Goal: Task Accomplishment & Management: Complete application form

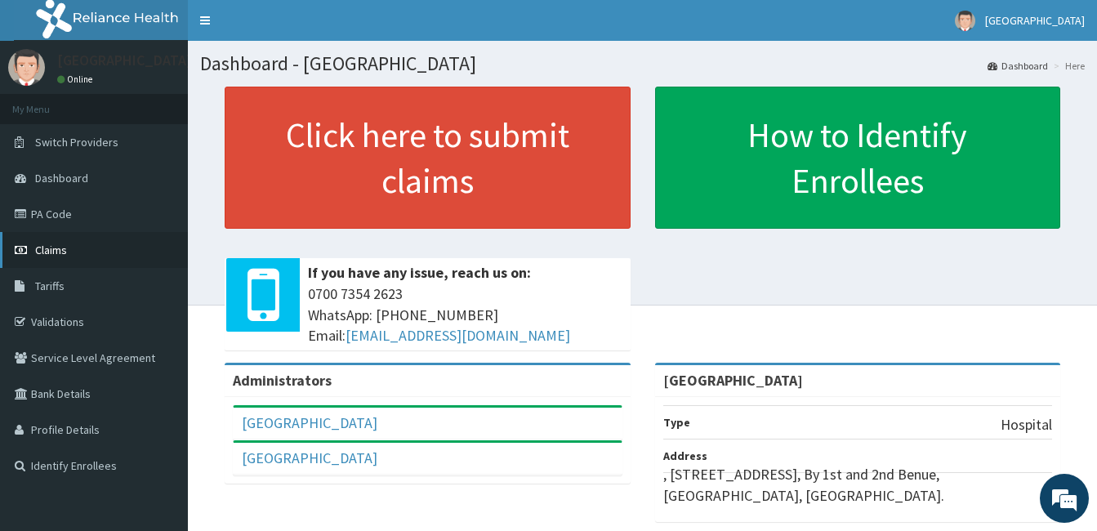
click at [86, 253] on link "Claims" at bounding box center [94, 250] width 188 height 36
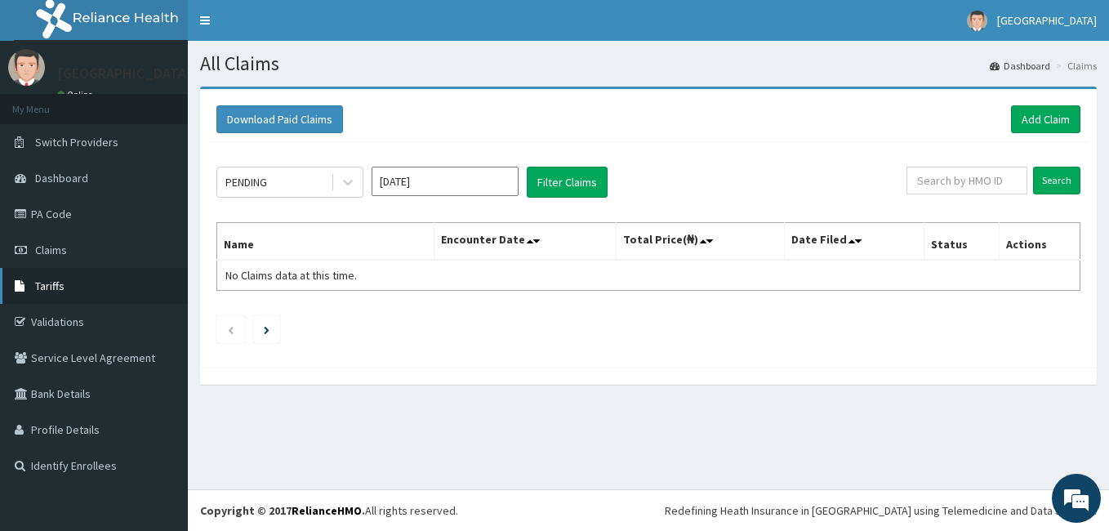
click at [78, 301] on link "Tariffs" at bounding box center [94, 286] width 188 height 36
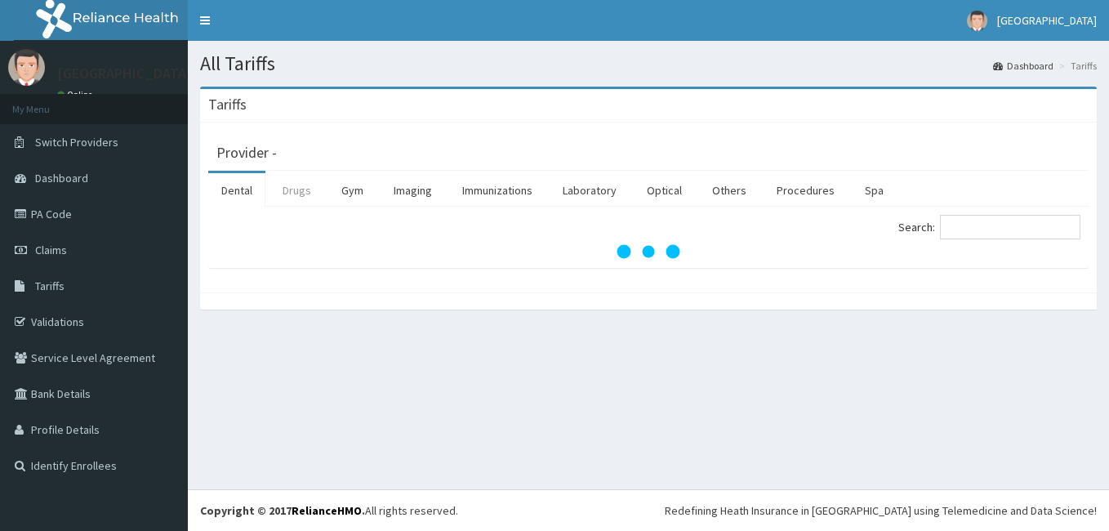
click at [310, 198] on link "Drugs" at bounding box center [297, 190] width 55 height 34
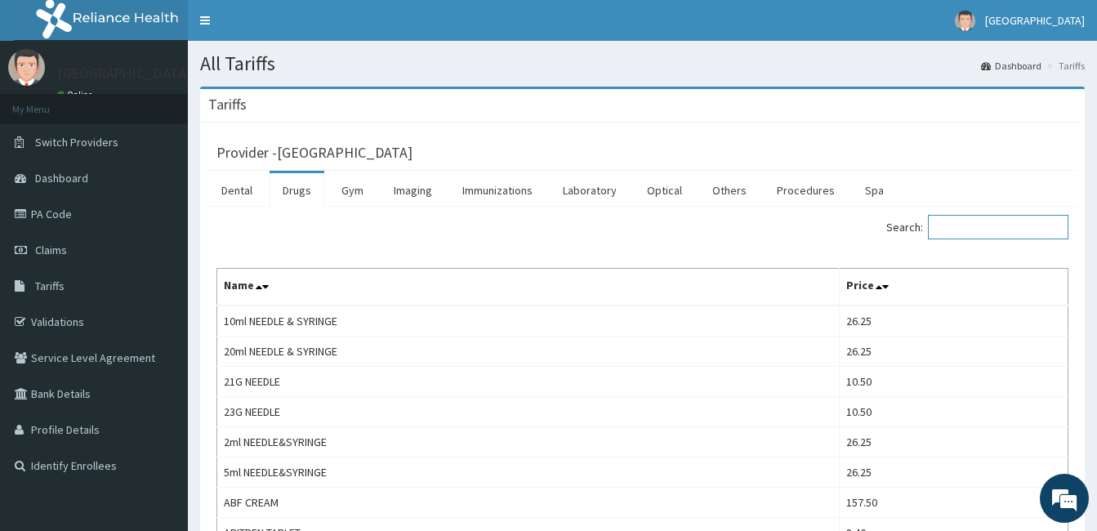
click at [992, 231] on input "Search:" at bounding box center [998, 227] width 140 height 25
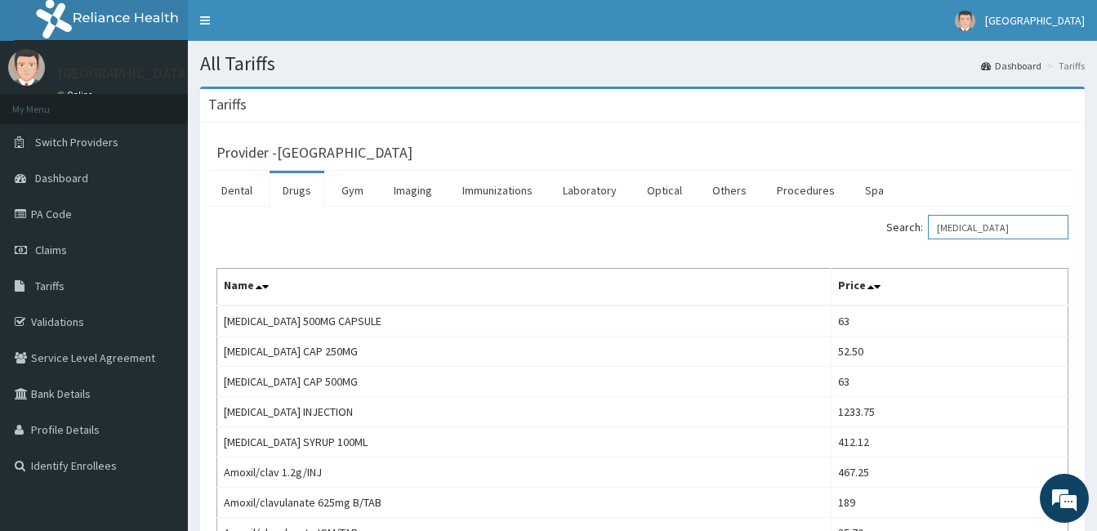
type input "amoxil"
click at [73, 259] on link "Claims" at bounding box center [94, 250] width 188 height 36
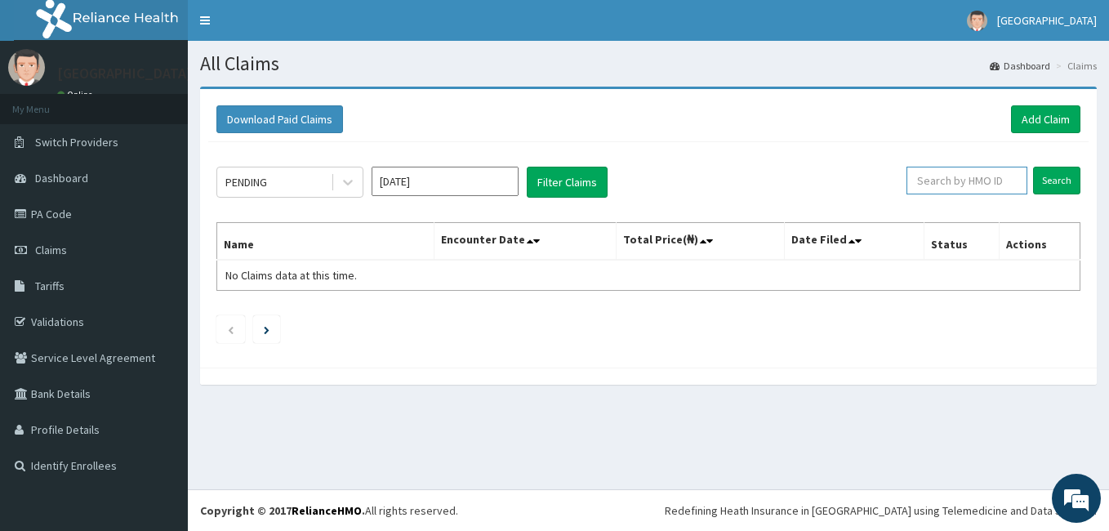
click at [982, 185] on input "text" at bounding box center [967, 181] width 121 height 28
paste input "PA/F5E746"
type input "PA/F5E746"
click at [1060, 178] on input "Search" at bounding box center [1056, 181] width 47 height 28
click at [1072, 179] on input "Search" at bounding box center [1056, 181] width 47 height 28
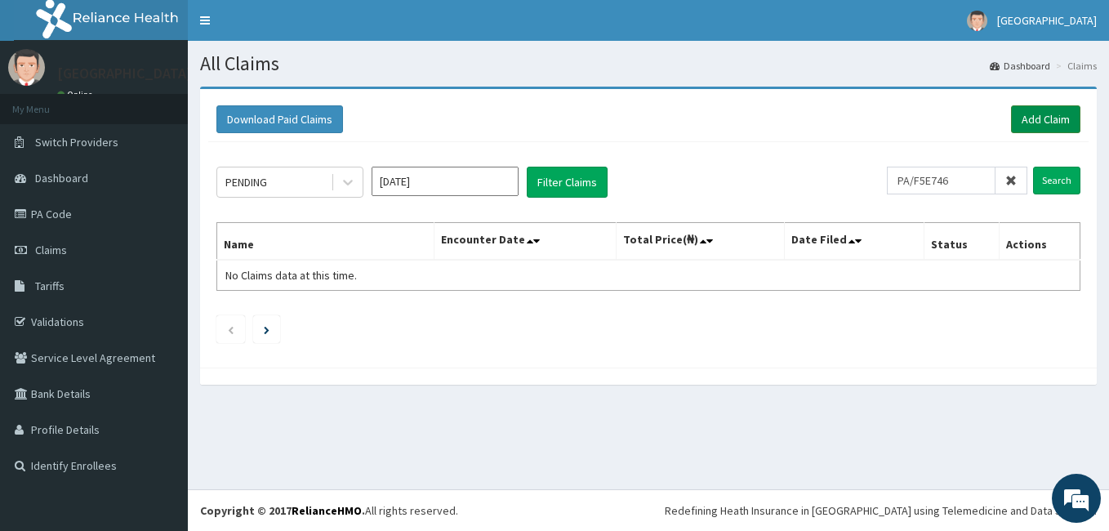
click at [1043, 129] on link "Add Claim" at bounding box center [1045, 119] width 69 height 28
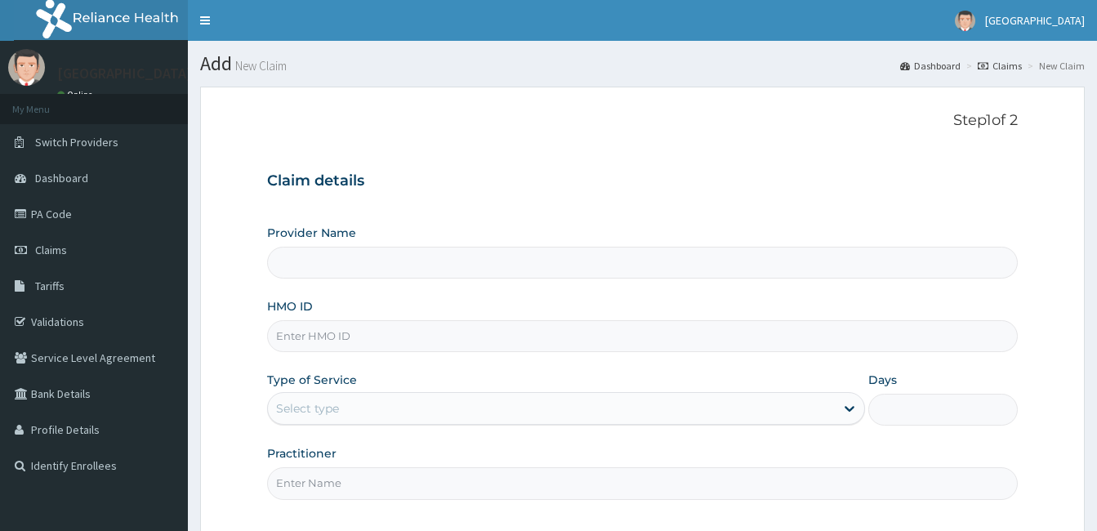
type input "LTR/10100/A"
type input "[GEOGRAPHIC_DATA]"
type input "LTR/10100/A"
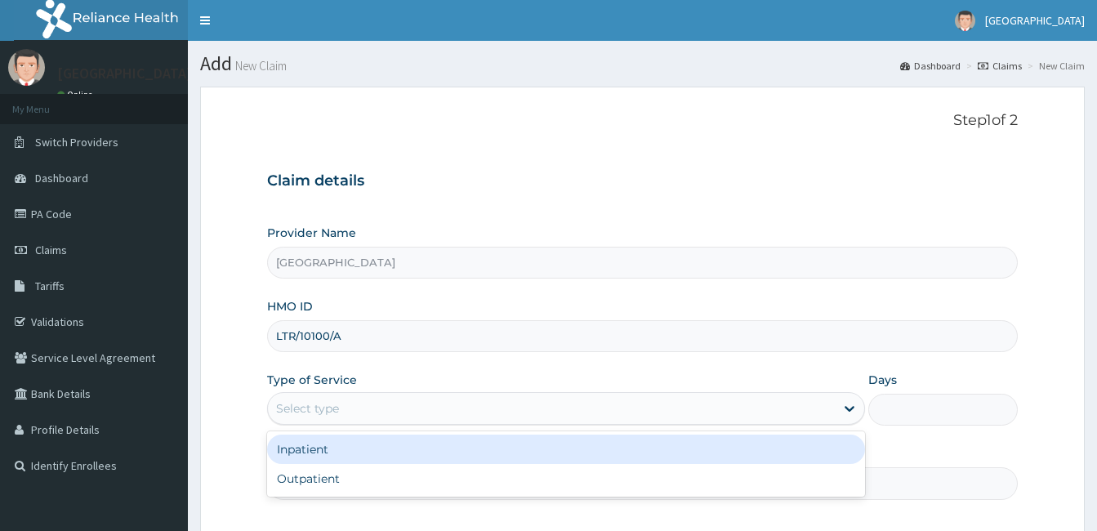
click at [370, 411] on div "Select type" at bounding box center [551, 408] width 567 height 26
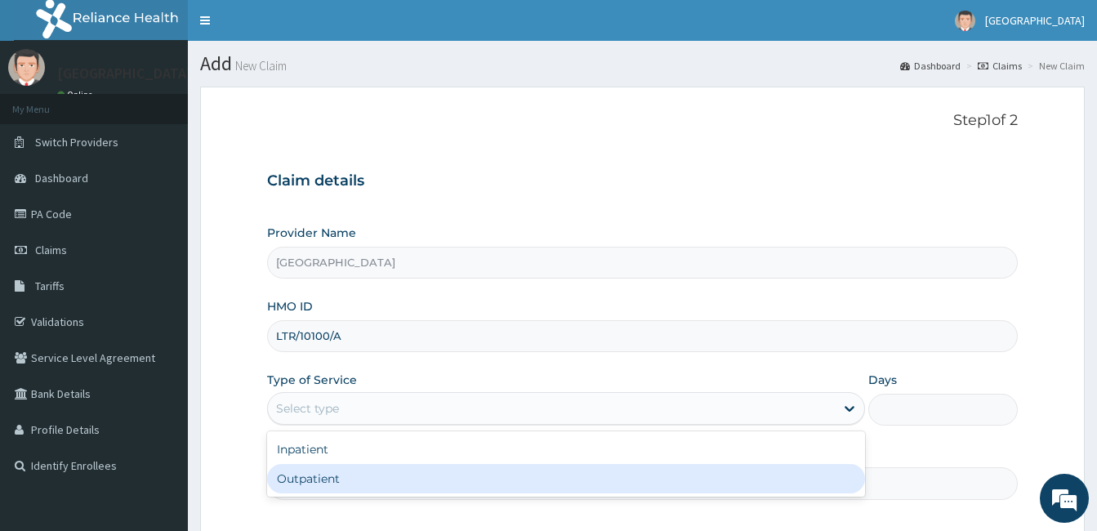
click at [380, 475] on div "Outpatient" at bounding box center [566, 478] width 598 height 29
type input "1"
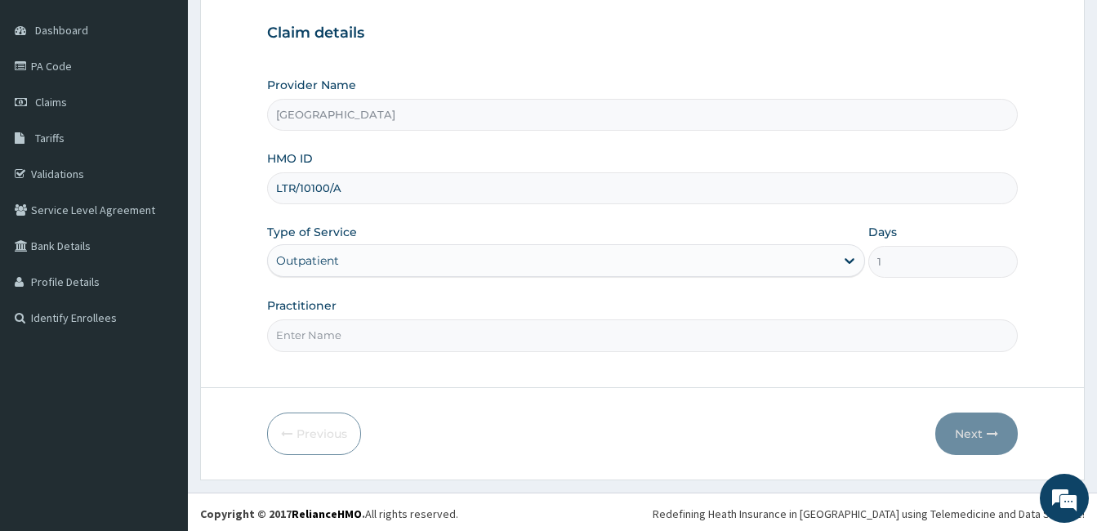
scroll to position [151, 0]
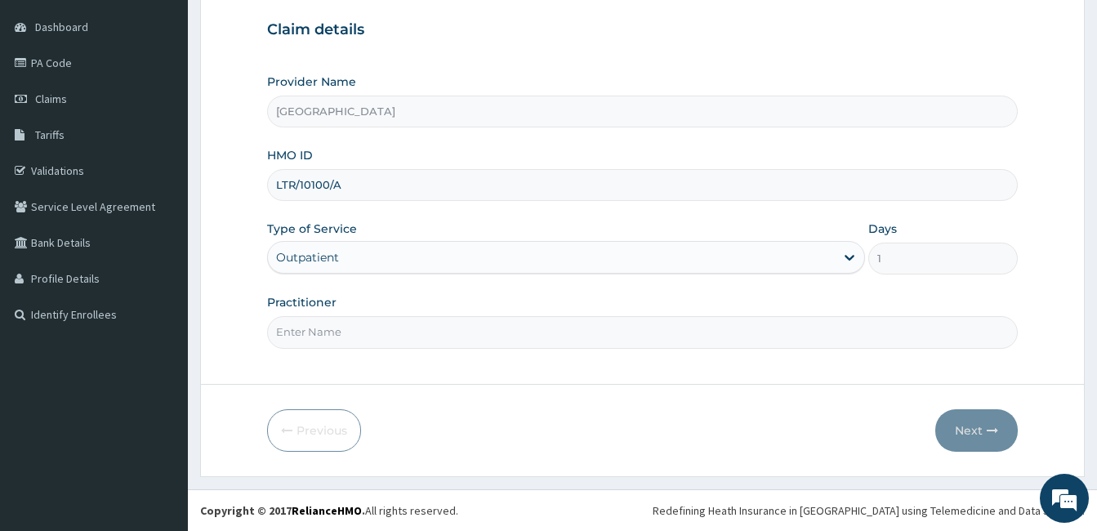
click at [419, 336] on input "Practitioner" at bounding box center [642, 332] width 751 height 32
type input "[PERSON_NAME]"
click at [961, 410] on button "Next" at bounding box center [976, 430] width 82 height 42
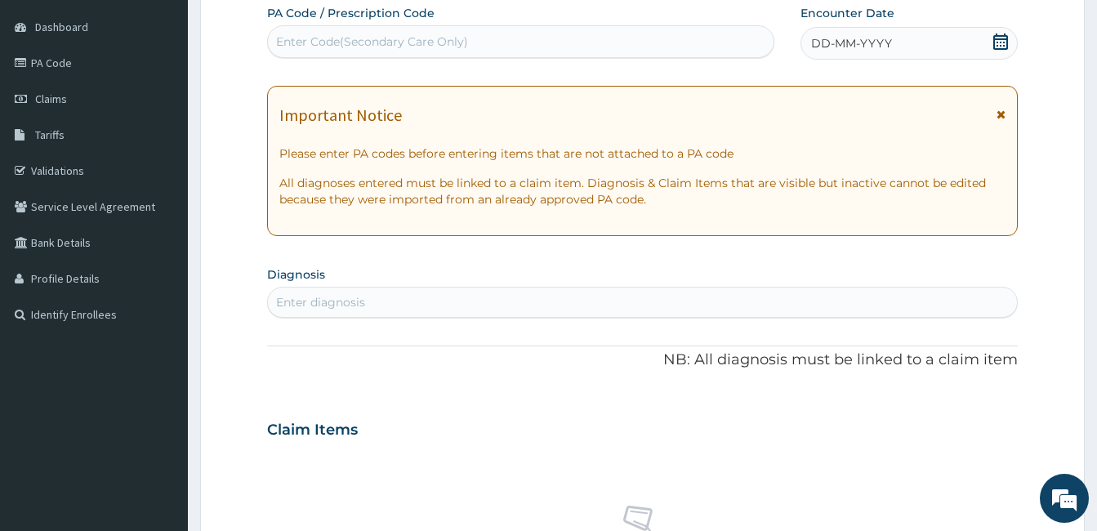
click at [353, 38] on div "Enter Code(Secondary Care Only)" at bounding box center [372, 41] width 192 height 16
click at [527, 31] on div "Enter Code(Secondary Care Only)" at bounding box center [521, 42] width 506 height 26
paste input "PA/D7CCAA"
type input "PA/D7CCAA"
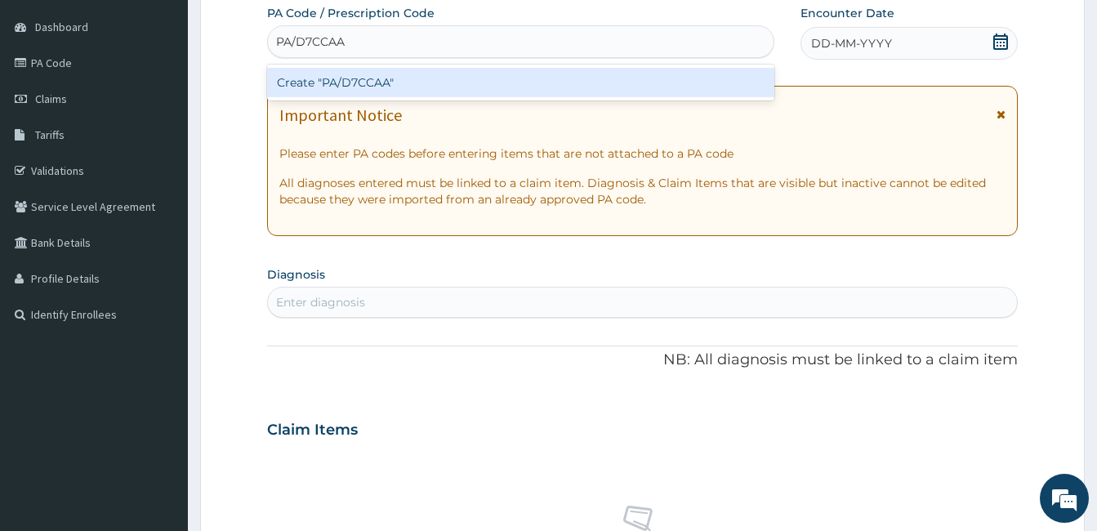
click at [470, 74] on div "Create "PA/D7CCAA"" at bounding box center [520, 82] width 507 height 29
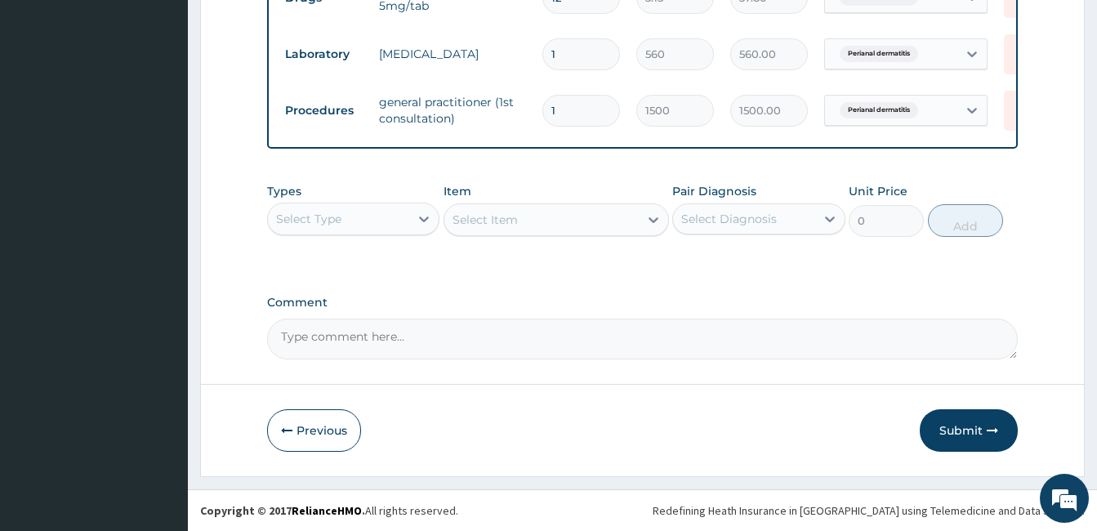
scroll to position [920, 0]
click at [954, 429] on button "Submit" at bounding box center [969, 430] width 98 height 42
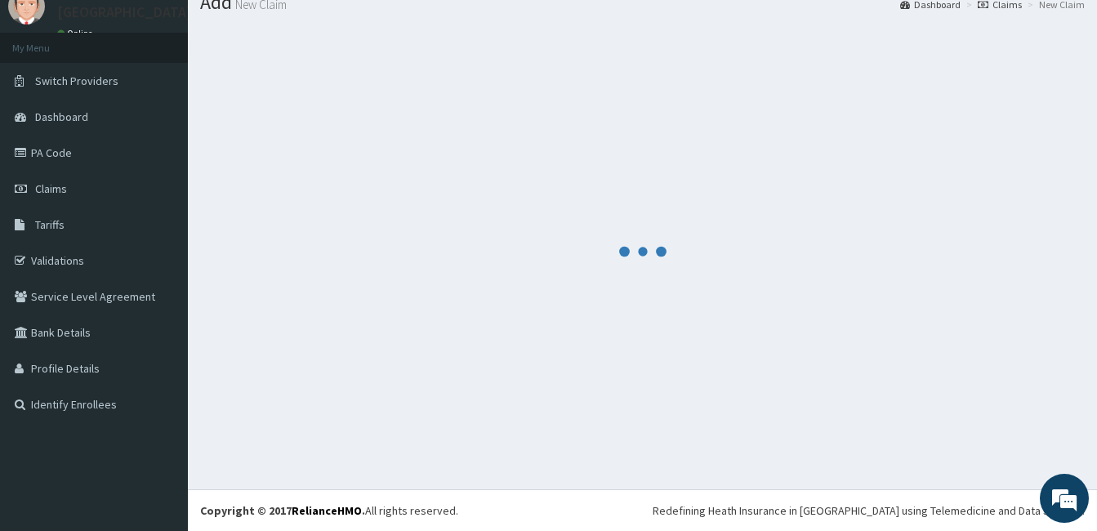
scroll to position [61, 0]
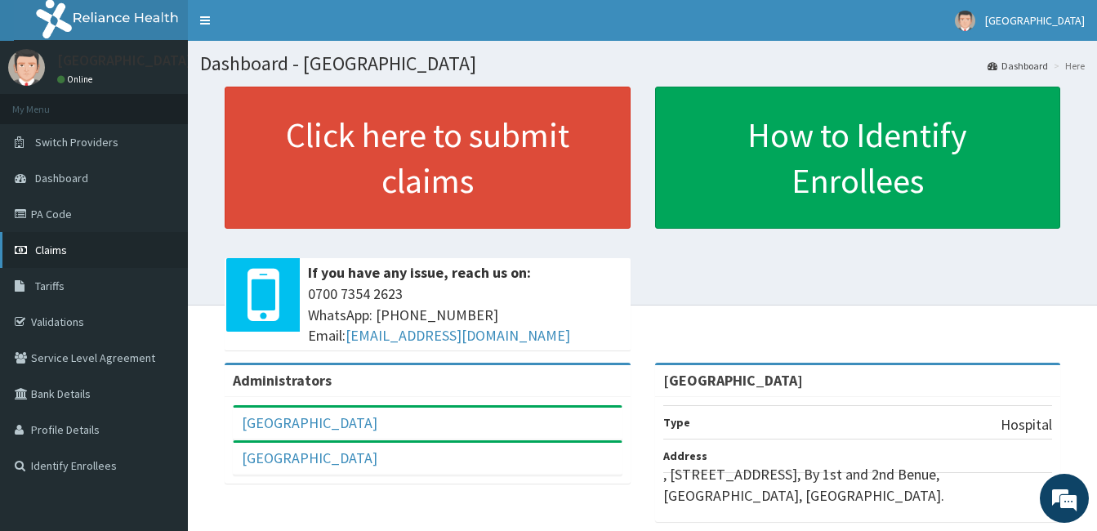
click at [60, 236] on link "Claims" at bounding box center [94, 250] width 188 height 36
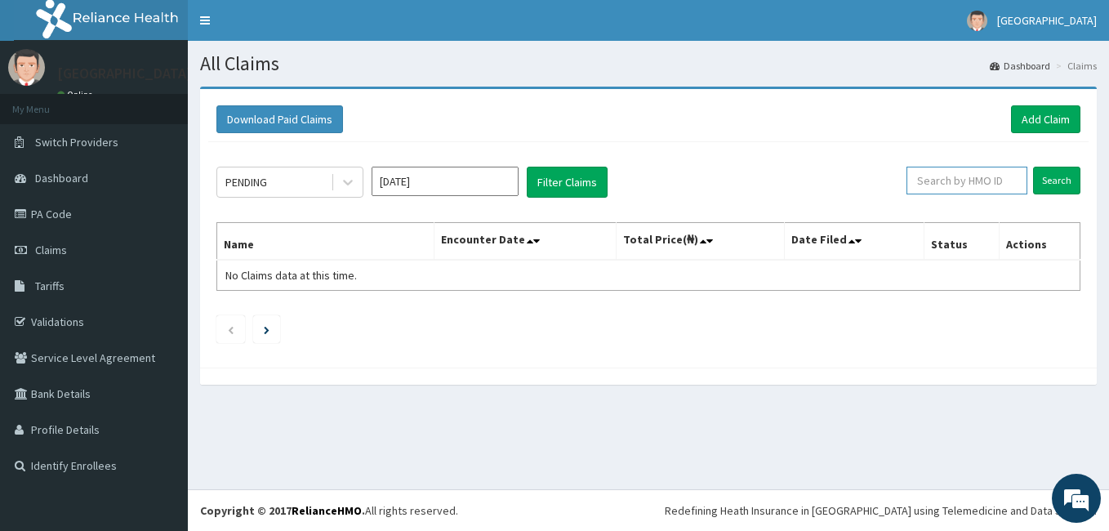
click at [943, 178] on input "text" at bounding box center [967, 181] width 121 height 28
paste input "LTR/10100/A"
type input "LTR/10100/A"
click at [1051, 172] on input "Search" at bounding box center [1056, 181] width 47 height 28
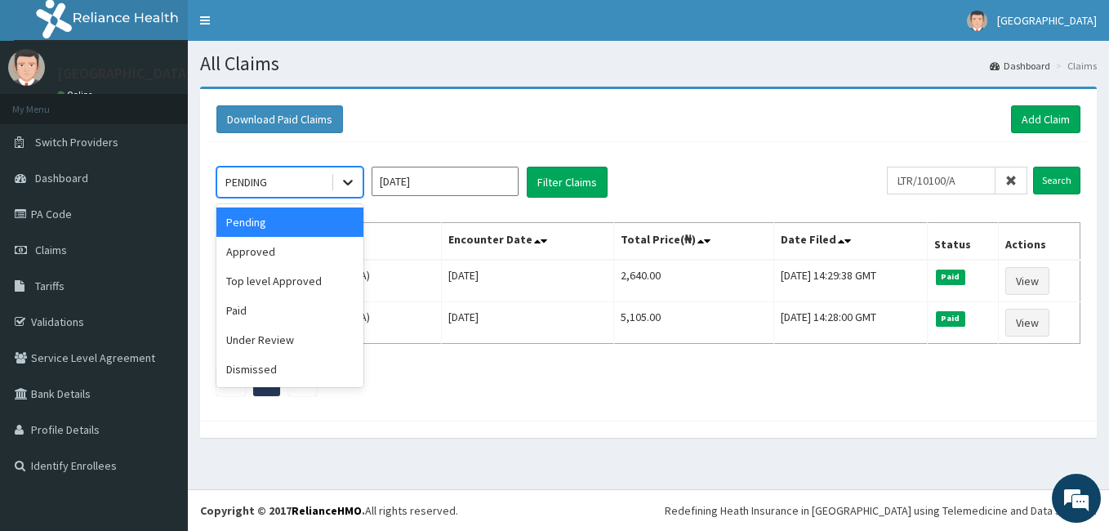
click at [345, 185] on icon at bounding box center [348, 182] width 16 height 16
click at [305, 223] on div "Pending" at bounding box center [289, 221] width 147 height 29
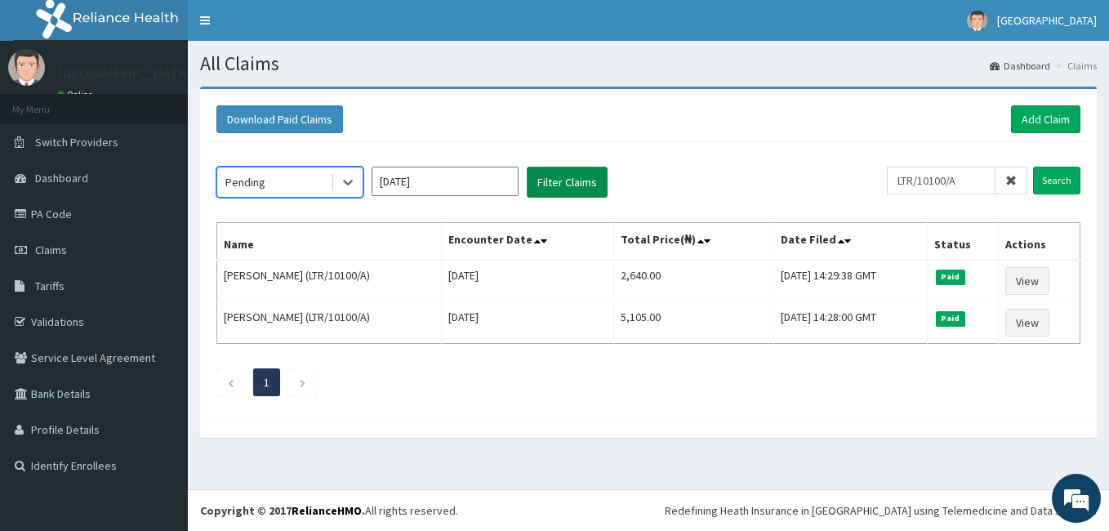
click at [547, 195] on button "Filter Claims" at bounding box center [567, 182] width 81 height 31
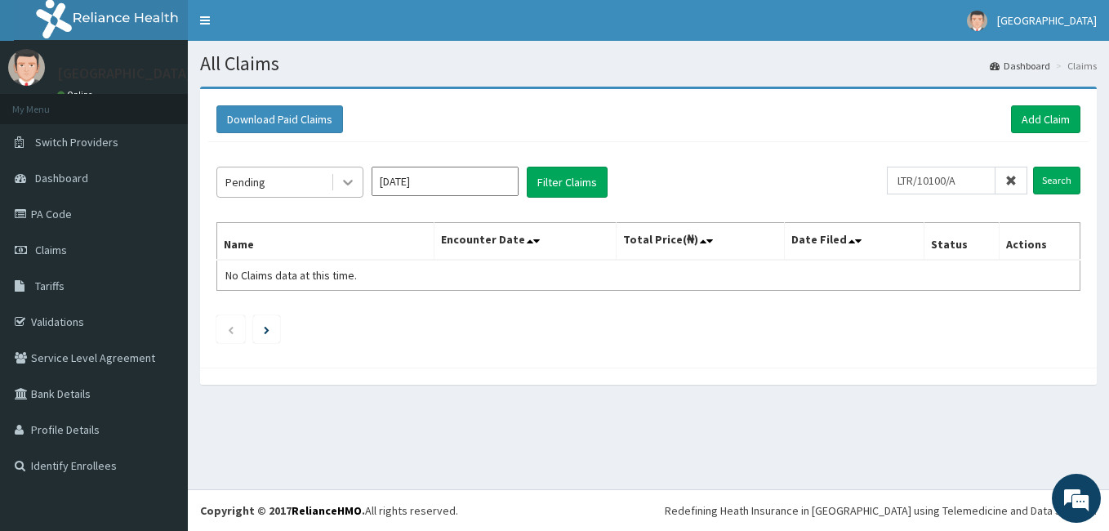
click at [339, 180] on div at bounding box center [347, 181] width 29 height 29
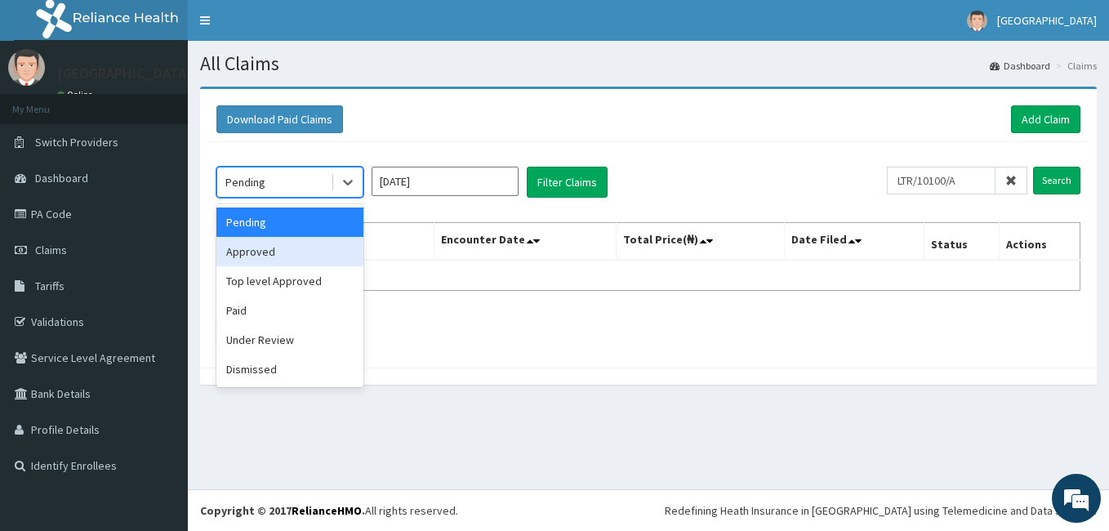
click at [299, 253] on div "Approved" at bounding box center [289, 251] width 147 height 29
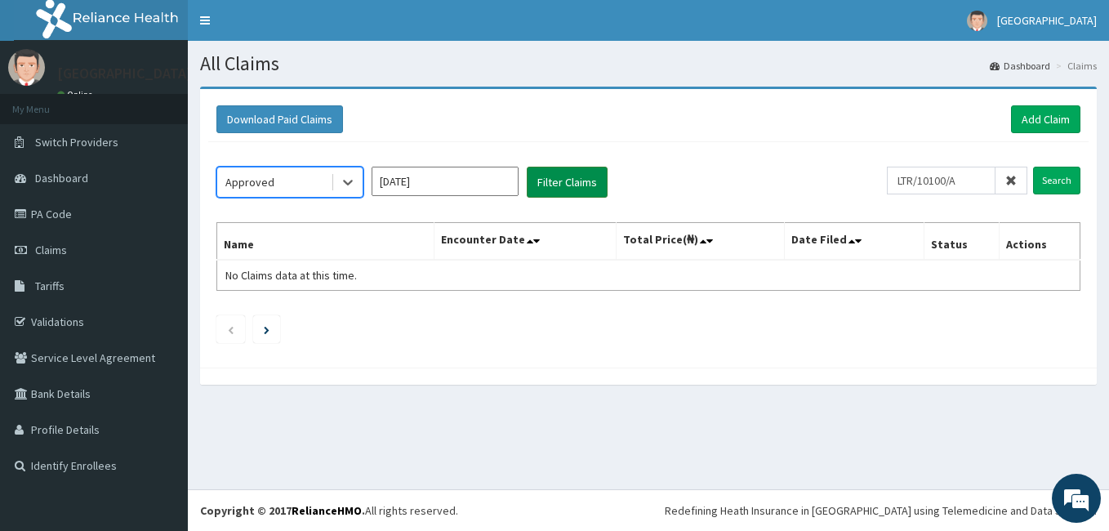
click at [550, 188] on button "Filter Claims" at bounding box center [567, 182] width 81 height 31
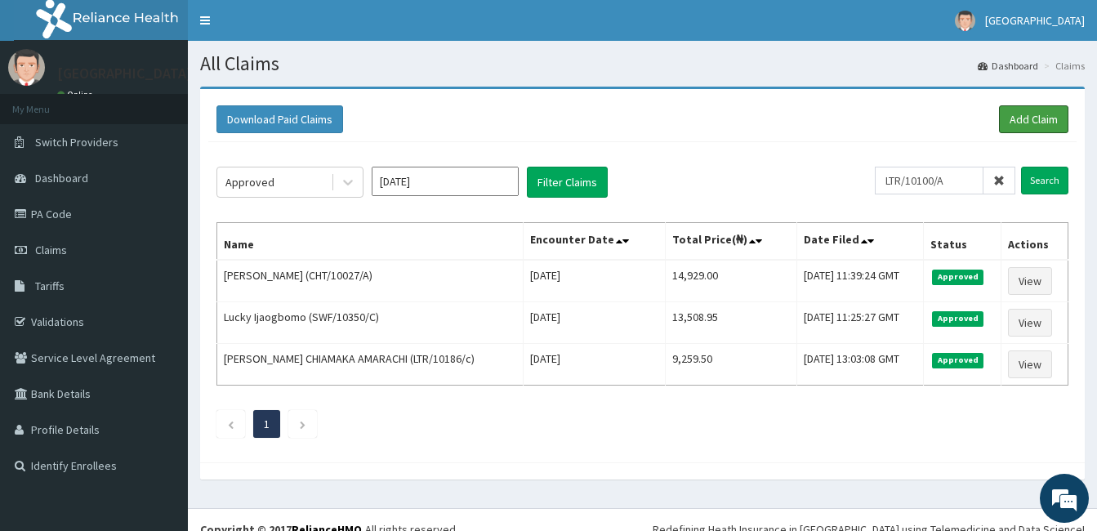
drag, startPoint x: 1037, startPoint y: 118, endPoint x: 925, endPoint y: 215, distance: 148.3
click at [1037, 118] on link "Add Claim" at bounding box center [1033, 119] width 69 height 28
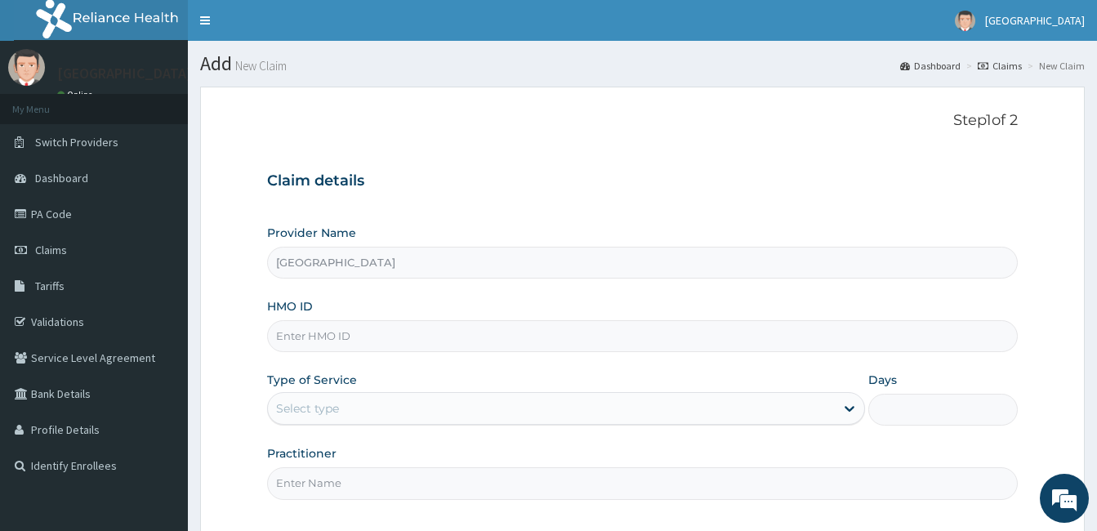
click at [343, 328] on input "HMO ID" at bounding box center [642, 336] width 751 height 32
paste input "LTR/10100/A"
type input "LTR/10100/A"
click at [328, 429] on div "Provider Name [GEOGRAPHIC_DATA] HMO ID LTR/10100/A Type of Service Select type …" at bounding box center [642, 362] width 751 height 274
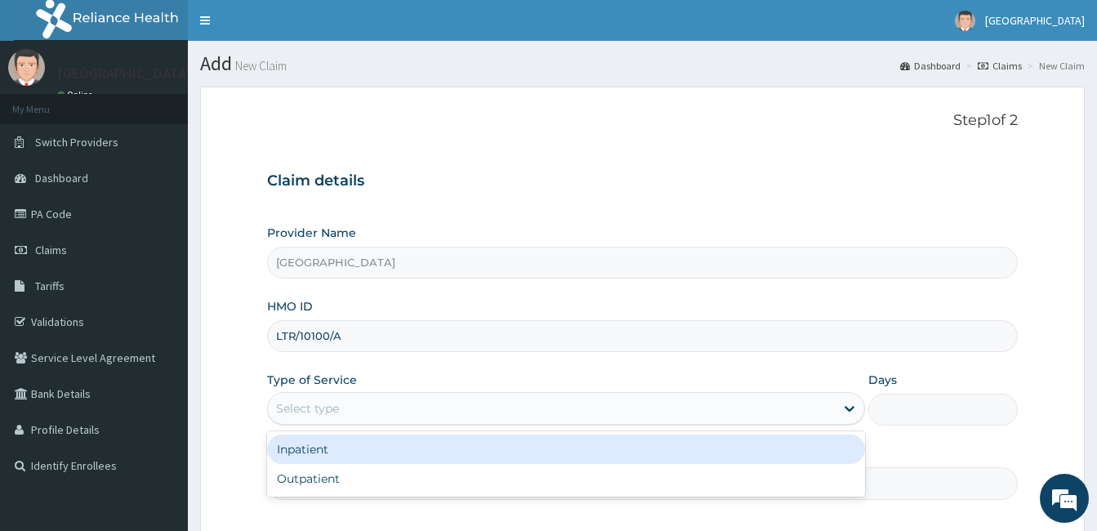
click at [326, 412] on div "Select type" at bounding box center [307, 408] width 63 height 16
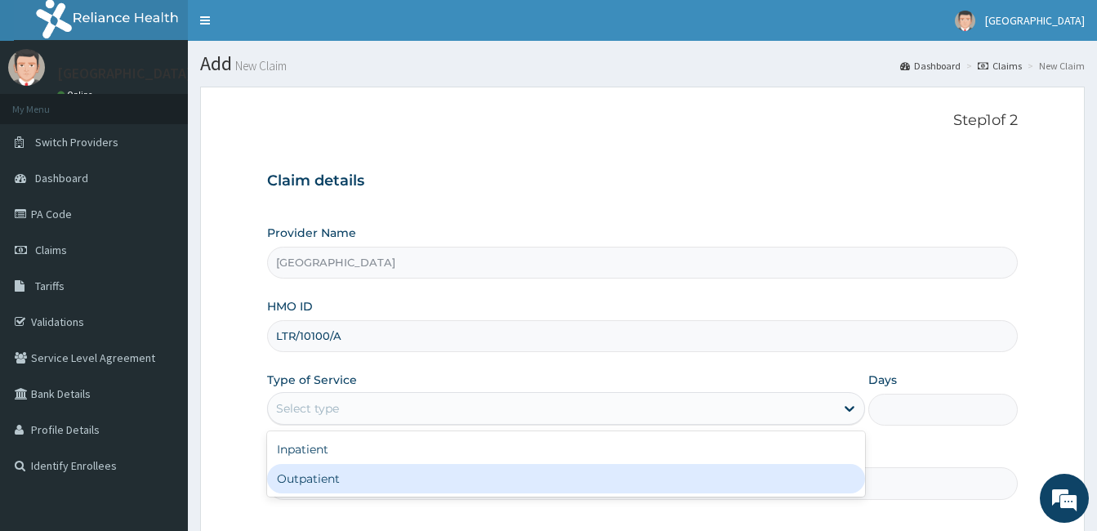
click at [349, 485] on div "Outpatient" at bounding box center [566, 478] width 598 height 29
type input "1"
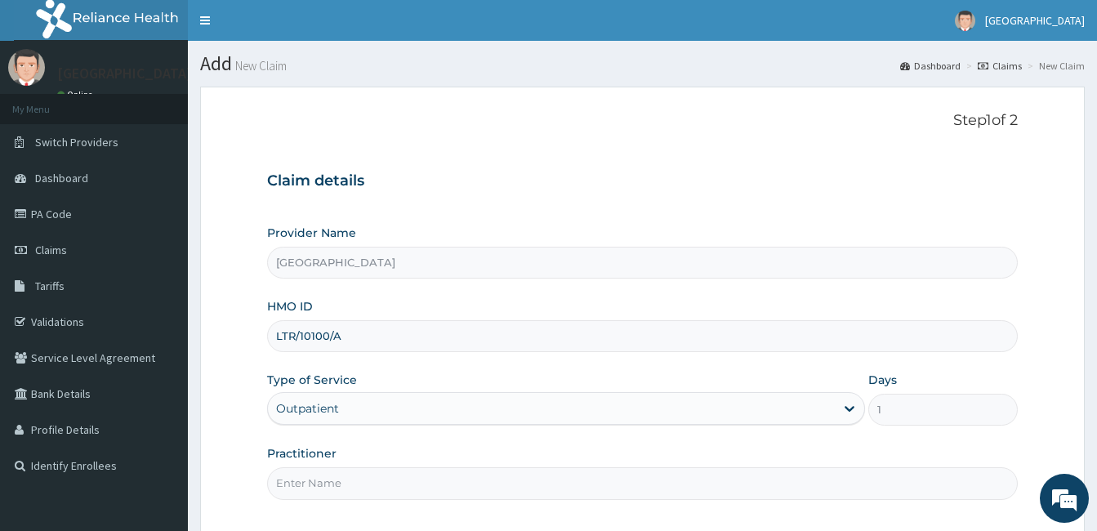
click at [355, 490] on input "Practitioner" at bounding box center [642, 483] width 751 height 32
type input "[PERSON_NAME]"
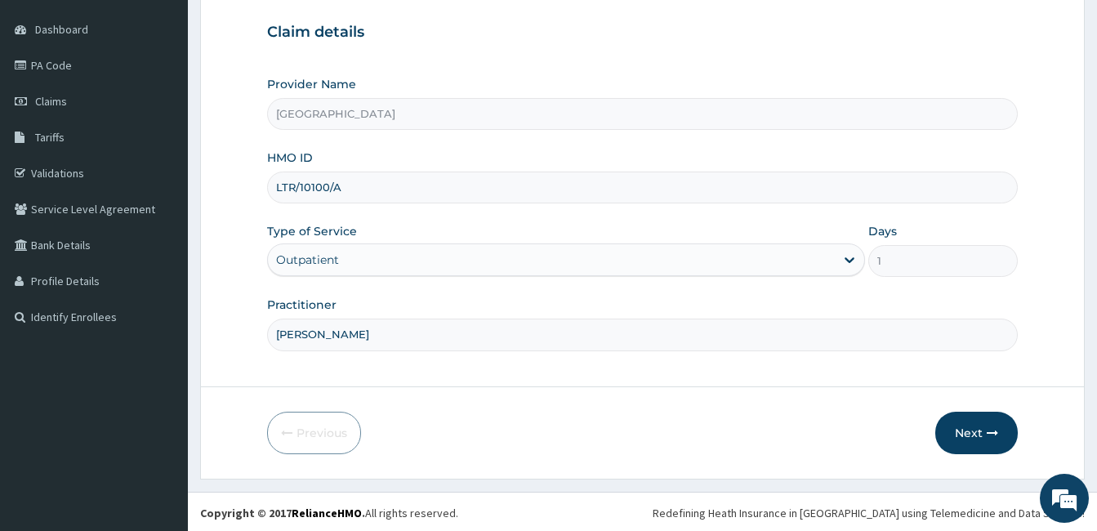
scroll to position [151, 0]
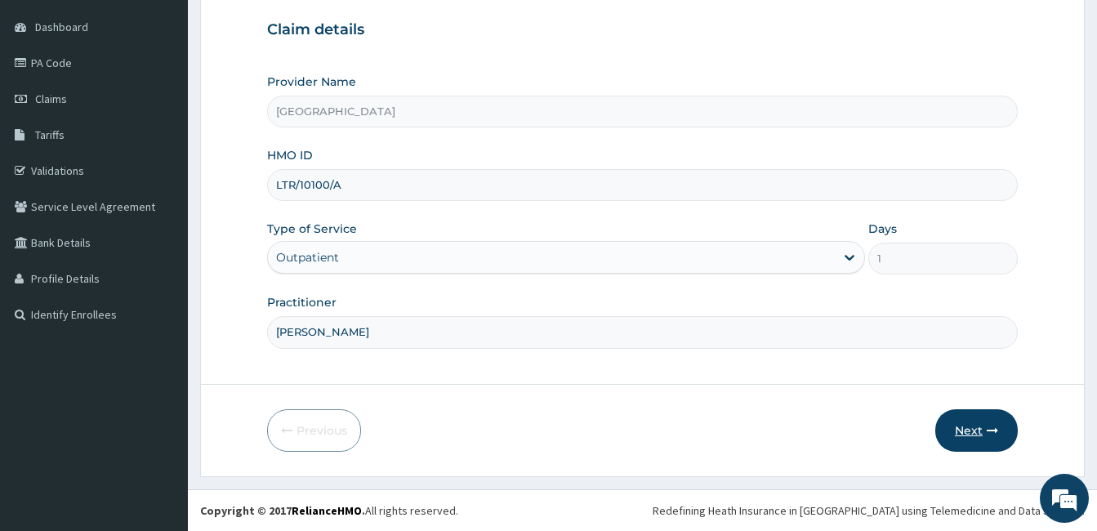
click at [955, 431] on button "Next" at bounding box center [976, 430] width 82 height 42
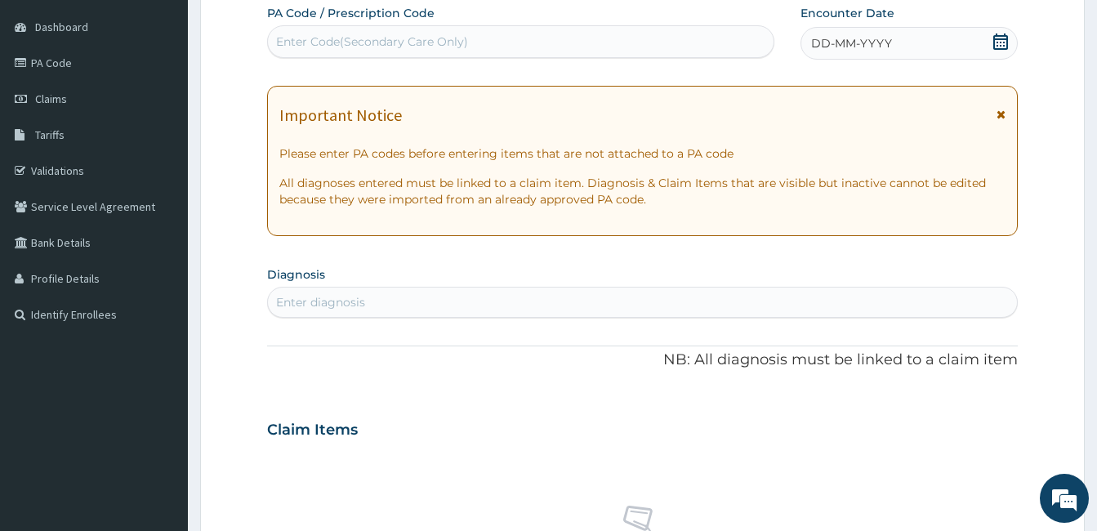
click at [578, 50] on div "Enter Code(Secondary Care Only)" at bounding box center [521, 42] width 506 height 26
paste input "PA/D7CCAA"
type input "PA/D7CCAA"
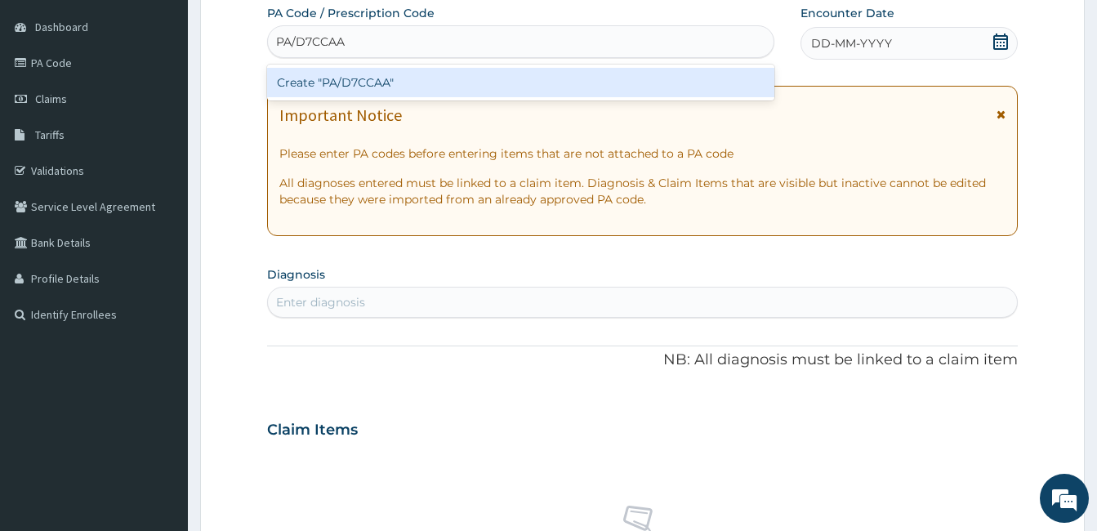
click at [577, 90] on div "Create "PA/D7CCAA"" at bounding box center [520, 82] width 507 height 29
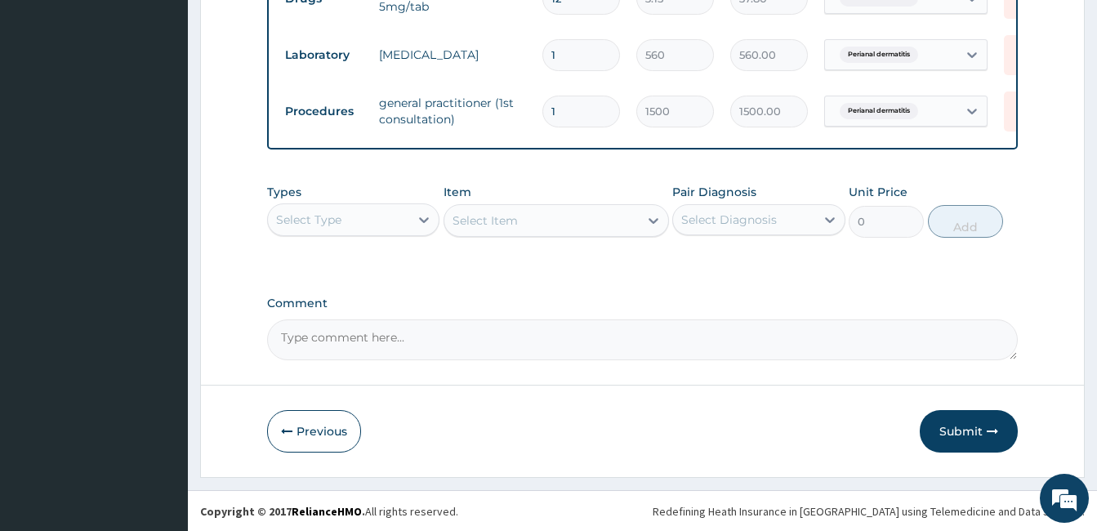
scroll to position [920, 0]
click at [979, 428] on button "Submit" at bounding box center [969, 430] width 98 height 42
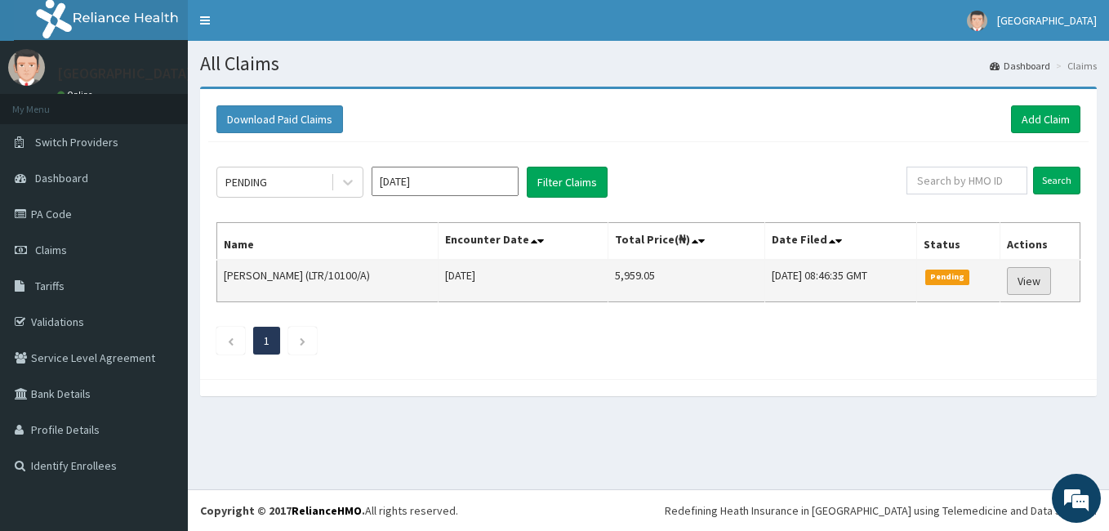
click at [1035, 284] on link "View" at bounding box center [1029, 281] width 44 height 28
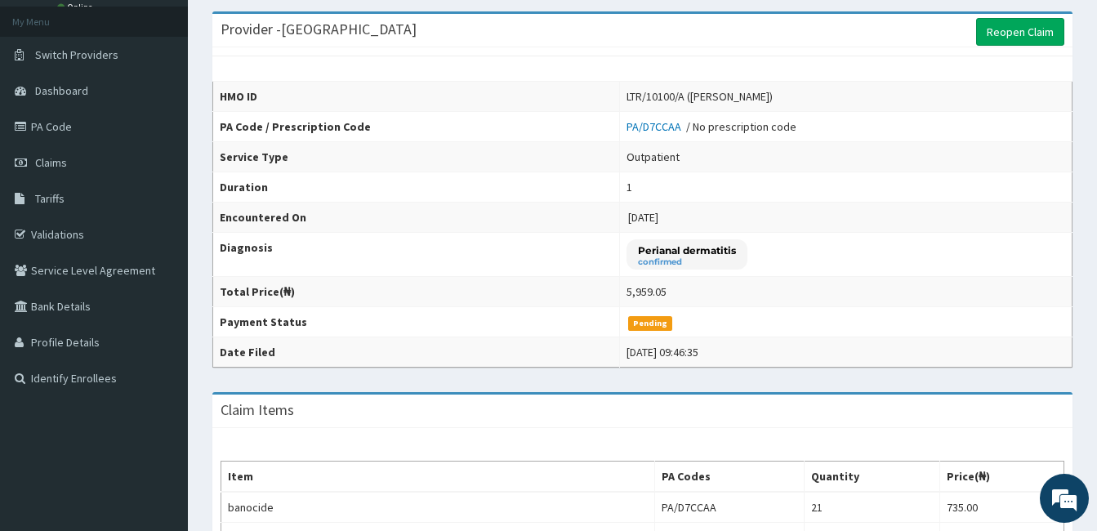
scroll to position [82, 0]
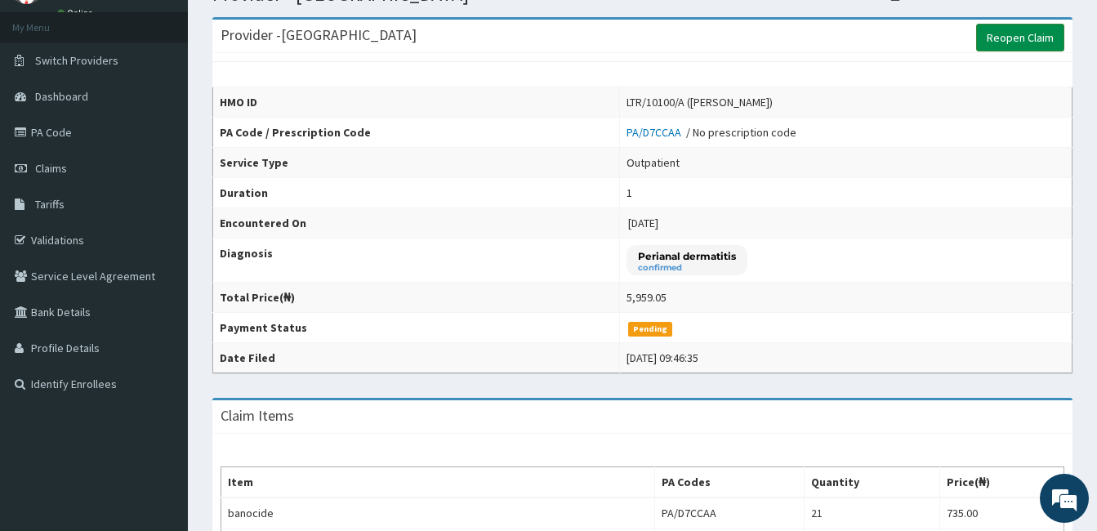
click at [1028, 42] on link "Reopen Claim" at bounding box center [1020, 38] width 88 height 28
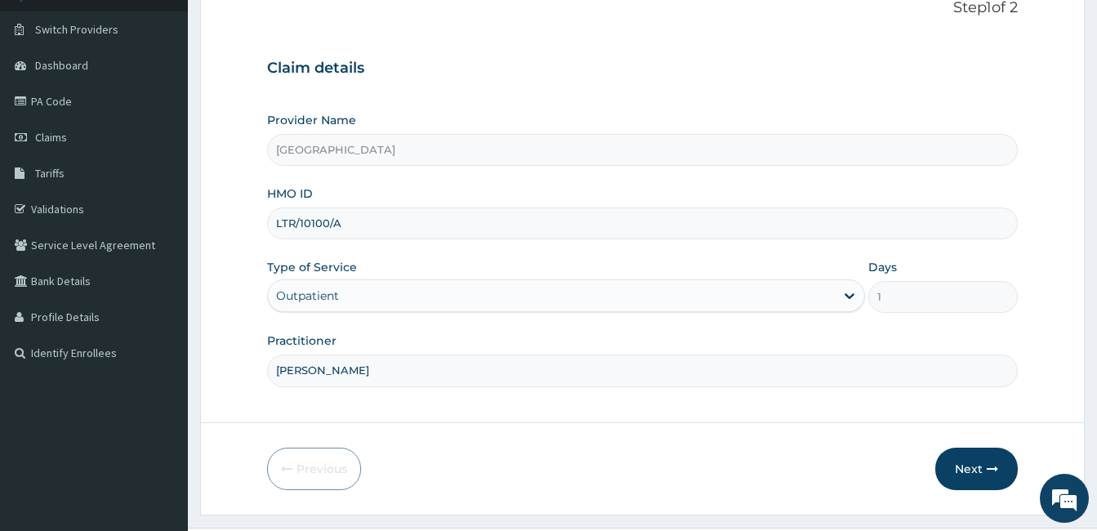
scroll to position [151, 0]
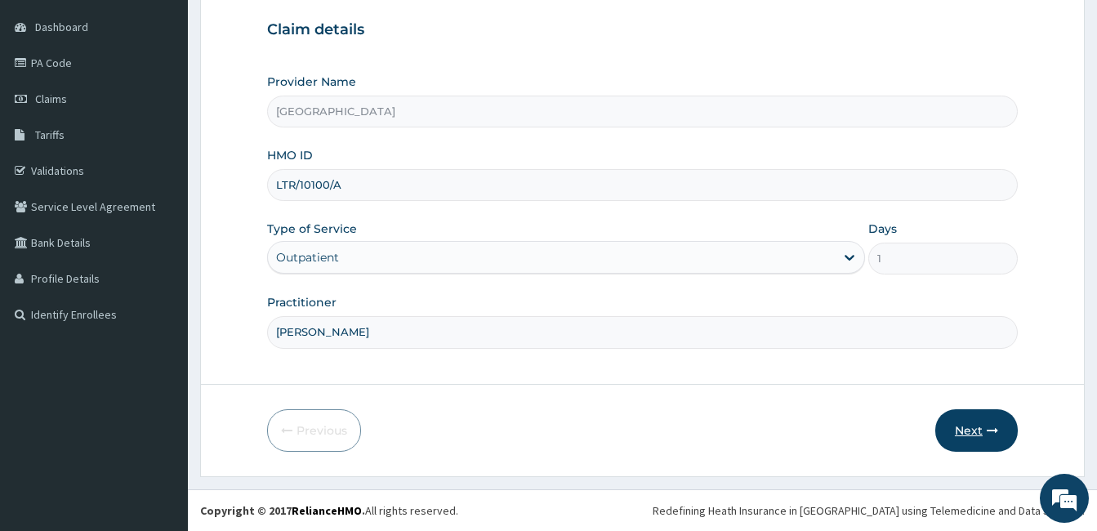
click at [968, 439] on button "Next" at bounding box center [976, 430] width 82 height 42
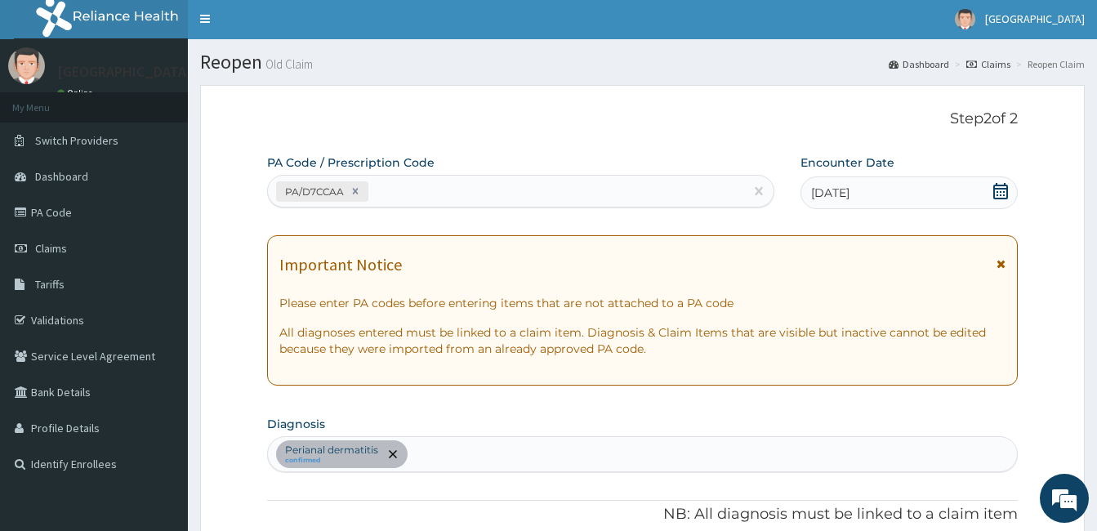
scroll to position [0, 0]
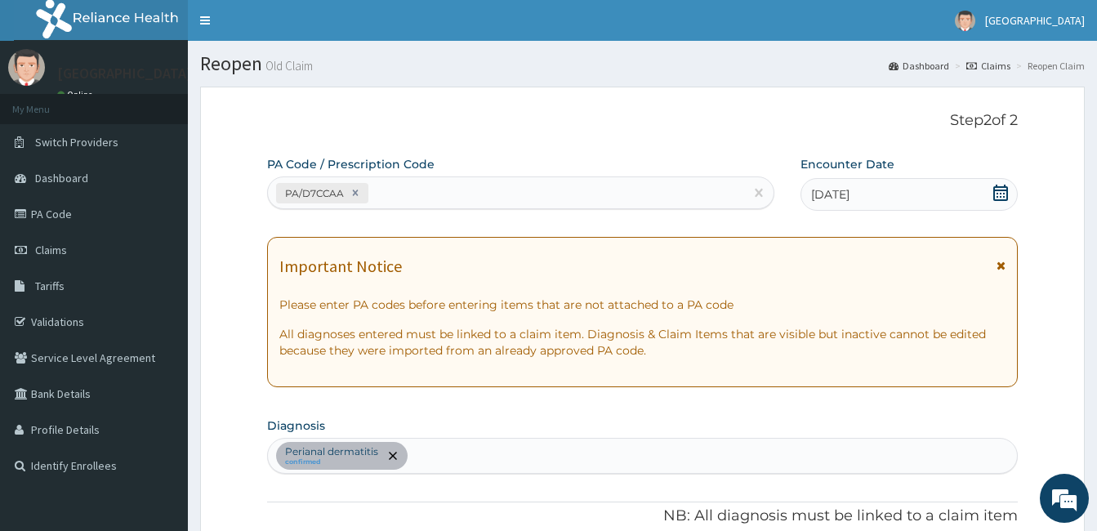
click at [992, 70] on link "Claims" at bounding box center [988, 66] width 44 height 14
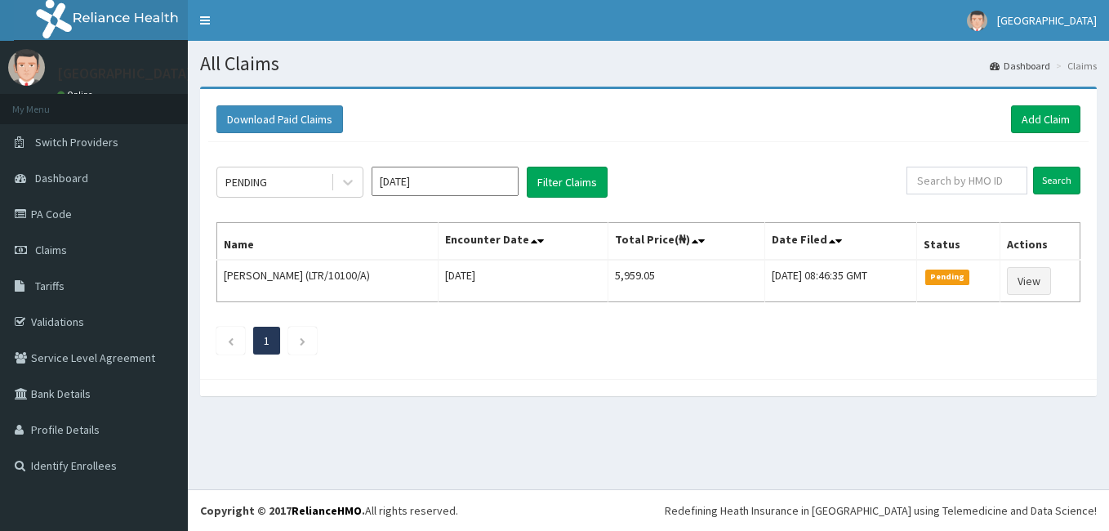
click at [1029, 280] on link "View" at bounding box center [1029, 281] width 44 height 28
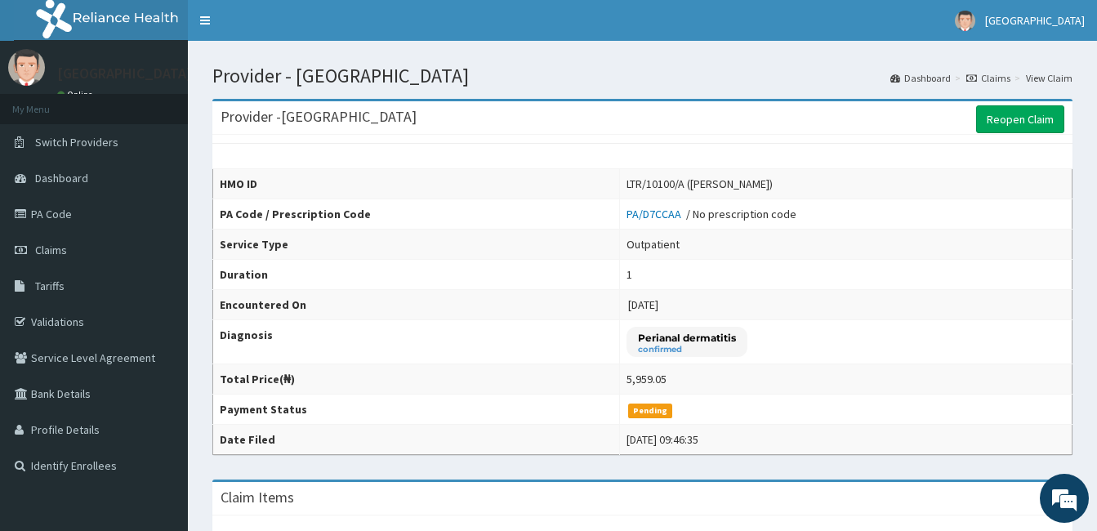
click at [999, 74] on link "Claims" at bounding box center [988, 78] width 44 height 14
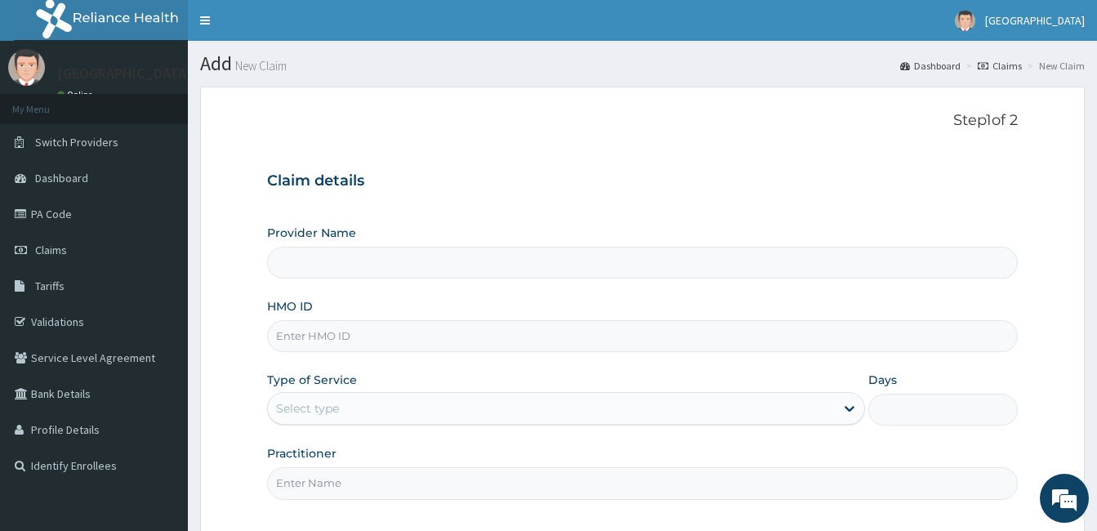
type input "[GEOGRAPHIC_DATA]"
click at [428, 330] on input "HMO ID" at bounding box center [642, 336] width 751 height 32
paste input "KCL/10020/A"
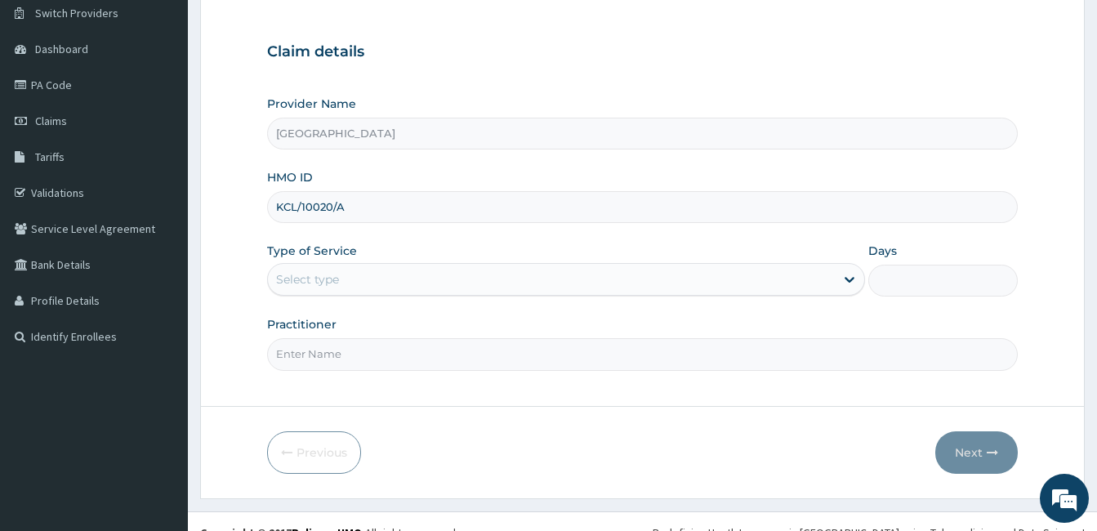
scroll to position [151, 0]
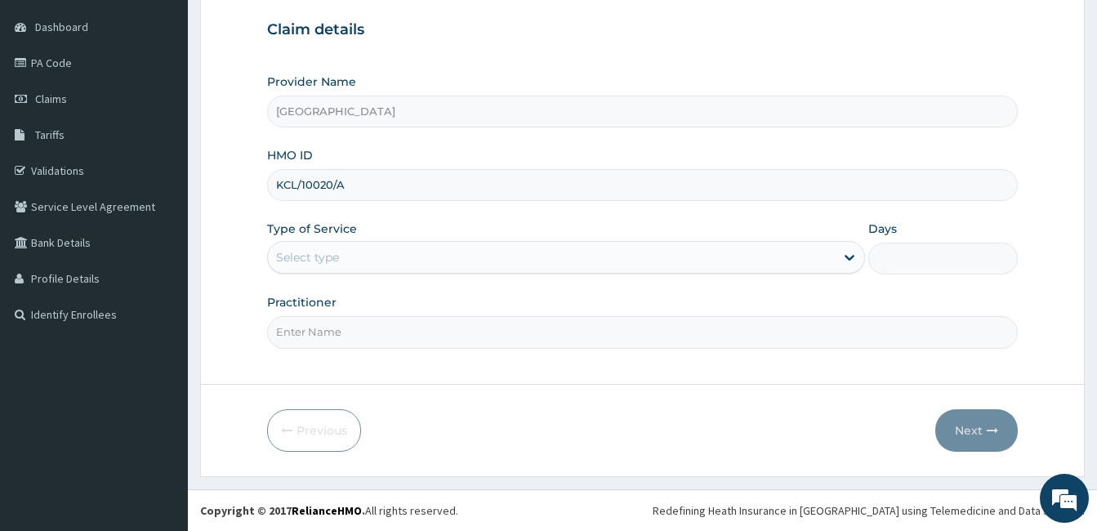
type input "KCL/10020/A"
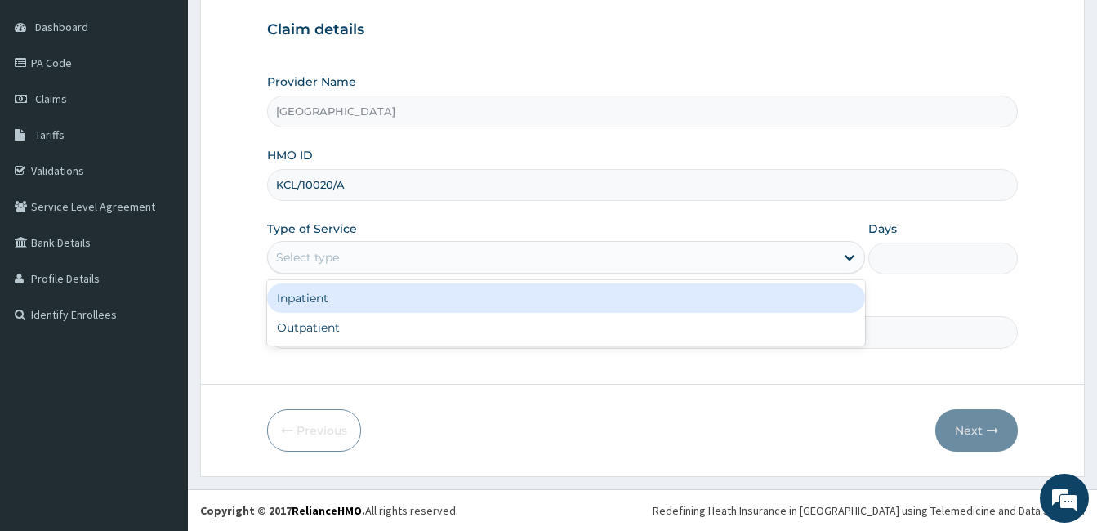
click at [363, 262] on div "Select type" at bounding box center [551, 257] width 567 height 26
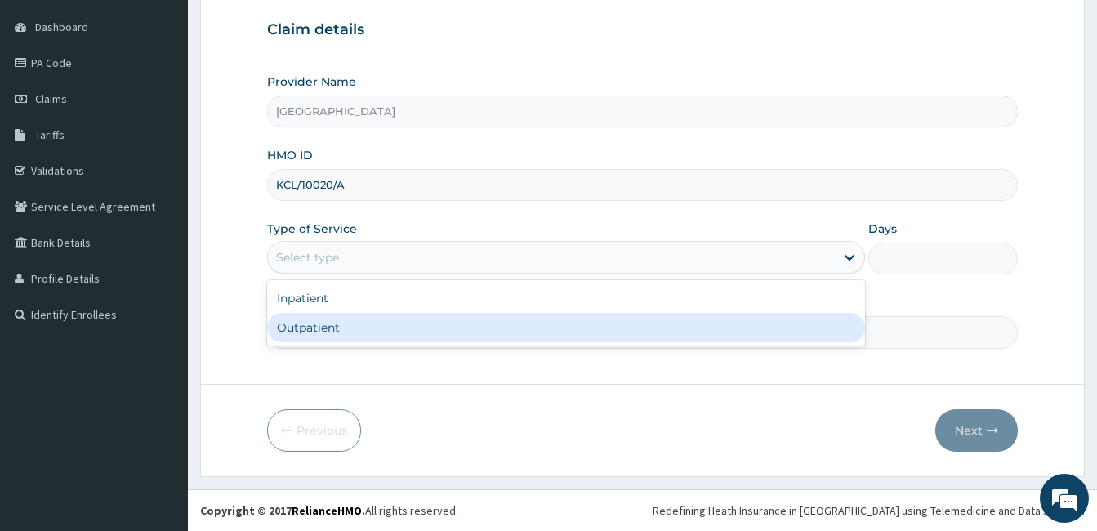
drag, startPoint x: 396, startPoint y: 328, endPoint x: 426, endPoint y: 345, distance: 34.4
click at [397, 330] on div "Outpatient" at bounding box center [566, 327] width 598 height 29
type input "1"
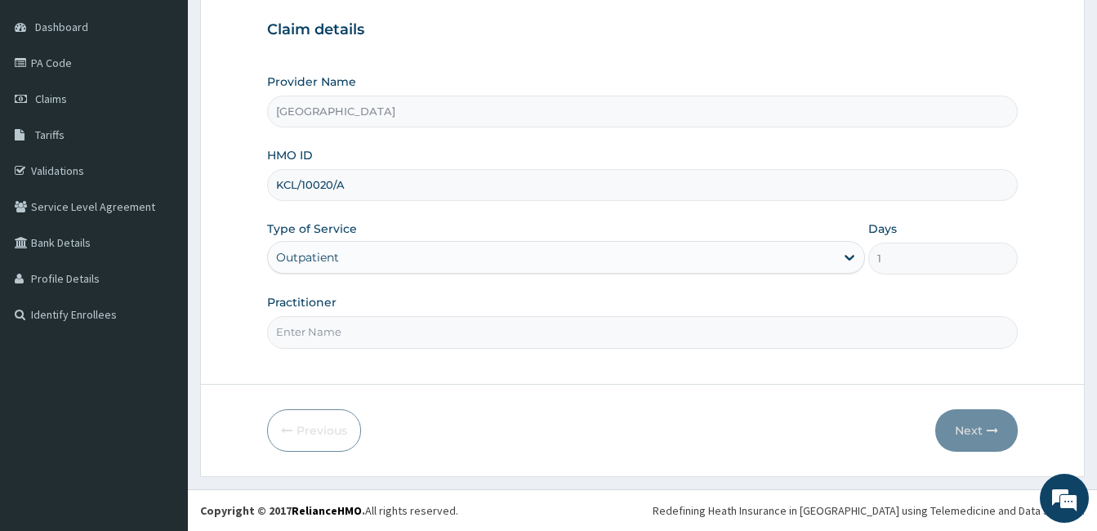
click at [426, 345] on input "Practitioner" at bounding box center [642, 332] width 751 height 32
type input "DR. PATRICK OLORI"
click at [980, 441] on button "Next" at bounding box center [976, 430] width 82 height 42
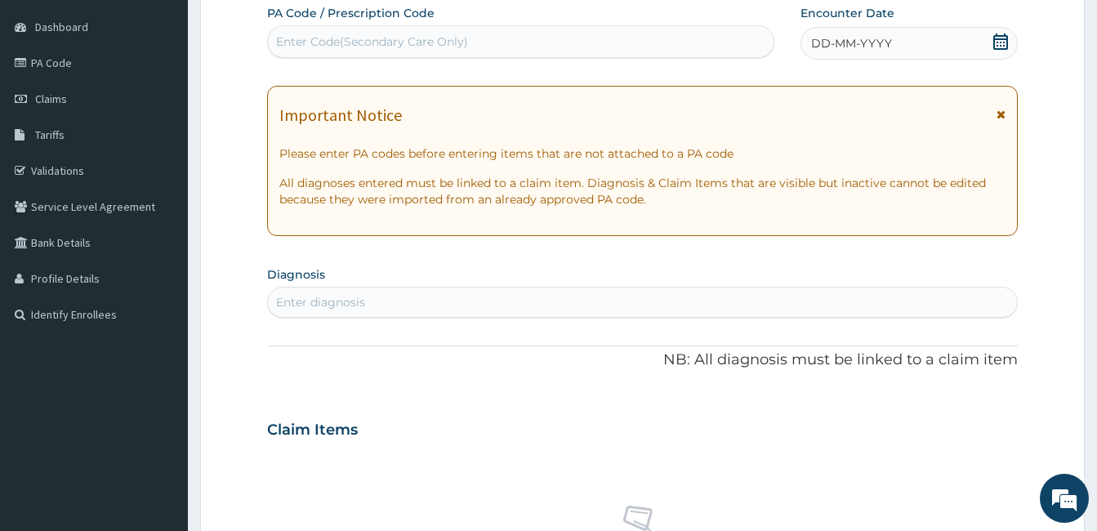
click at [351, 43] on div "Enter Code(Secondary Care Only)" at bounding box center [372, 41] width 192 height 16
paste input "PA/07A4DA"
type input "PA/07A4DA"
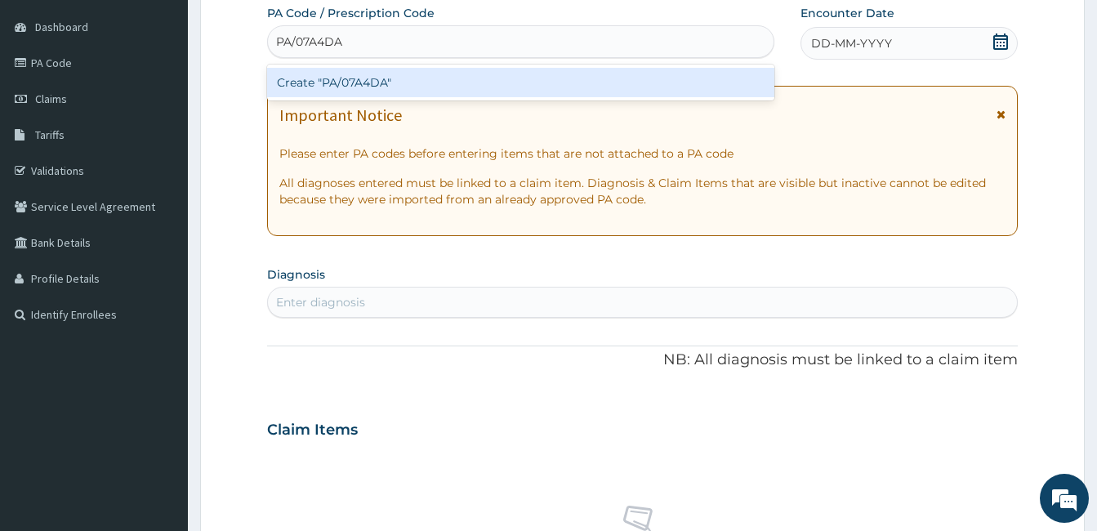
click at [396, 90] on div "Create "PA/07A4DA"" at bounding box center [520, 82] width 507 height 29
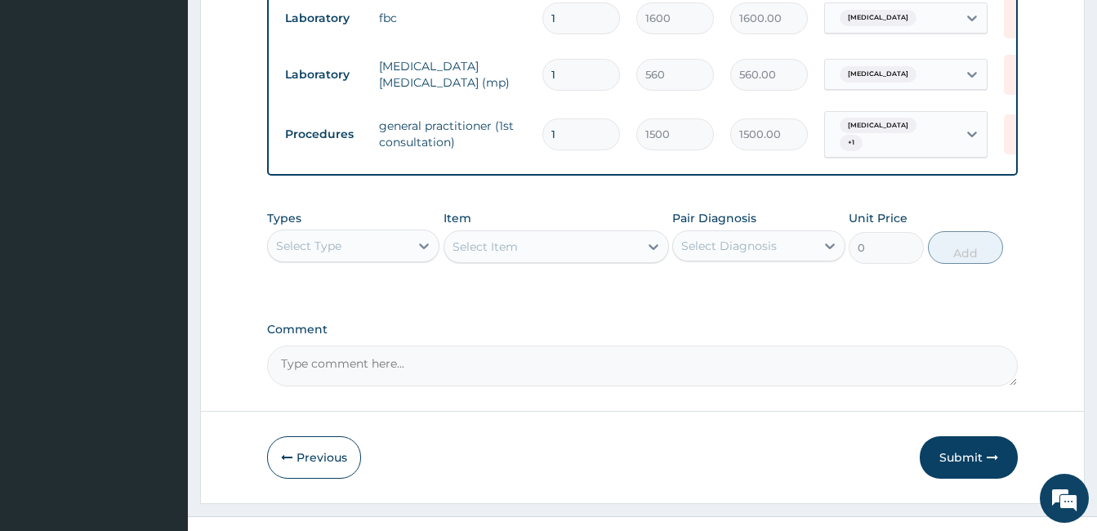
scroll to position [972, 0]
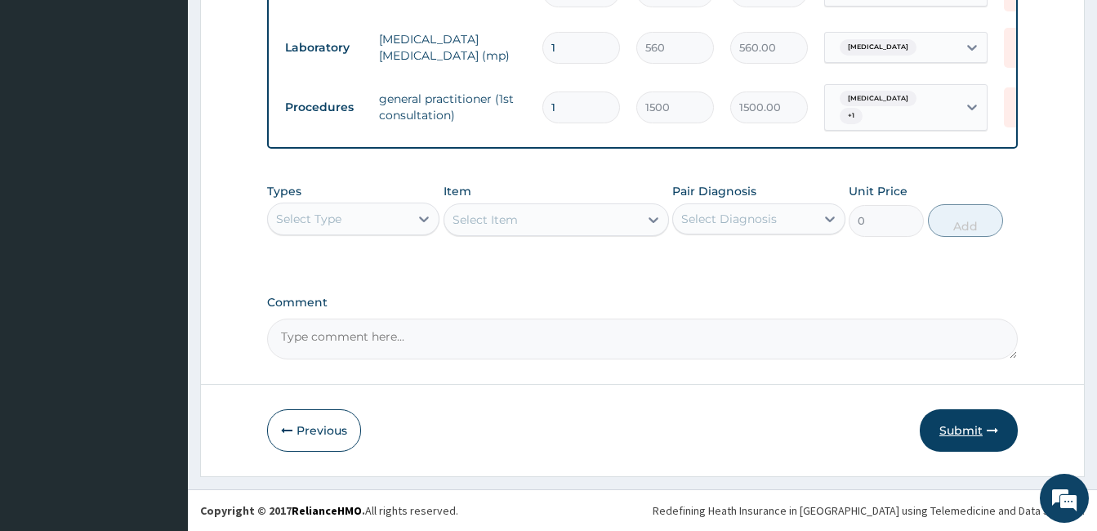
click at [963, 442] on button "Submit" at bounding box center [969, 430] width 98 height 42
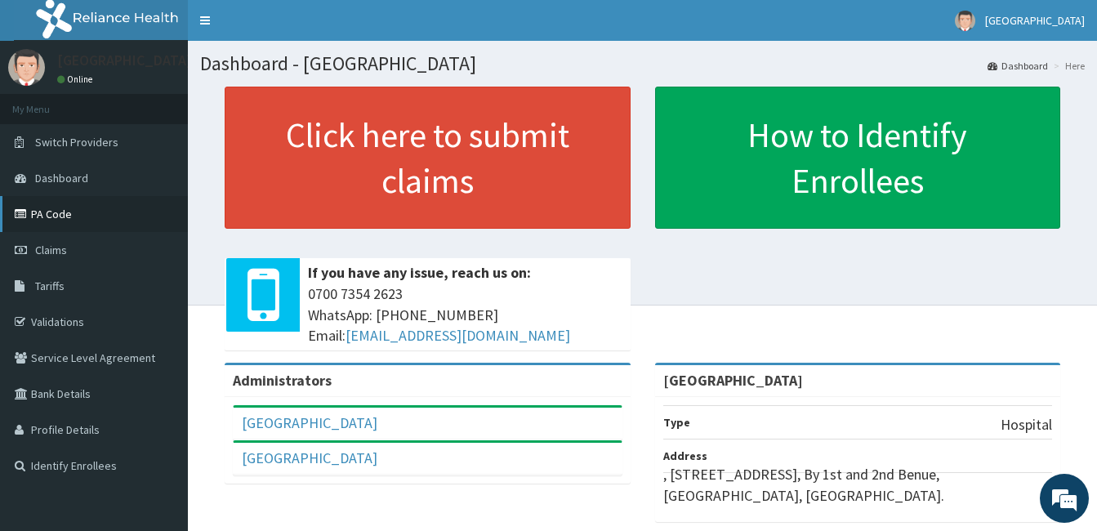
click at [69, 224] on link "PA Code" at bounding box center [94, 214] width 188 height 36
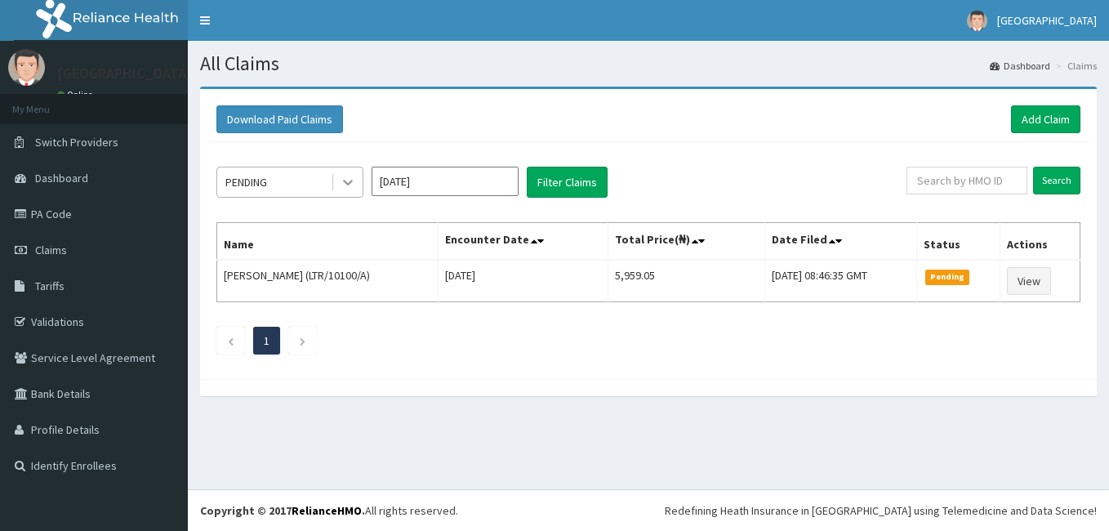
click at [350, 189] on icon at bounding box center [348, 182] width 16 height 16
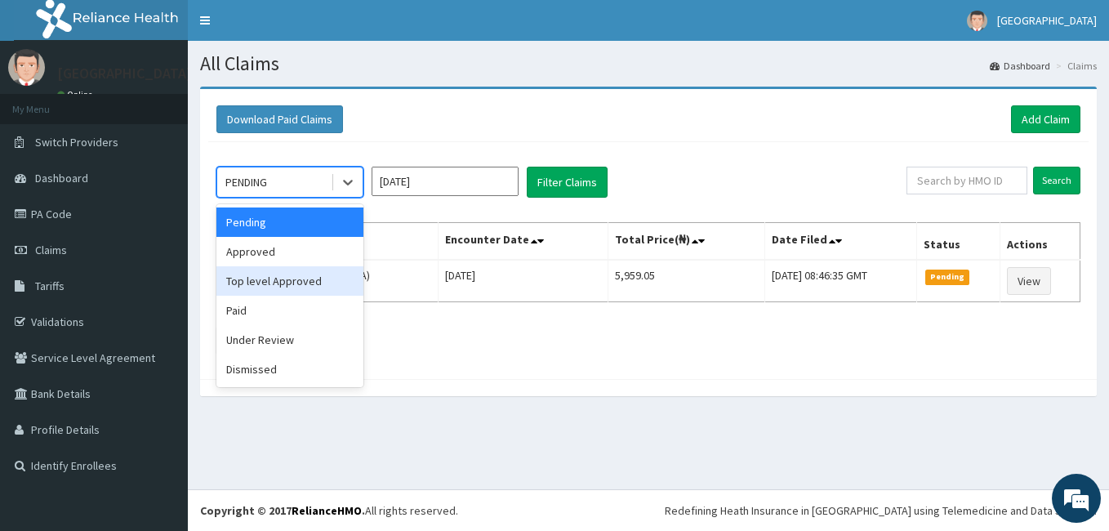
click at [304, 266] on div "Top level Approved" at bounding box center [289, 280] width 147 height 29
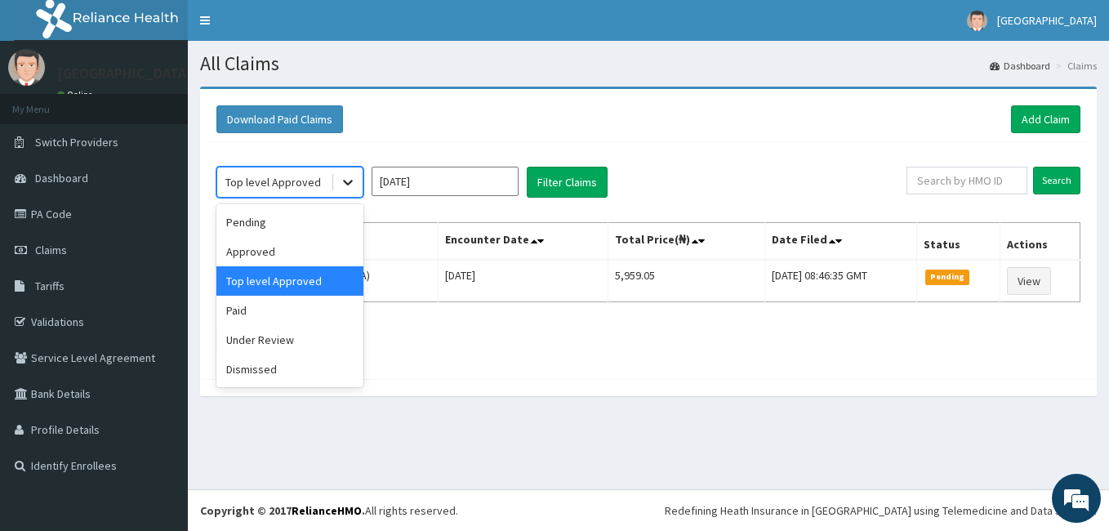
click at [354, 179] on icon at bounding box center [348, 182] width 16 height 16
drag, startPoint x: 275, startPoint y: 247, endPoint x: 332, endPoint y: 234, distance: 58.8
click at [278, 247] on div "Approved" at bounding box center [289, 251] width 147 height 29
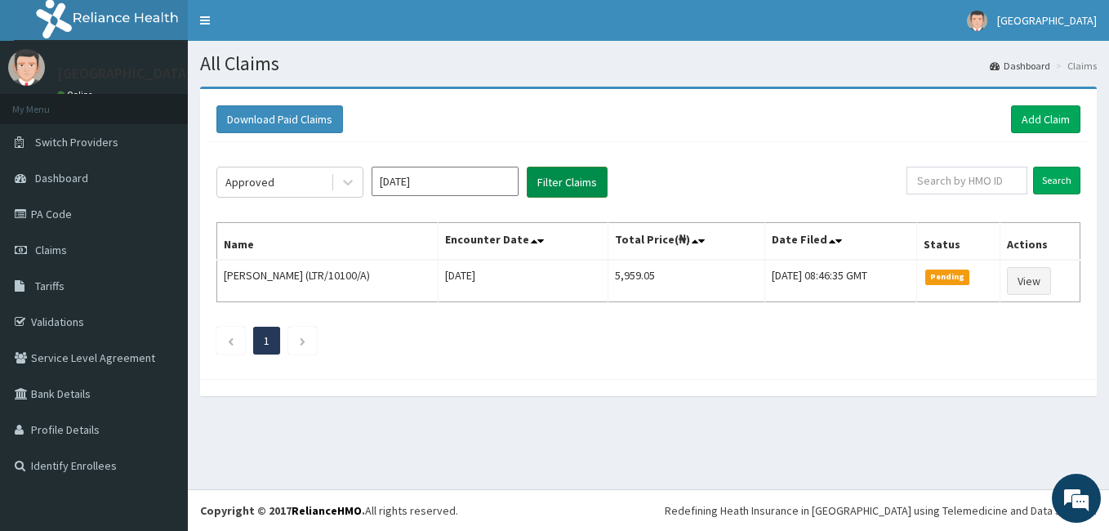
click at [556, 181] on button "Filter Claims" at bounding box center [567, 182] width 81 height 31
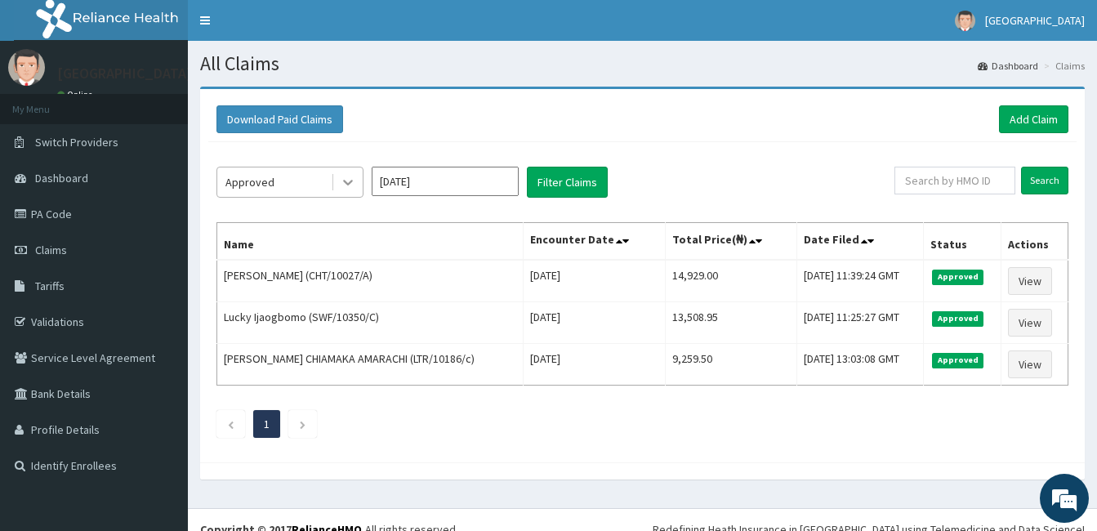
click at [342, 179] on icon at bounding box center [348, 182] width 16 height 16
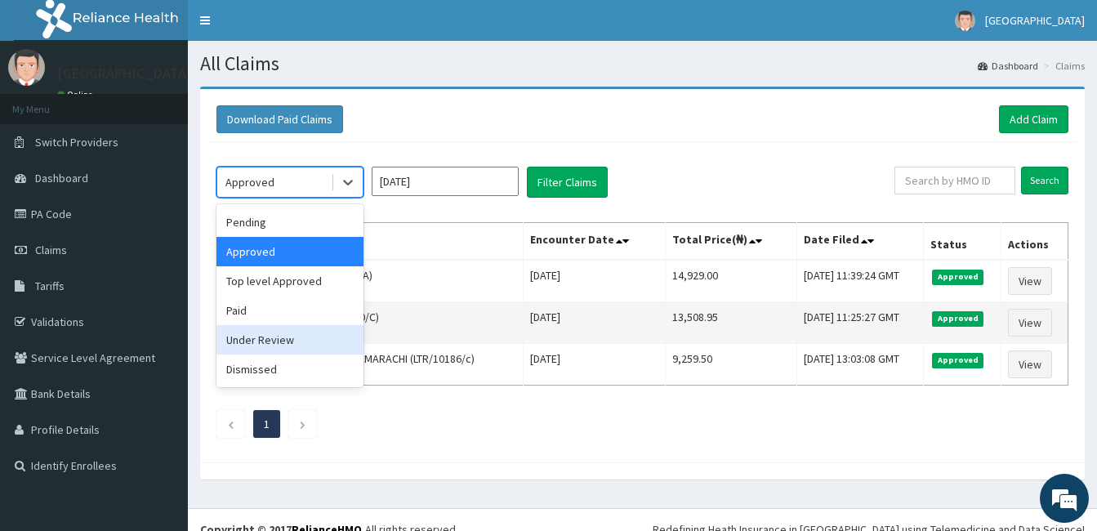
drag, startPoint x: 317, startPoint y: 335, endPoint x: 343, endPoint y: 303, distance: 41.2
click at [318, 334] on div "Under Review" at bounding box center [289, 339] width 147 height 29
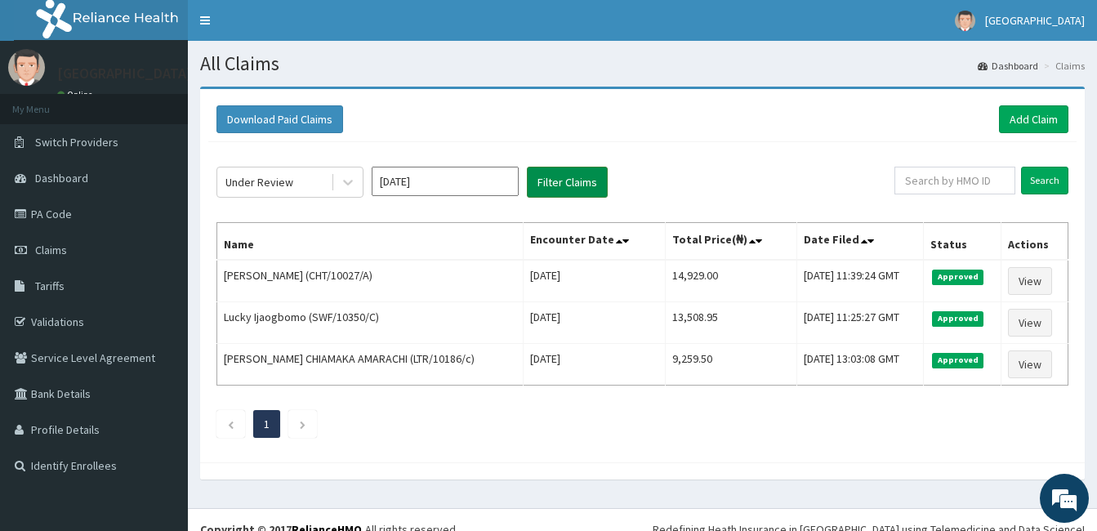
click at [548, 178] on button "Filter Claims" at bounding box center [567, 182] width 81 height 31
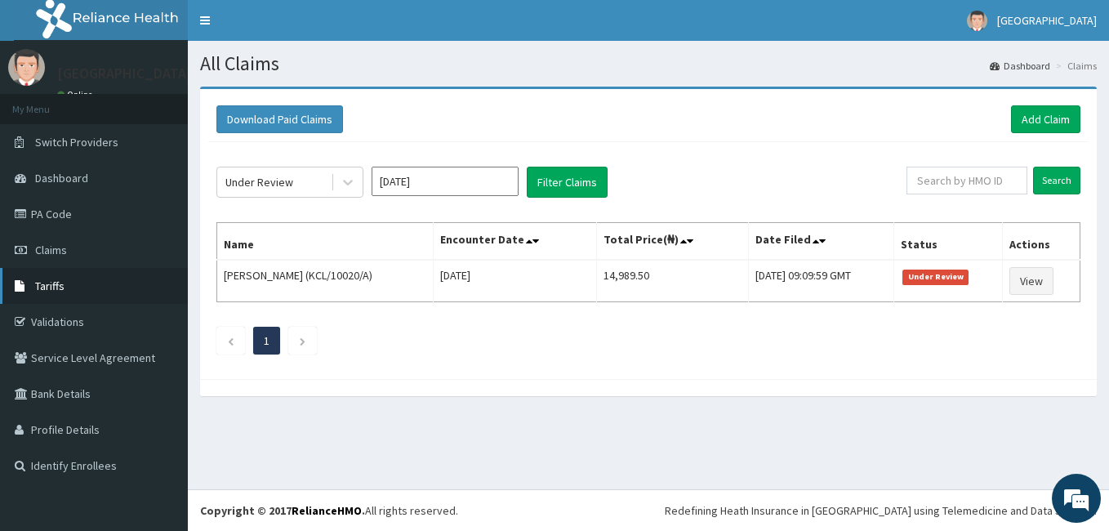
click at [77, 274] on link "Tariffs" at bounding box center [94, 286] width 188 height 36
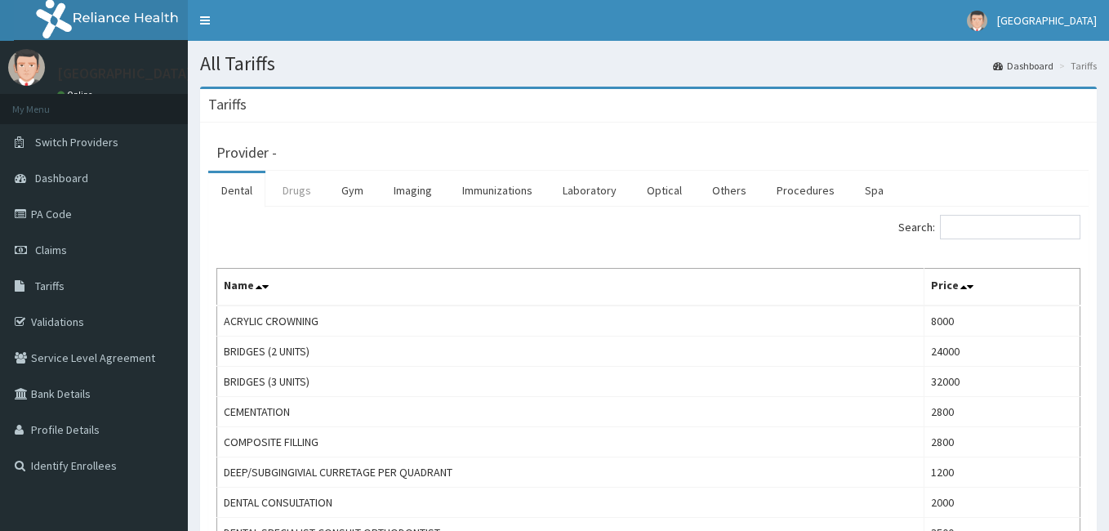
click at [297, 197] on link "Drugs" at bounding box center [297, 190] width 55 height 34
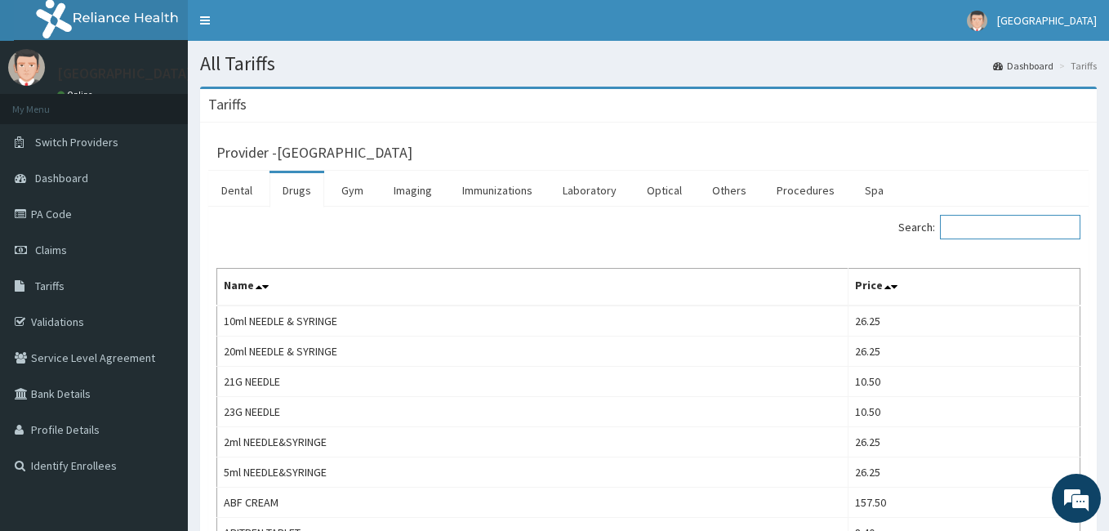
click at [998, 219] on input "Search:" at bounding box center [1010, 227] width 140 height 25
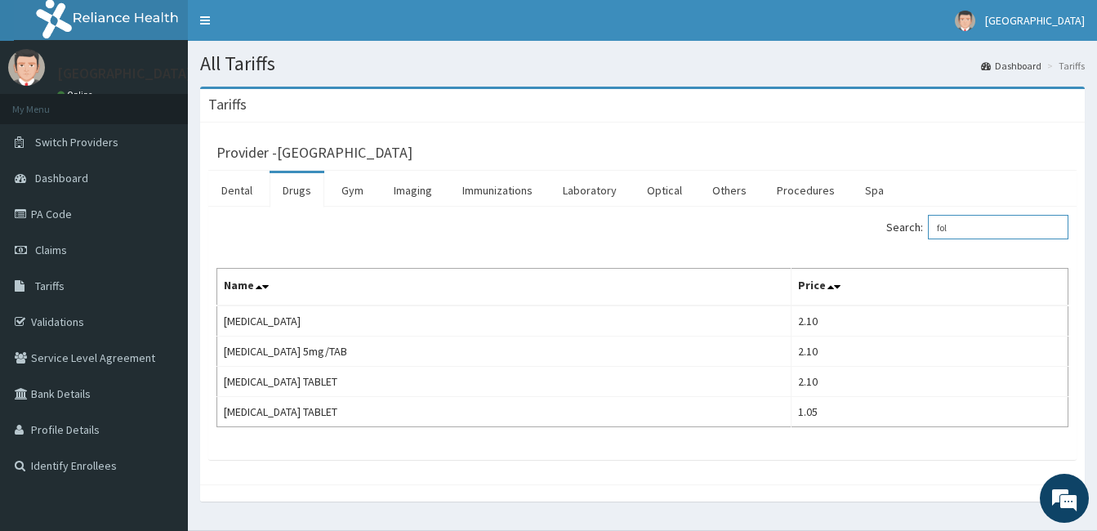
drag, startPoint x: 993, startPoint y: 230, endPoint x: 882, endPoint y: 243, distance: 112.0
click at [882, 243] on div "Search: fol" at bounding box center [862, 229] width 414 height 29
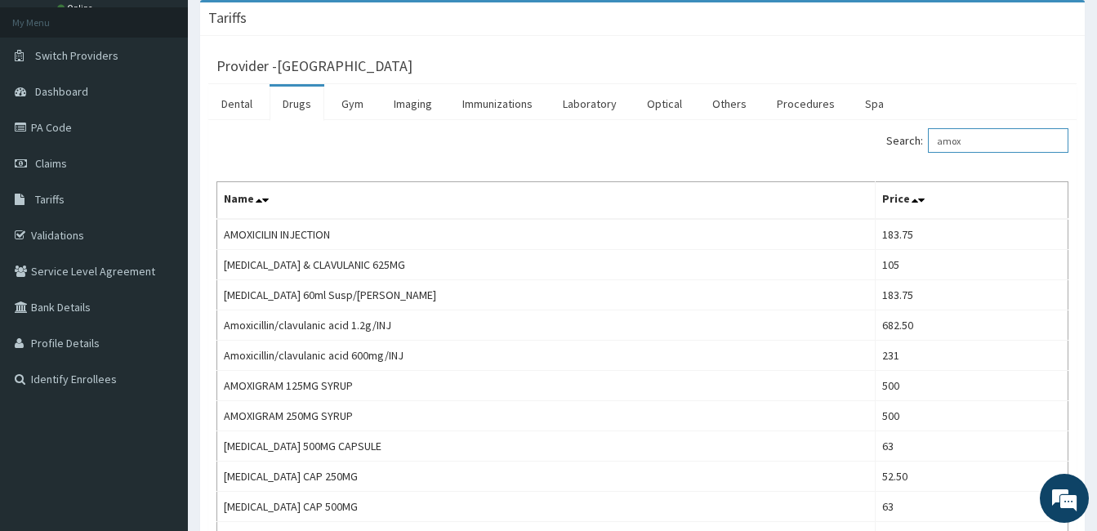
scroll to position [82, 0]
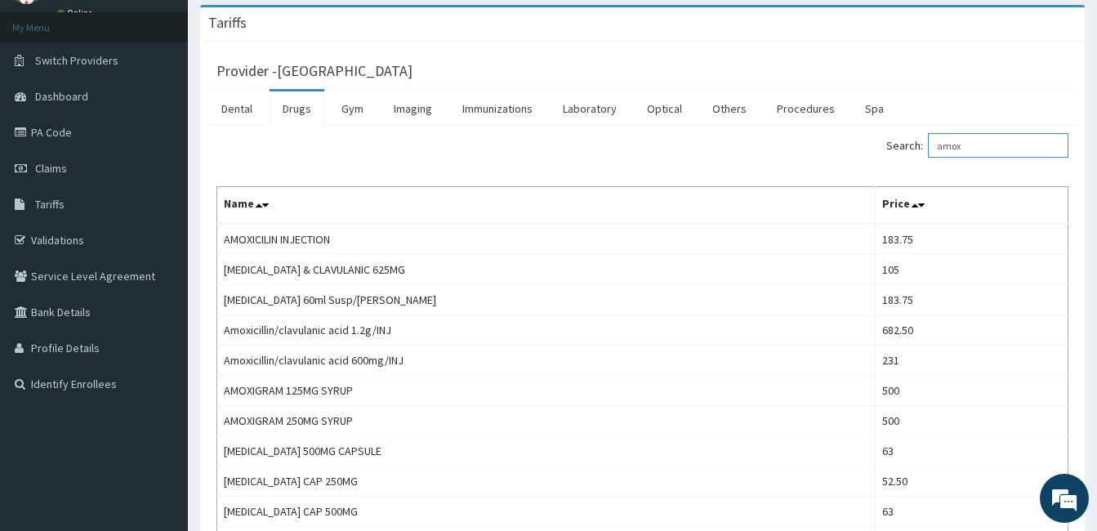
drag, startPoint x: 955, startPoint y: 146, endPoint x: 939, endPoint y: 149, distance: 16.5
click at [941, 149] on label "Search: amox" at bounding box center [977, 145] width 182 height 25
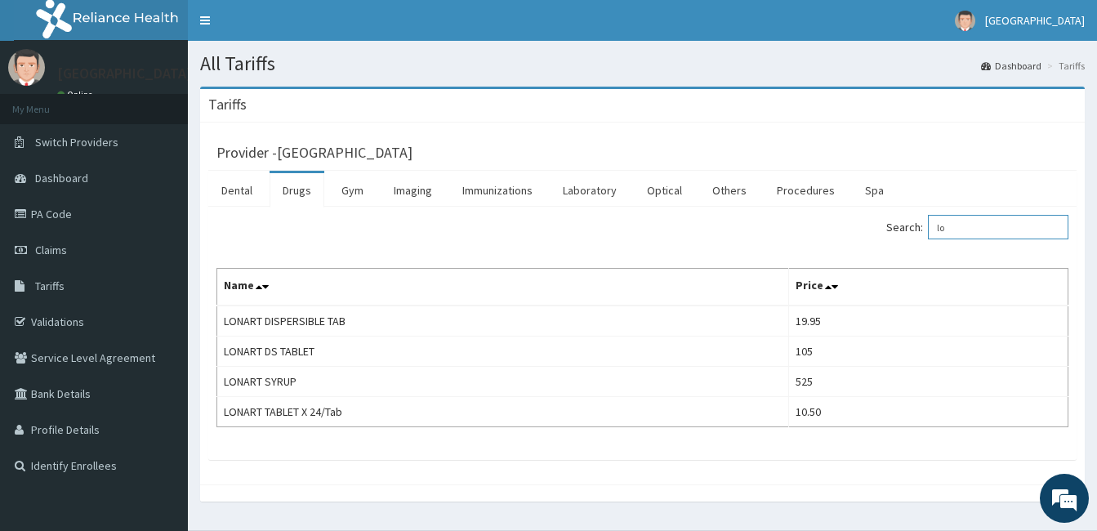
type input "l"
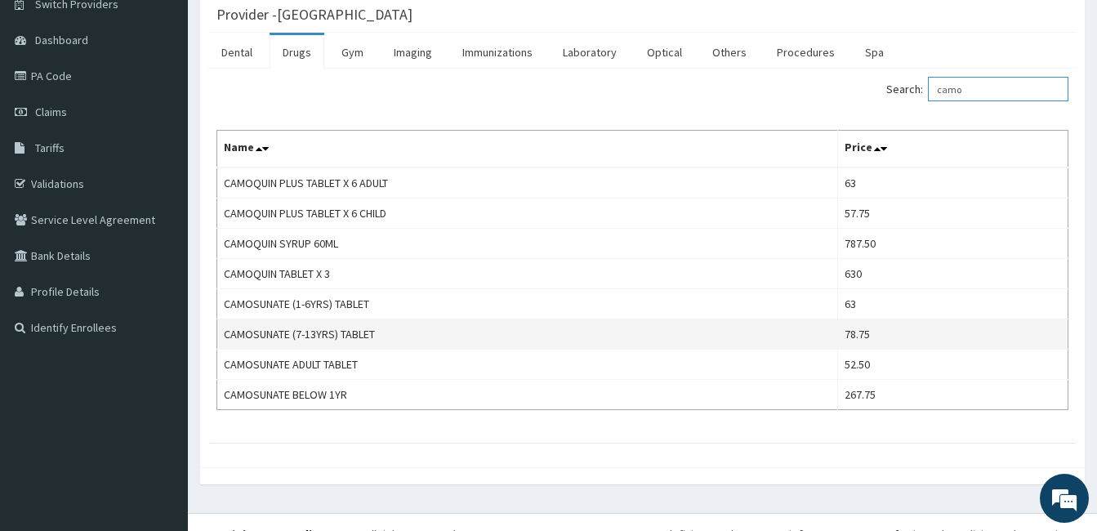
scroll to position [162, 0]
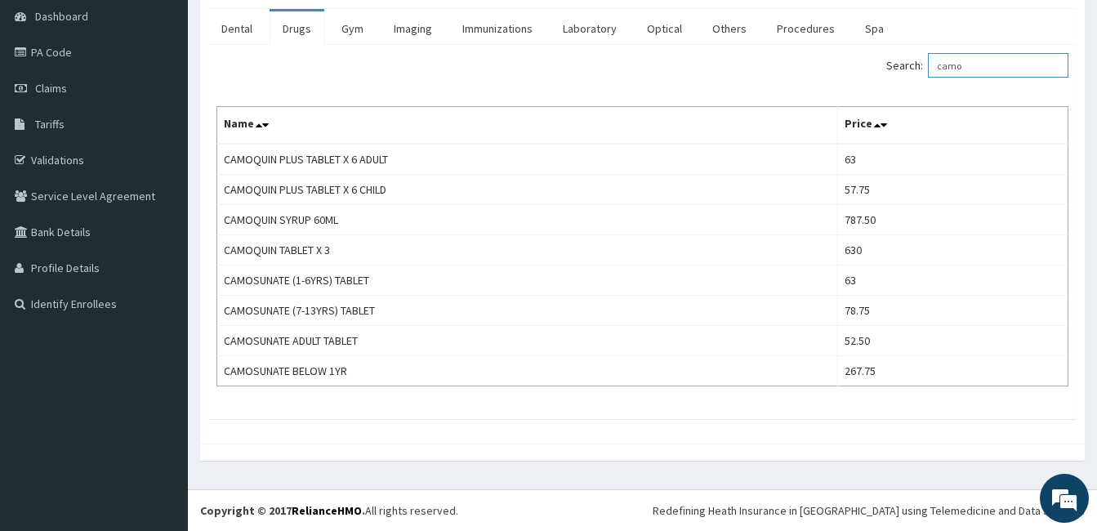
drag, startPoint x: 984, startPoint y: 68, endPoint x: 891, endPoint y: 63, distance: 93.2
click at [891, 63] on div "Search: camo" at bounding box center [862, 67] width 414 height 29
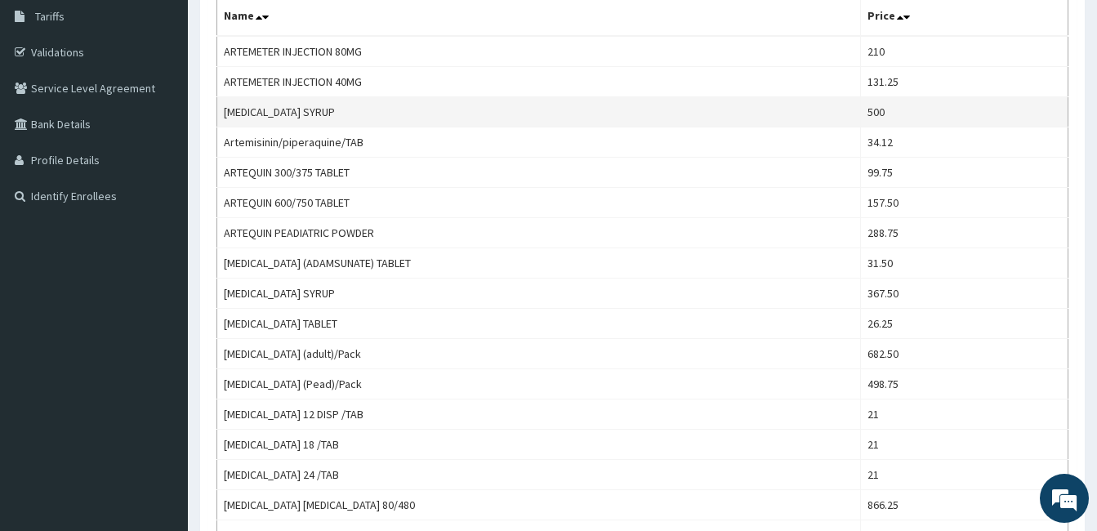
scroll to position [327, 0]
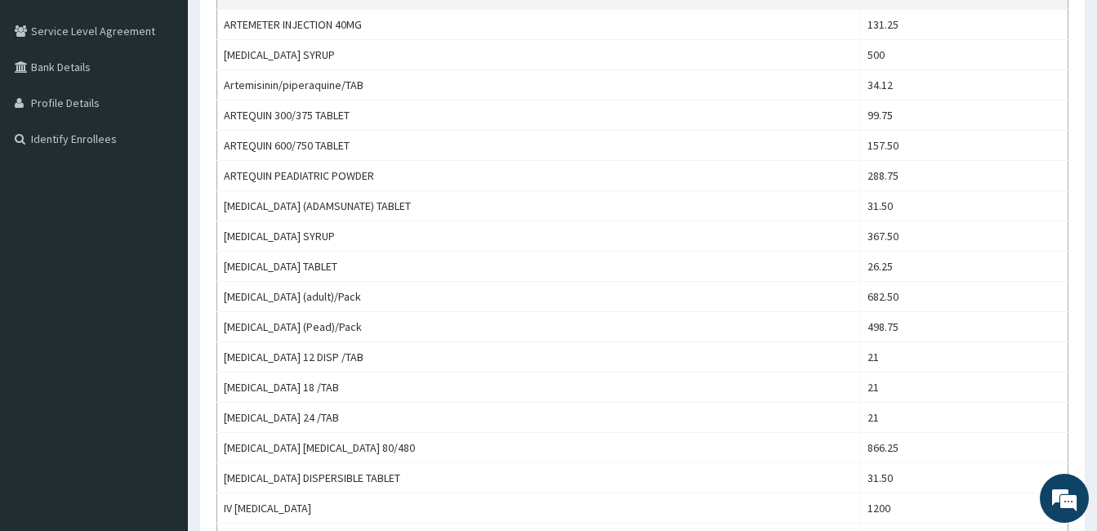
type input "arte"
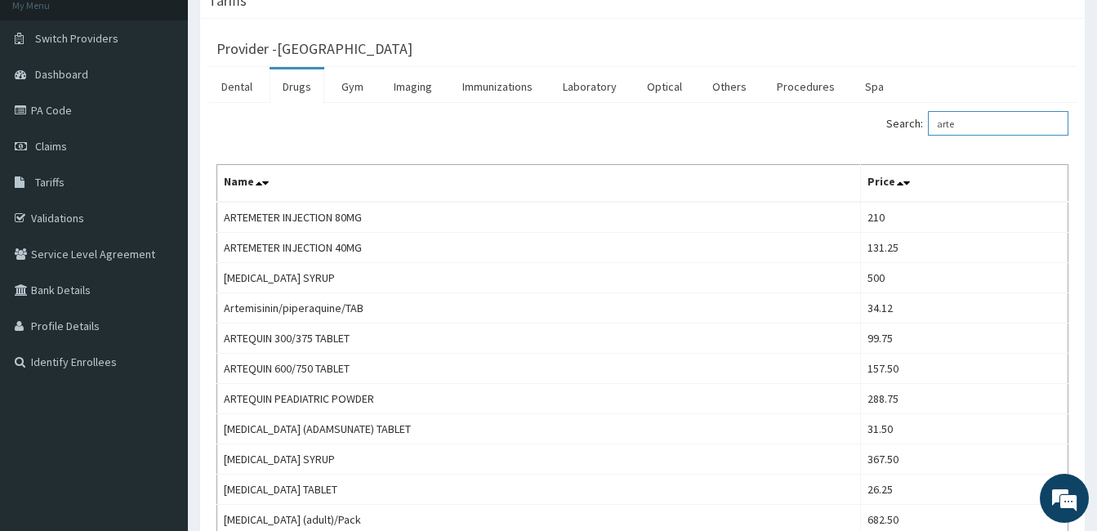
scroll to position [0, 0]
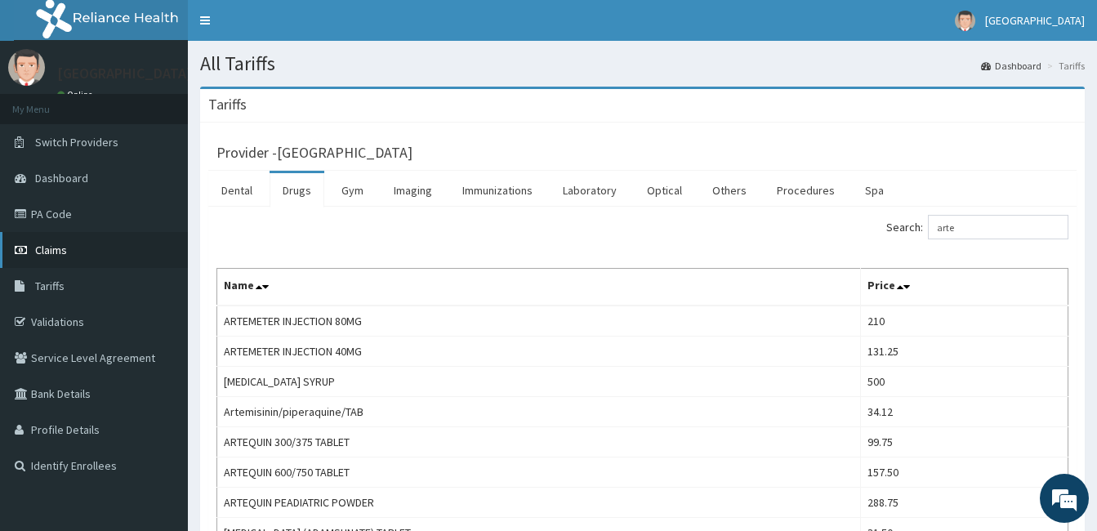
click at [97, 251] on link "Claims" at bounding box center [94, 250] width 188 height 36
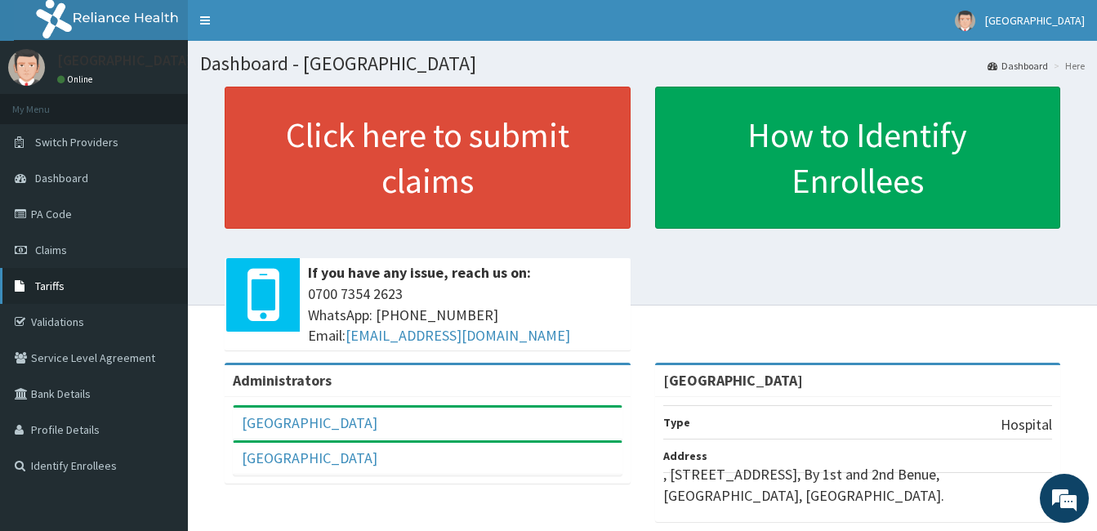
click at [71, 295] on link "Tariffs" at bounding box center [94, 286] width 188 height 36
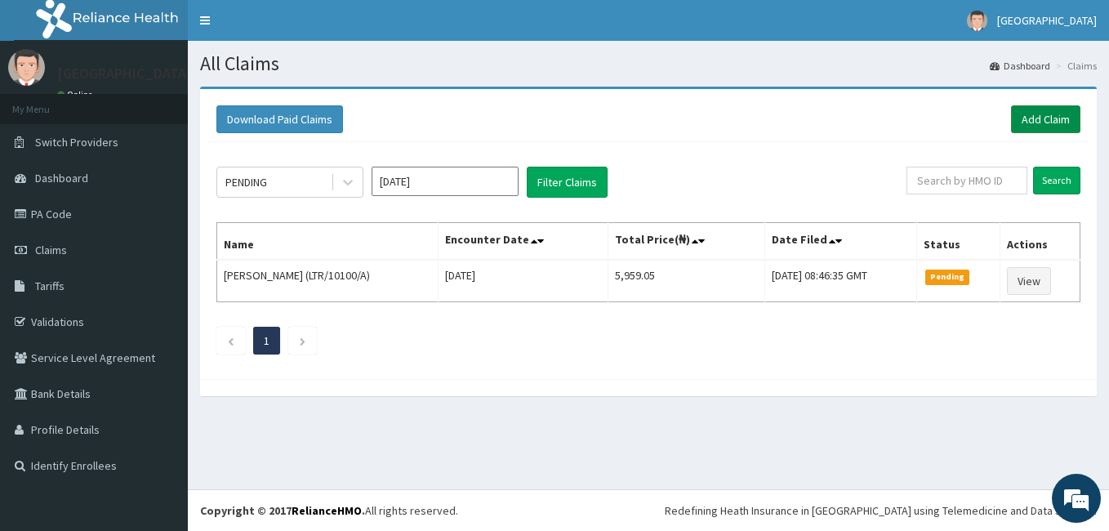
click at [1058, 118] on link "Add Claim" at bounding box center [1045, 119] width 69 height 28
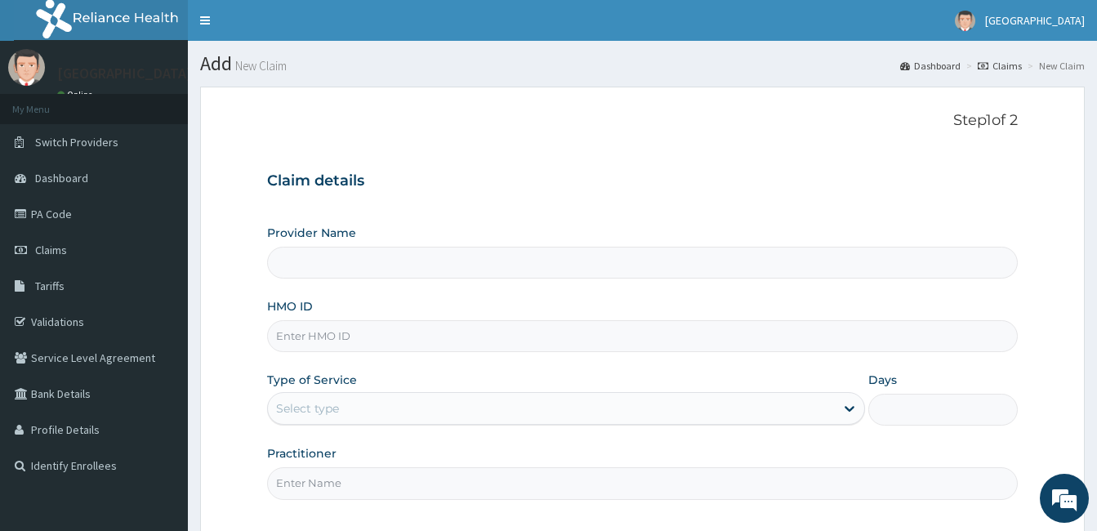
type input "[GEOGRAPHIC_DATA]"
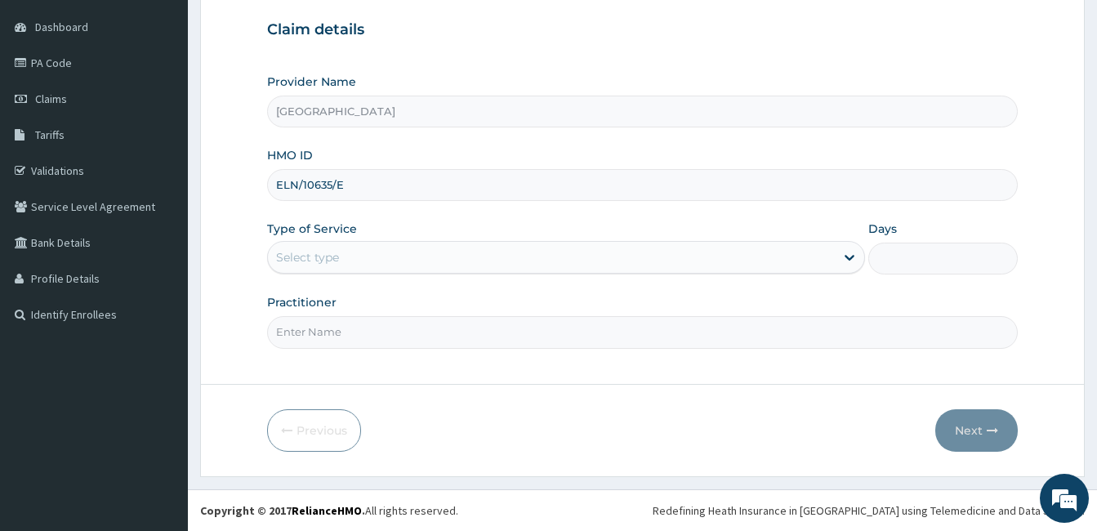
type input "ELN/10635/E"
click at [369, 266] on div "Select type" at bounding box center [551, 257] width 567 height 26
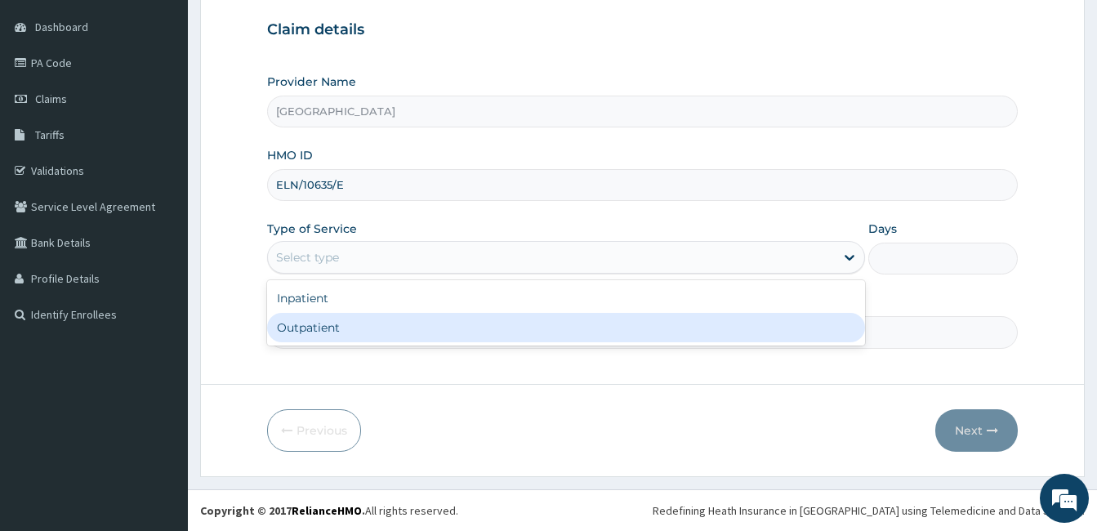
click at [359, 335] on div "Outpatient" at bounding box center [566, 327] width 598 height 29
type input "1"
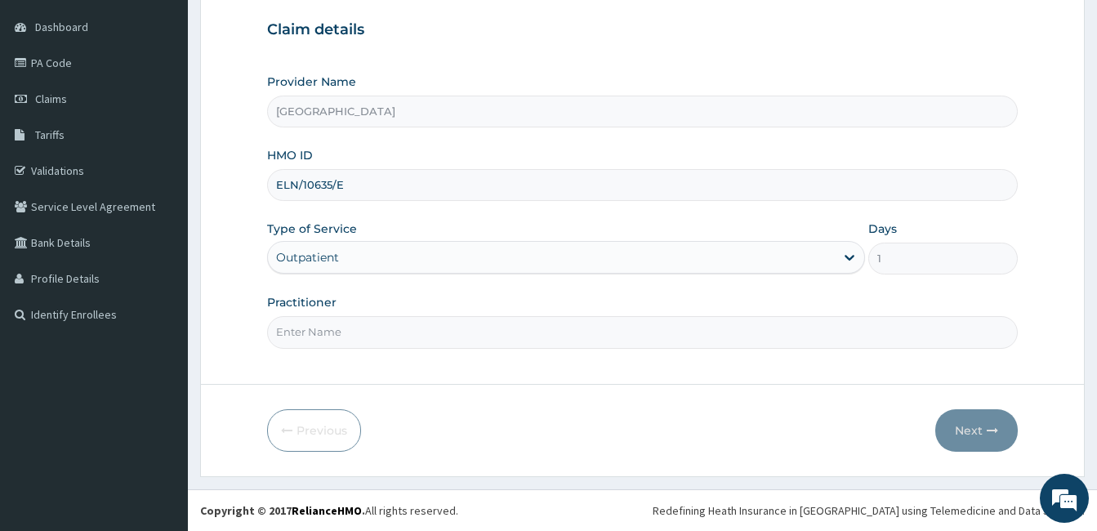
click at [398, 331] on input "Practitioner" at bounding box center [642, 332] width 751 height 32
type input "[PERSON_NAME]"
click at [987, 436] on button "Next" at bounding box center [976, 430] width 82 height 42
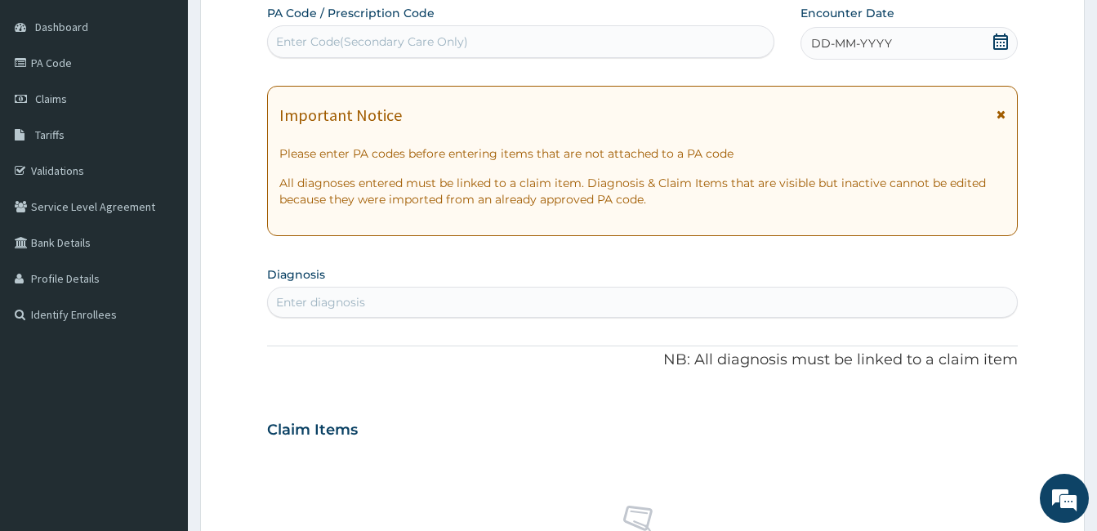
scroll to position [0, 0]
click at [424, 33] on div "Enter Code(Secondary Care Only)" at bounding box center [521, 42] width 506 height 26
paste input "PA/7294BD"
type input "PA/7294BD"
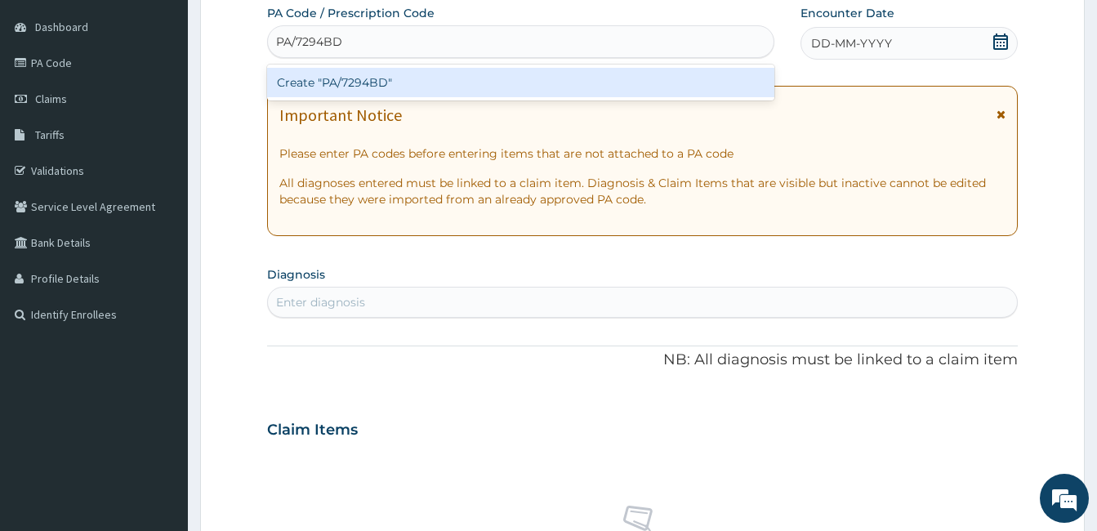
click at [375, 89] on div "Create "PA/7294BD"" at bounding box center [520, 82] width 507 height 29
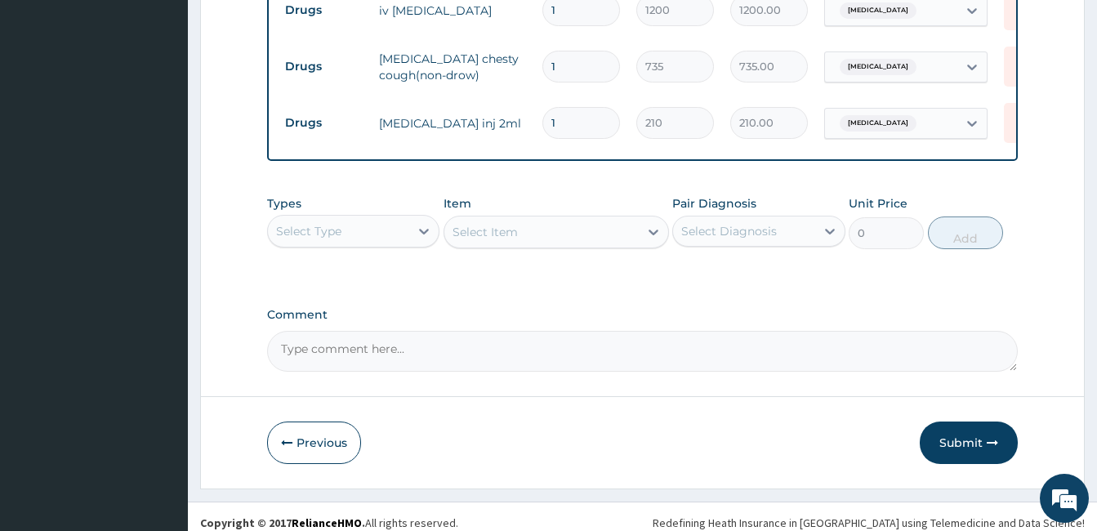
scroll to position [916, 0]
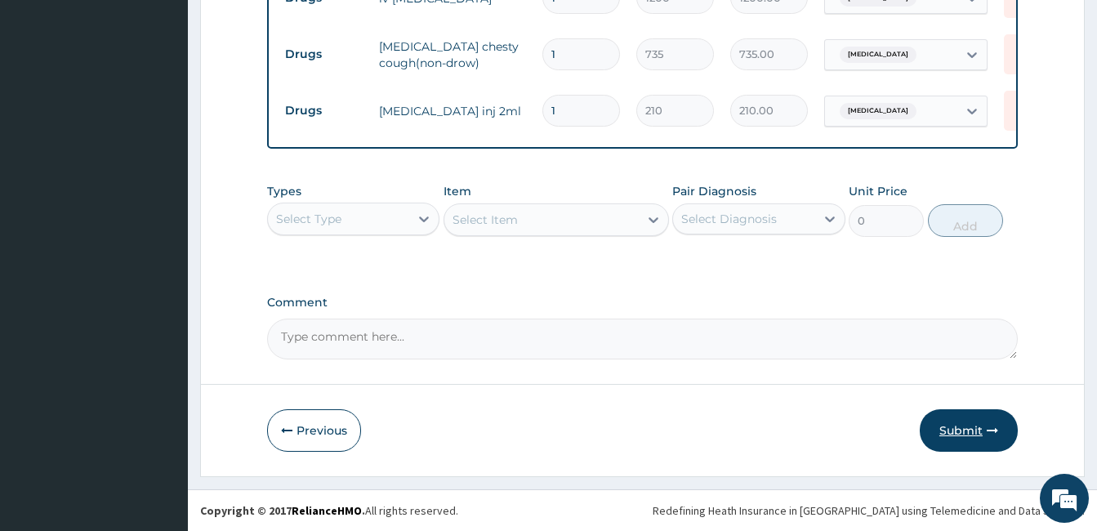
click at [945, 432] on button "Submit" at bounding box center [969, 430] width 98 height 42
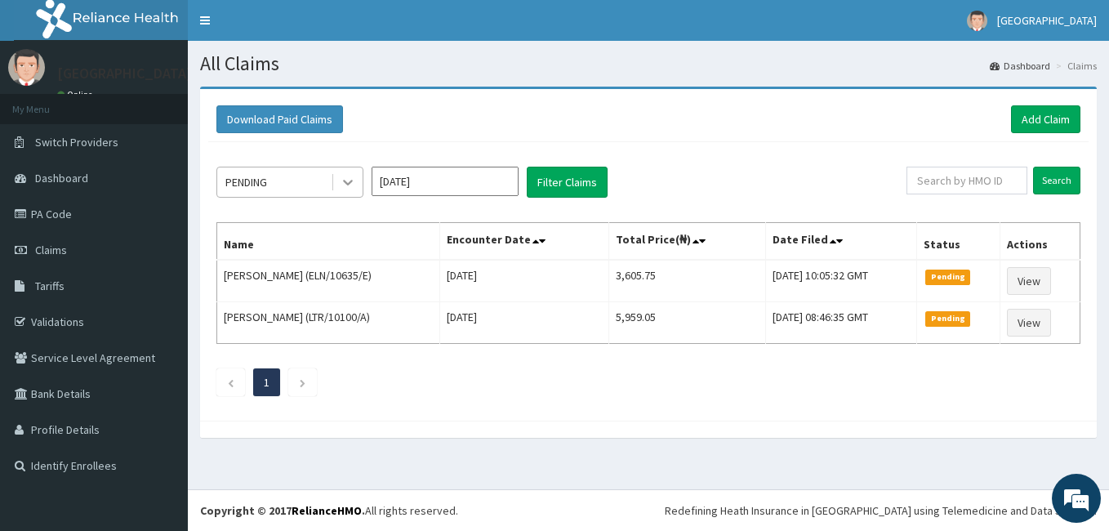
click at [337, 181] on div at bounding box center [347, 181] width 29 height 29
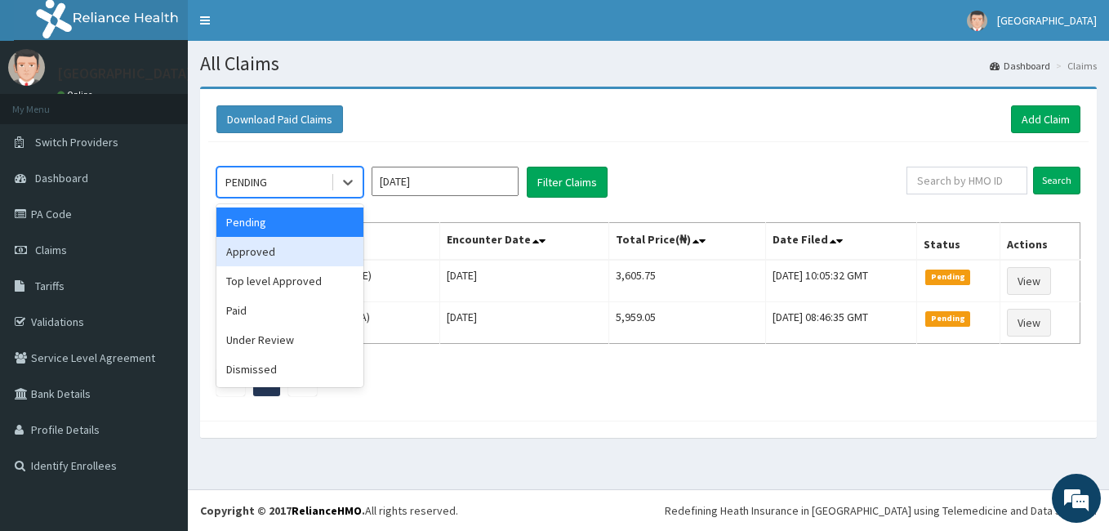
click at [305, 239] on div "Approved" at bounding box center [289, 251] width 147 height 29
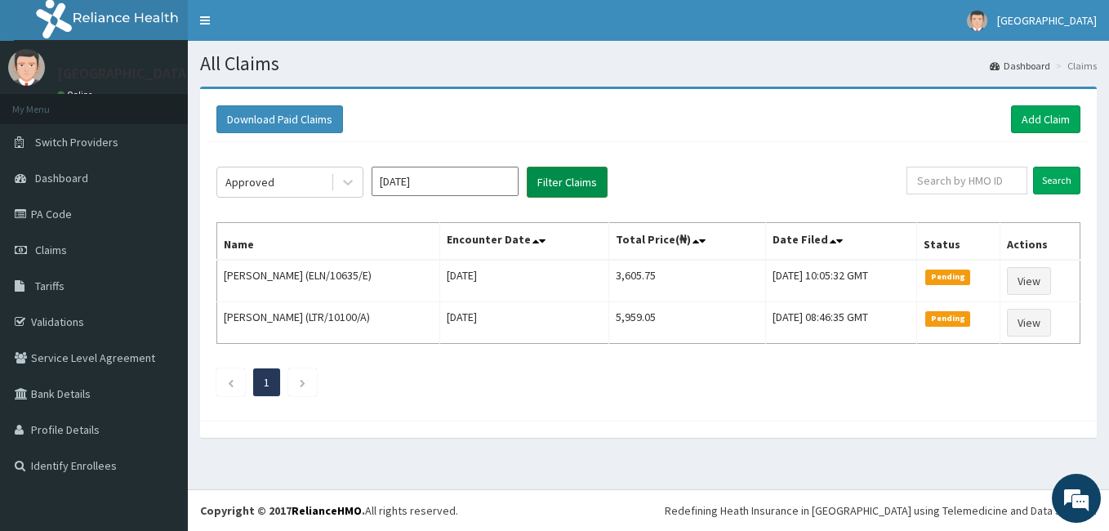
click at [546, 178] on button "Filter Claims" at bounding box center [567, 182] width 81 height 31
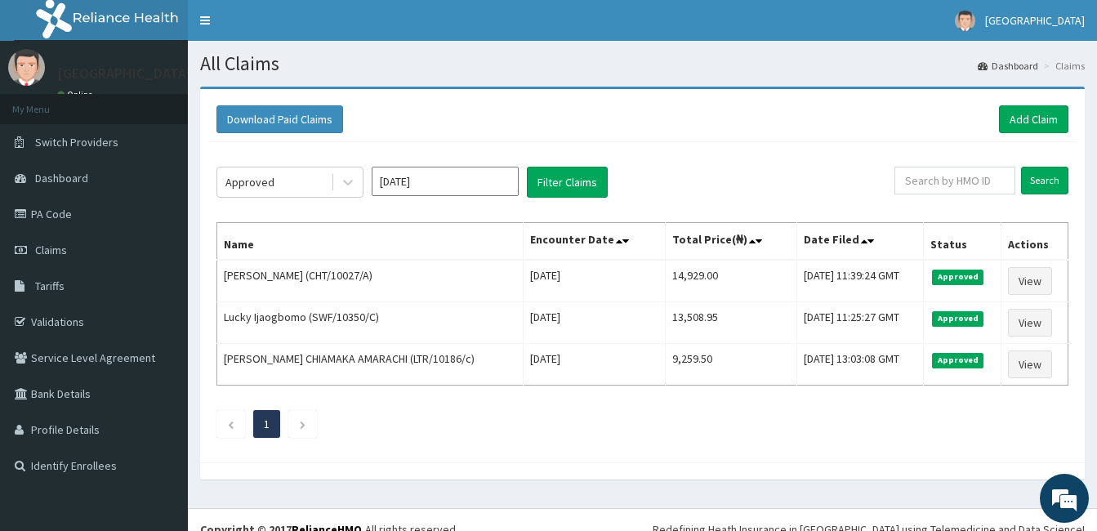
click at [276, 160] on div "Approved [DATE] Filter Claims Search Name Encounter Date Total Price(₦) Date Fi…" at bounding box center [642, 298] width 868 height 312
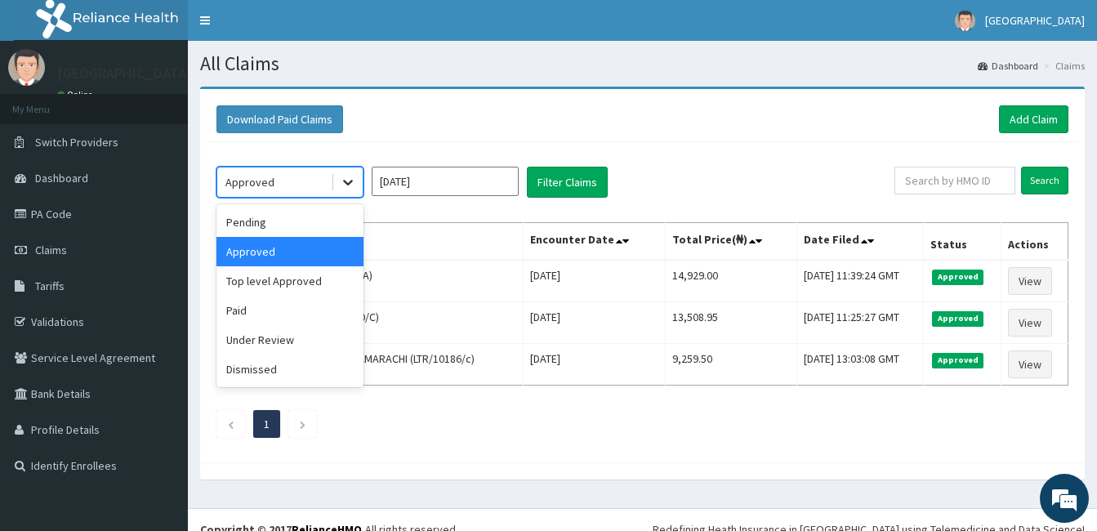
click at [358, 183] on div at bounding box center [347, 181] width 29 height 29
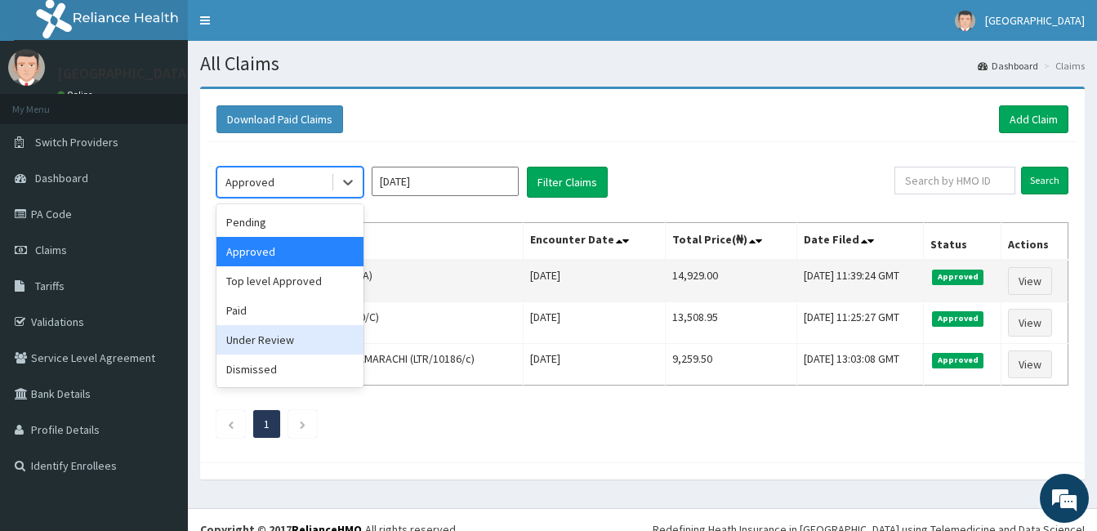
drag, startPoint x: 293, startPoint y: 334, endPoint x: 399, endPoint y: 276, distance: 120.3
click at [293, 335] on div "Under Review" at bounding box center [289, 339] width 147 height 29
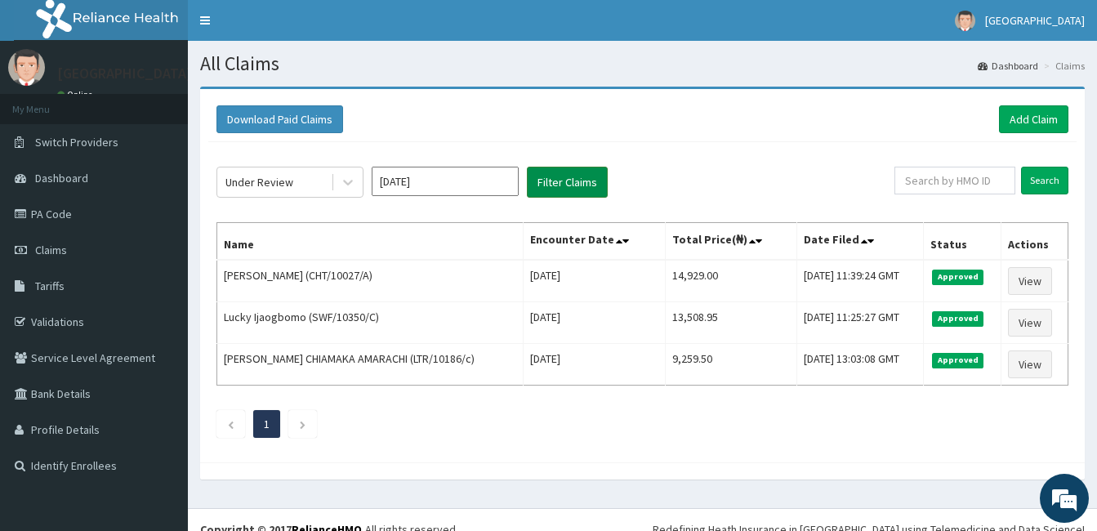
click at [543, 178] on button "Filter Claims" at bounding box center [567, 182] width 81 height 31
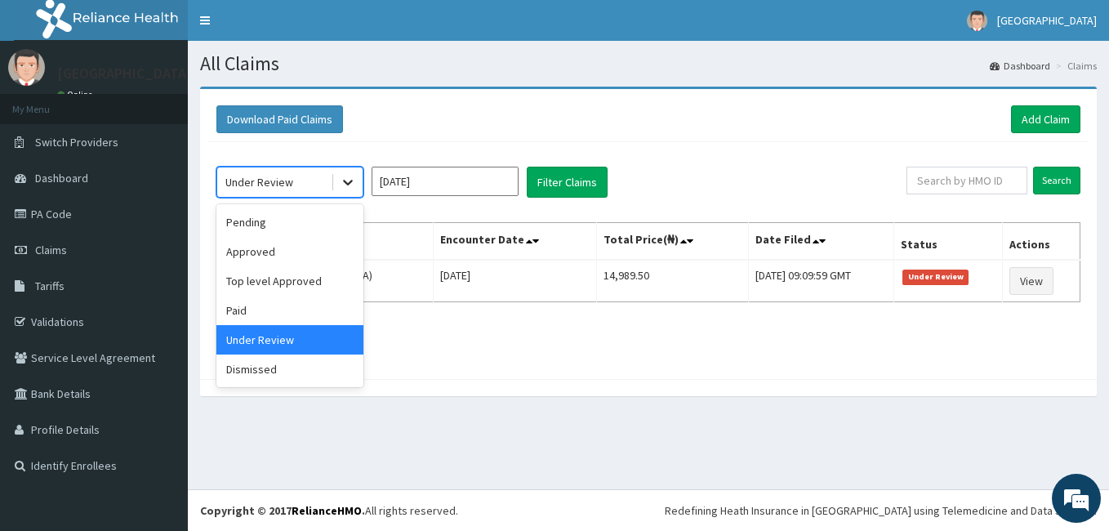
click at [350, 173] on div at bounding box center [347, 181] width 29 height 29
click at [298, 251] on div "Approved" at bounding box center [289, 251] width 147 height 29
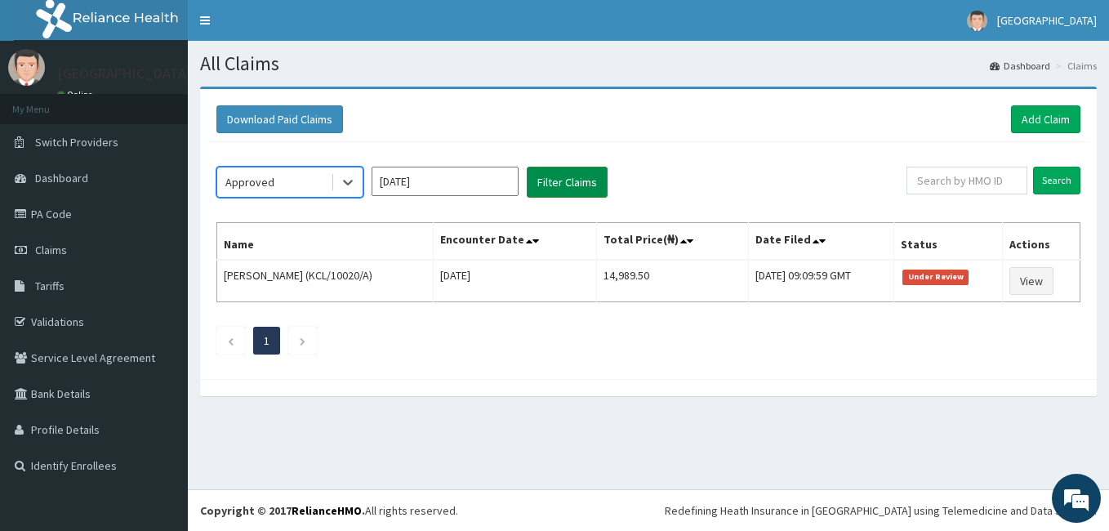
click at [577, 174] on button "Filter Claims" at bounding box center [567, 182] width 81 height 31
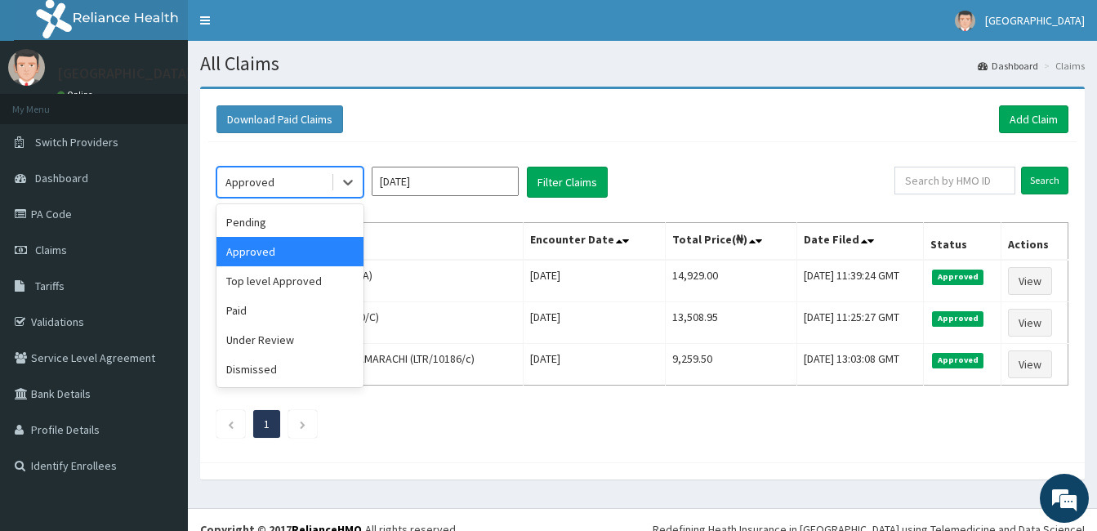
click at [305, 180] on div "Approved" at bounding box center [274, 182] width 114 height 26
click at [333, 271] on div "Top level Approved" at bounding box center [289, 280] width 147 height 29
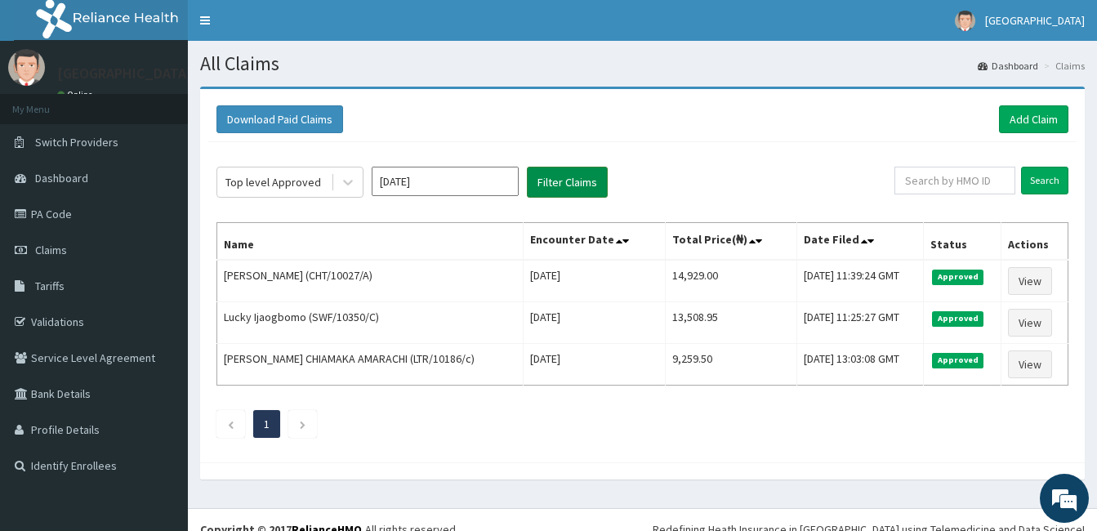
click at [586, 185] on button "Filter Claims" at bounding box center [567, 182] width 81 height 31
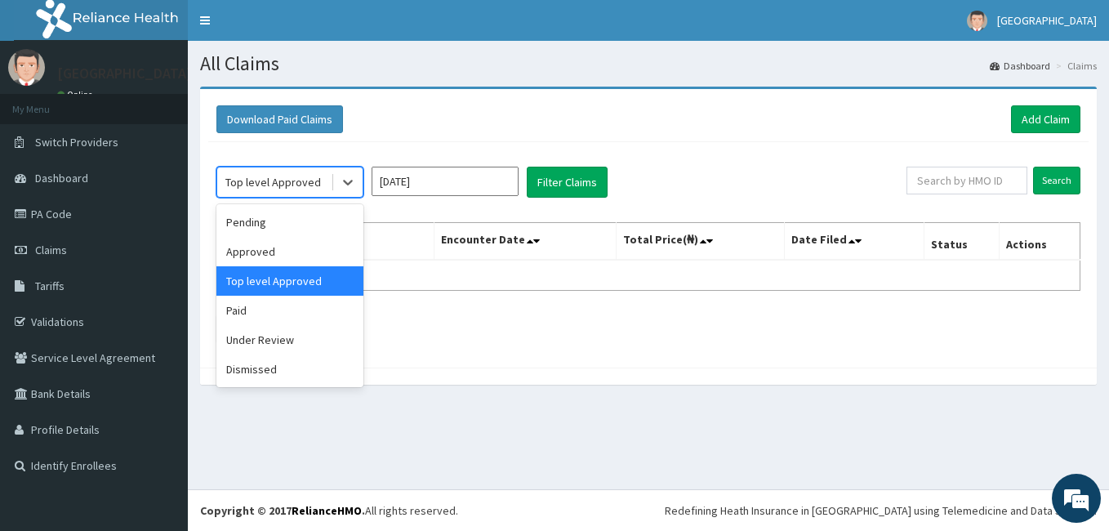
click at [291, 170] on div "Top level Approved" at bounding box center [274, 182] width 114 height 26
click at [264, 347] on div "Under Review" at bounding box center [289, 339] width 147 height 29
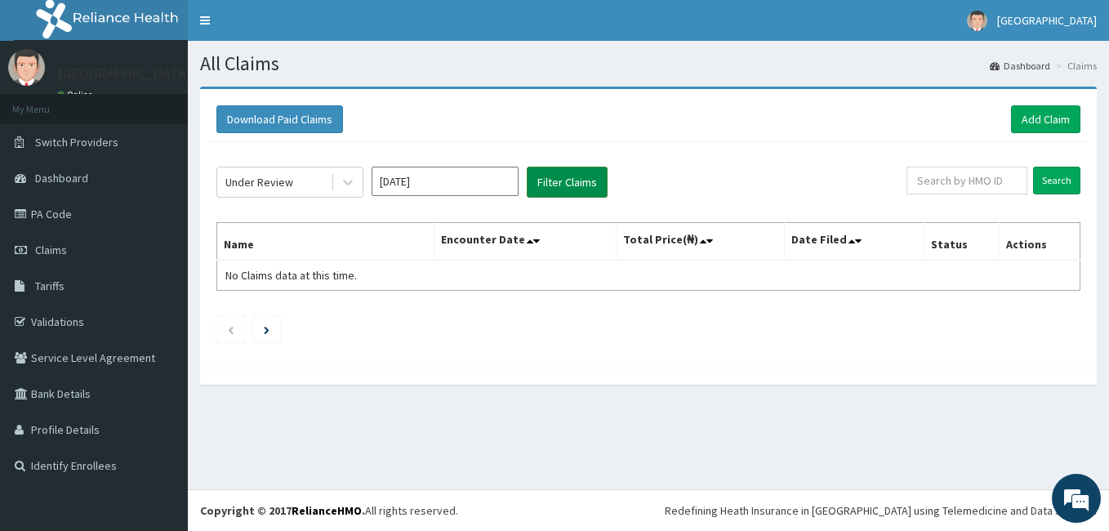
click at [580, 186] on button "Filter Claims" at bounding box center [567, 182] width 81 height 31
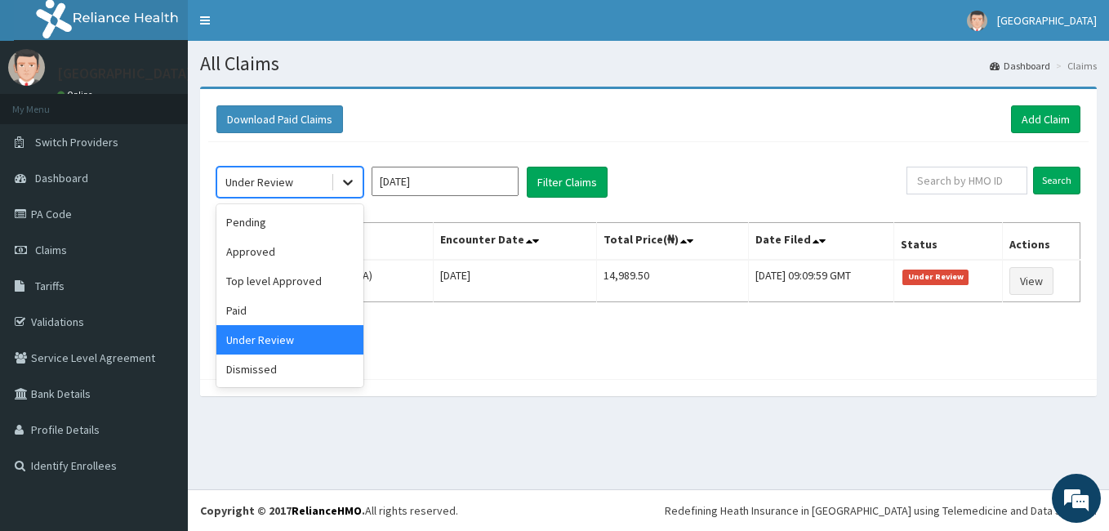
click at [357, 177] on div at bounding box center [347, 181] width 29 height 29
click at [322, 225] on div "Pending" at bounding box center [289, 221] width 147 height 29
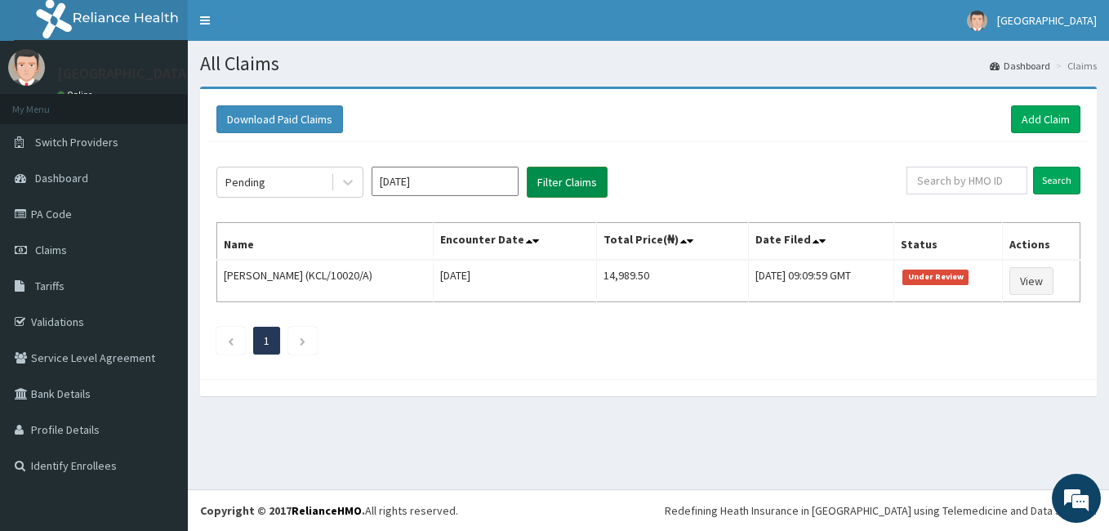
click at [573, 176] on button "Filter Claims" at bounding box center [567, 182] width 81 height 31
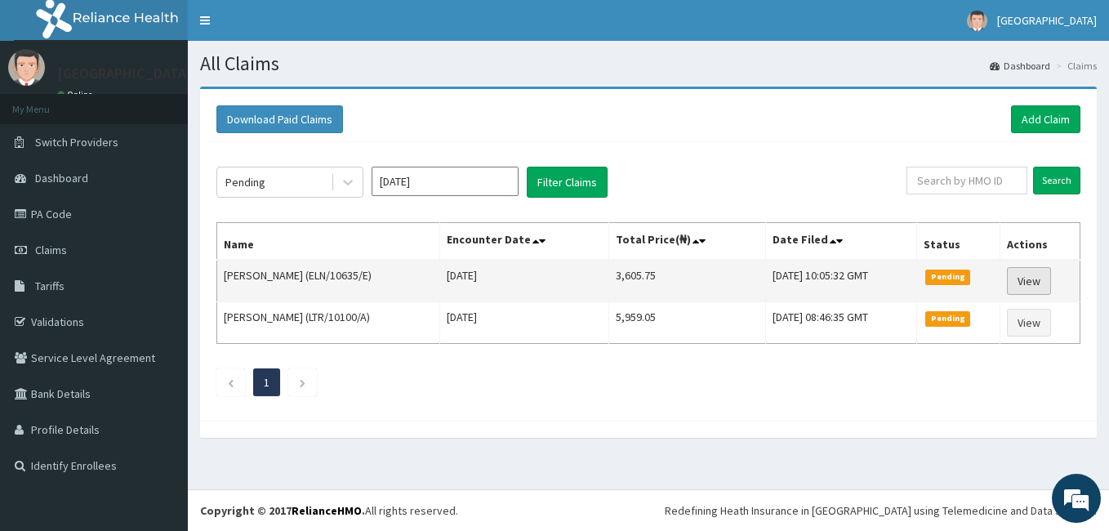
click at [1016, 280] on link "View" at bounding box center [1029, 281] width 44 height 28
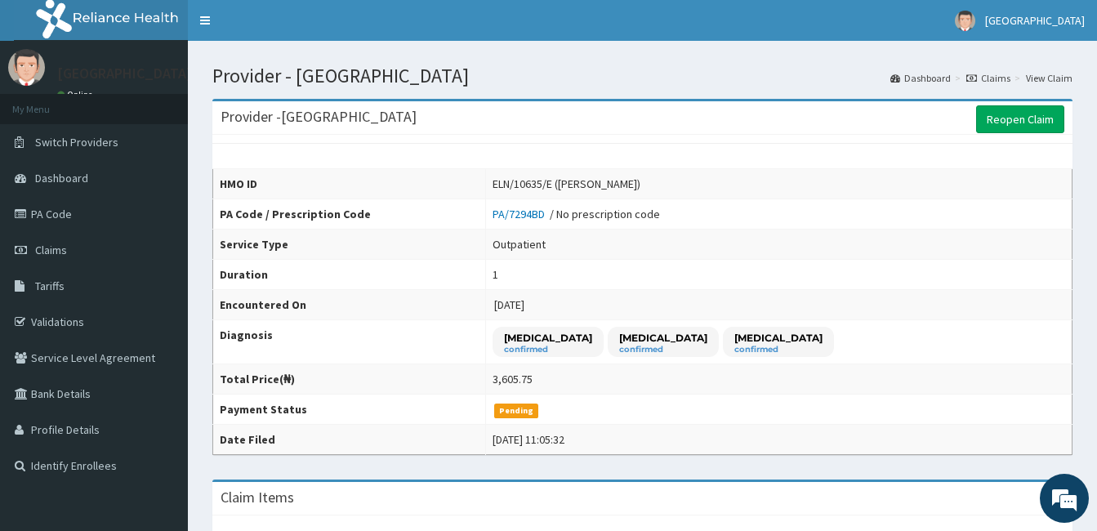
click at [991, 71] on link "Claims" at bounding box center [988, 78] width 44 height 14
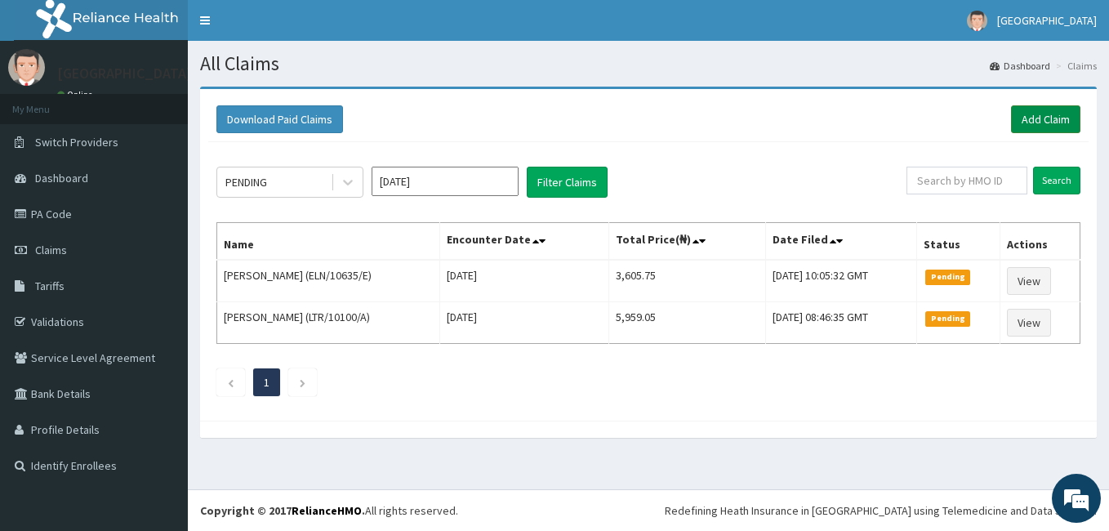
click at [1051, 127] on link "Add Claim" at bounding box center [1045, 119] width 69 height 28
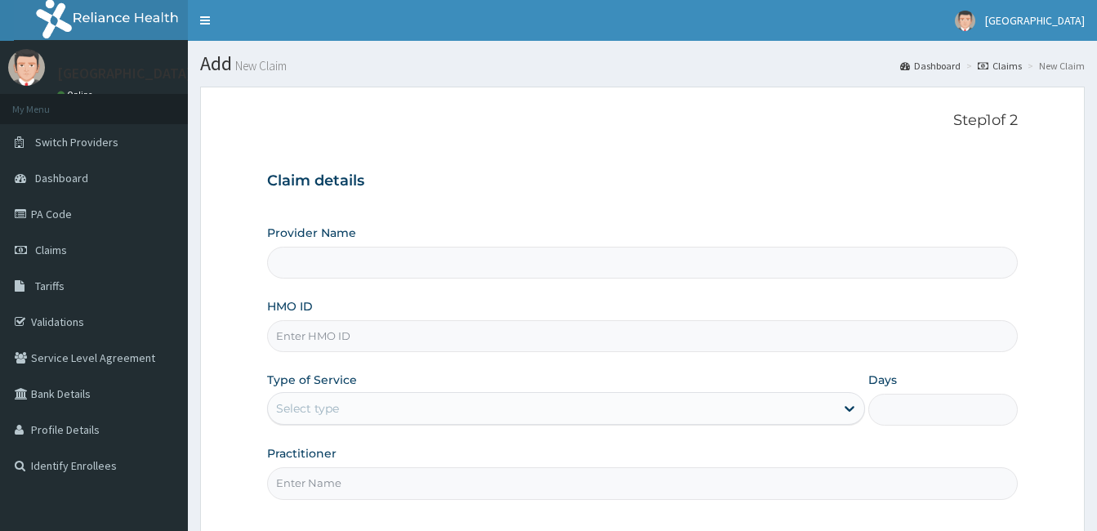
click at [304, 333] on input "HMO ID" at bounding box center [642, 336] width 751 height 32
type input "[GEOGRAPHIC_DATA]"
paste input "ELN/10635/E"
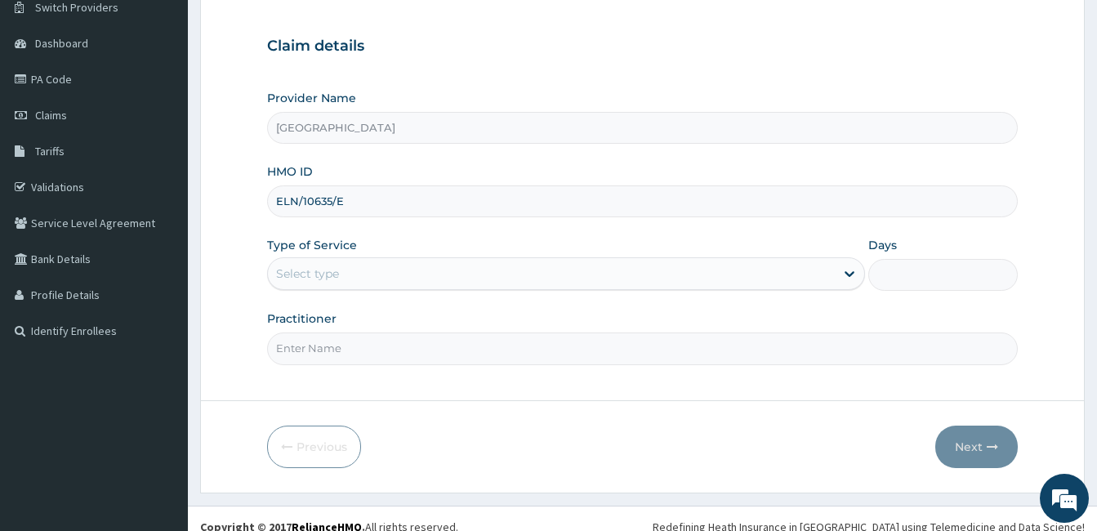
scroll to position [151, 0]
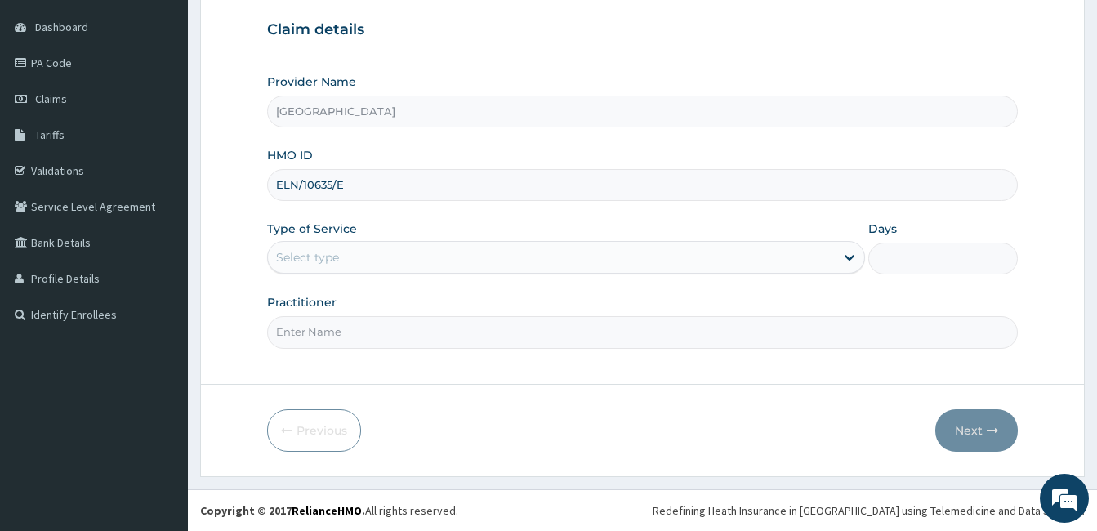
type input "ELN/10635/E"
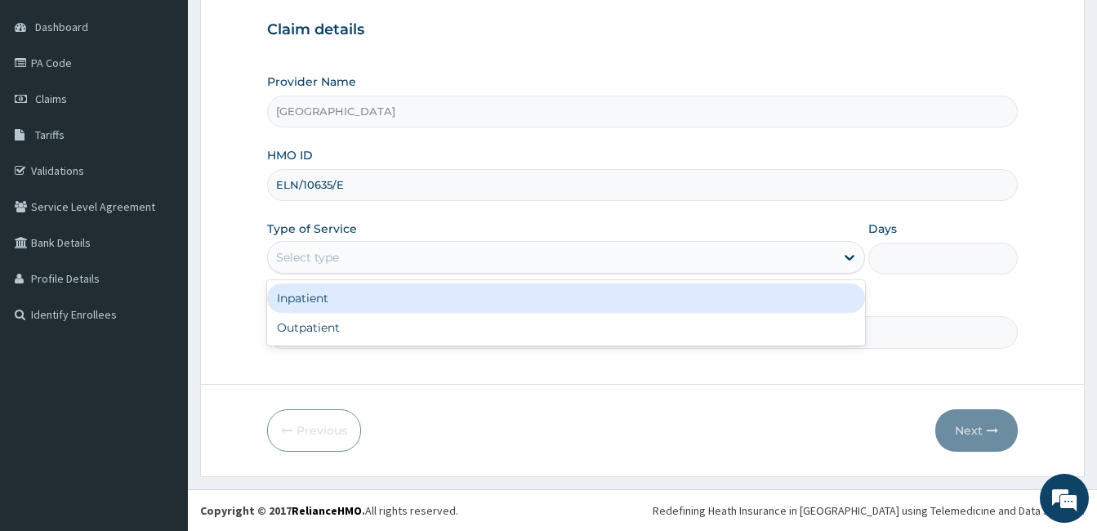
click at [385, 252] on div "Select type" at bounding box center [551, 257] width 567 height 26
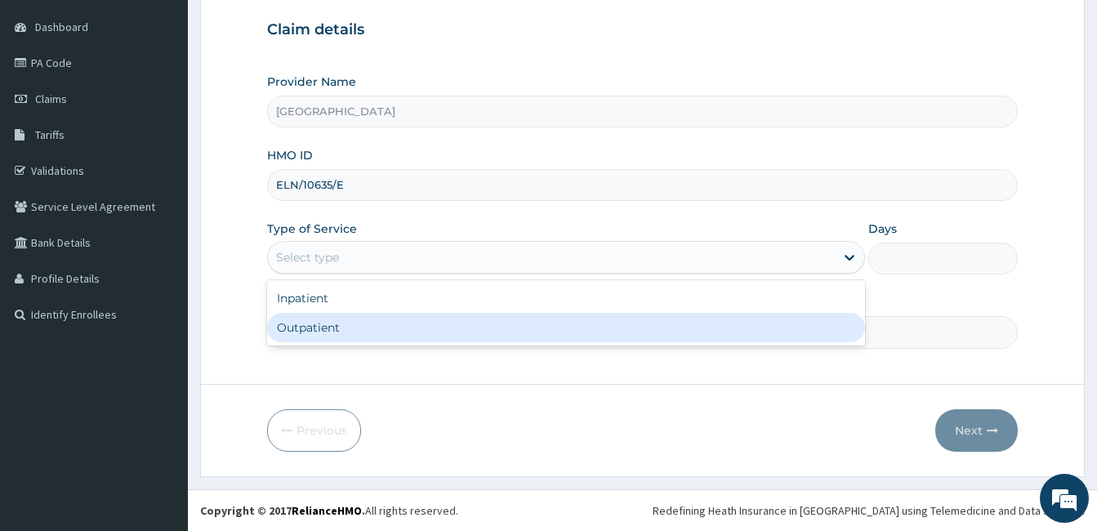
click at [384, 333] on div "Outpatient" at bounding box center [566, 327] width 598 height 29
type input "1"
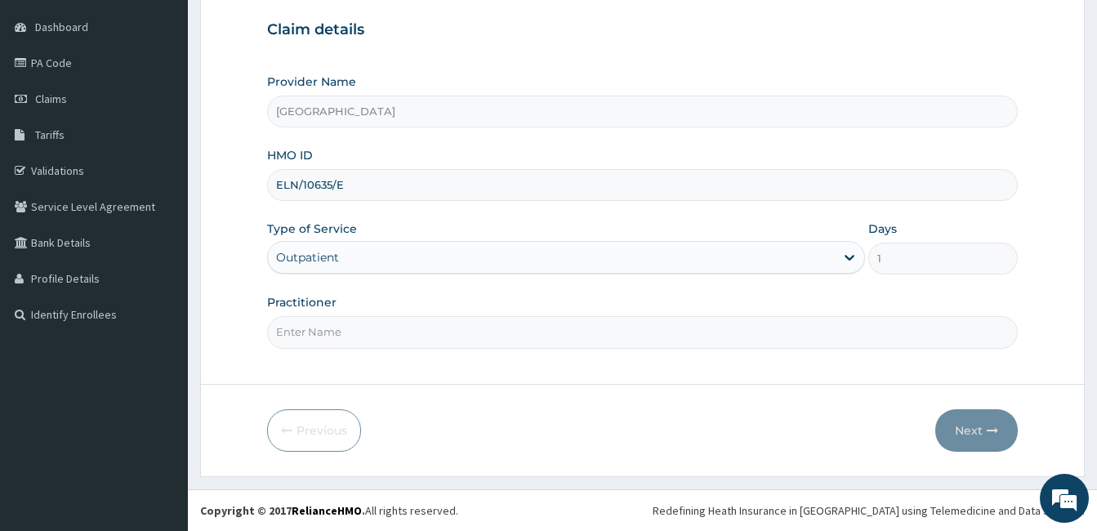
click at [384, 336] on input "Practitioner" at bounding box center [642, 332] width 751 height 32
type input "[PERSON_NAME]"
click at [976, 430] on button "Next" at bounding box center [976, 430] width 82 height 42
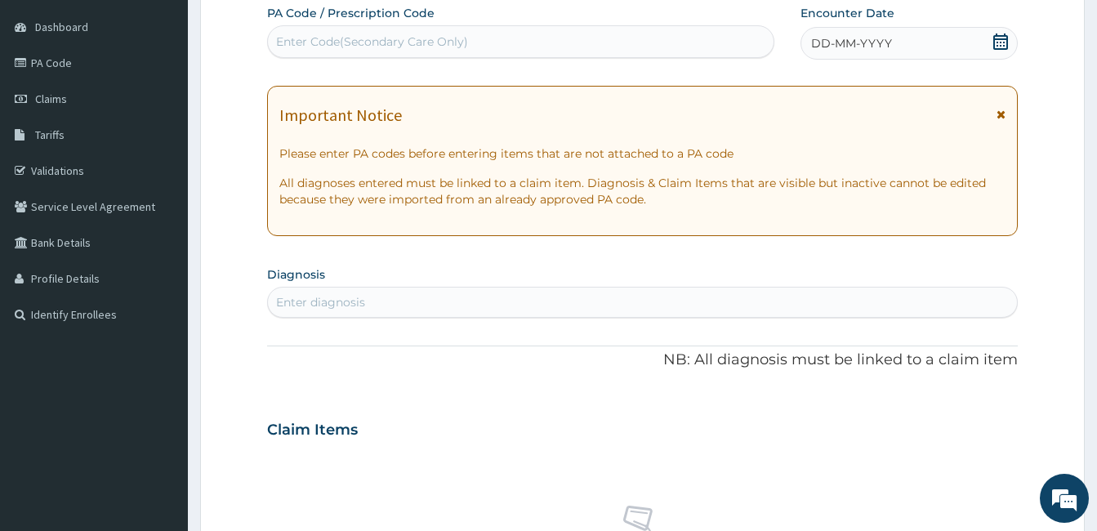
scroll to position [0, 0]
click at [377, 32] on div "Enter Code(Secondary Care Only)" at bounding box center [521, 42] width 506 height 26
paste input "PA/98923D"
type input "PA/98923D"
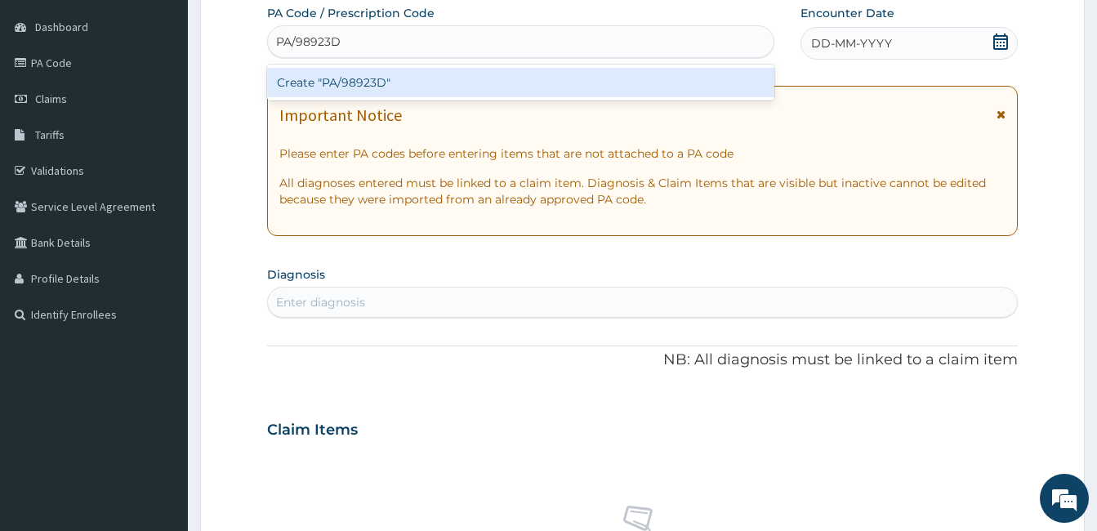
click at [457, 78] on div "Create "PA/98923D"" at bounding box center [520, 82] width 507 height 29
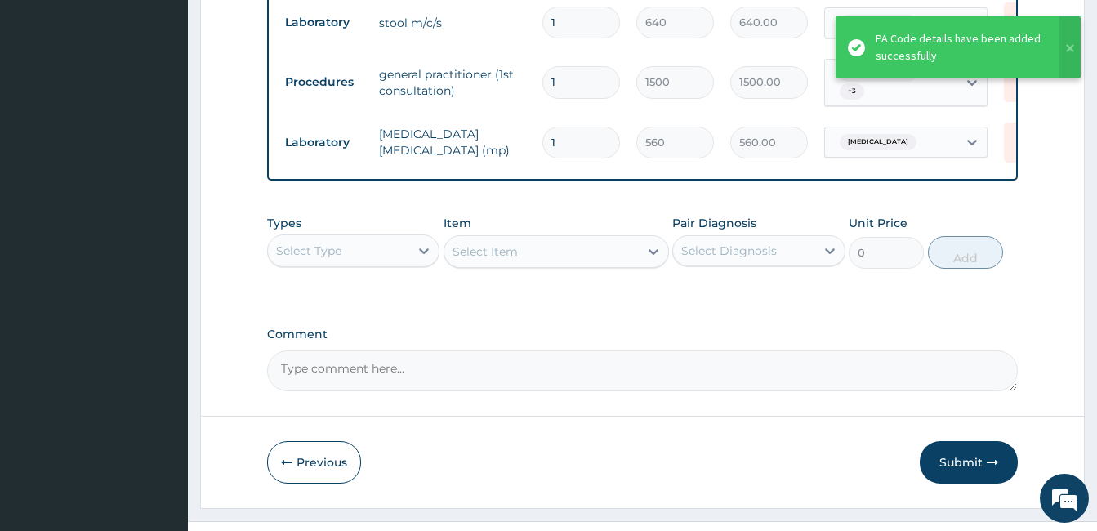
scroll to position [747, 0]
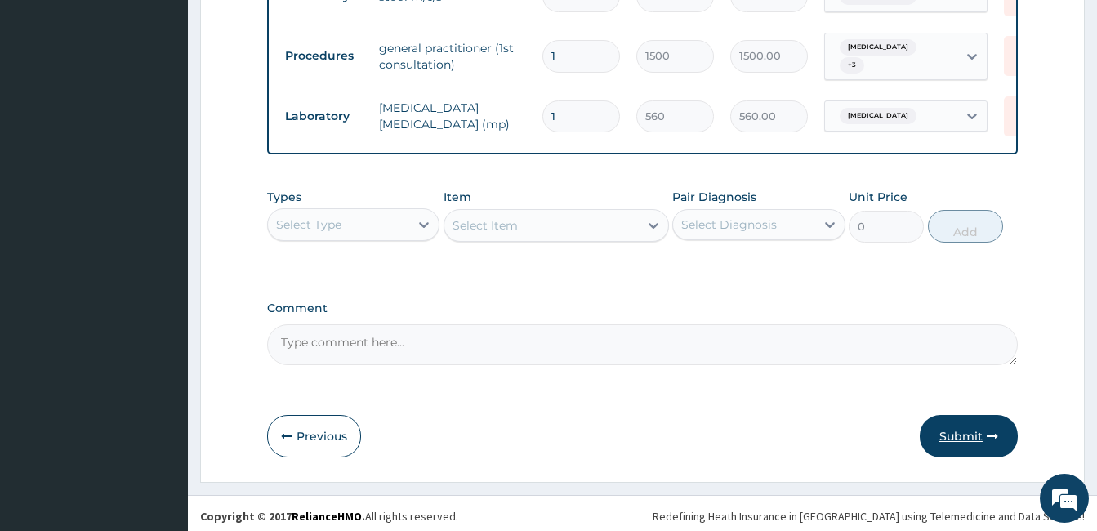
click at [940, 439] on button "Submit" at bounding box center [969, 436] width 98 height 42
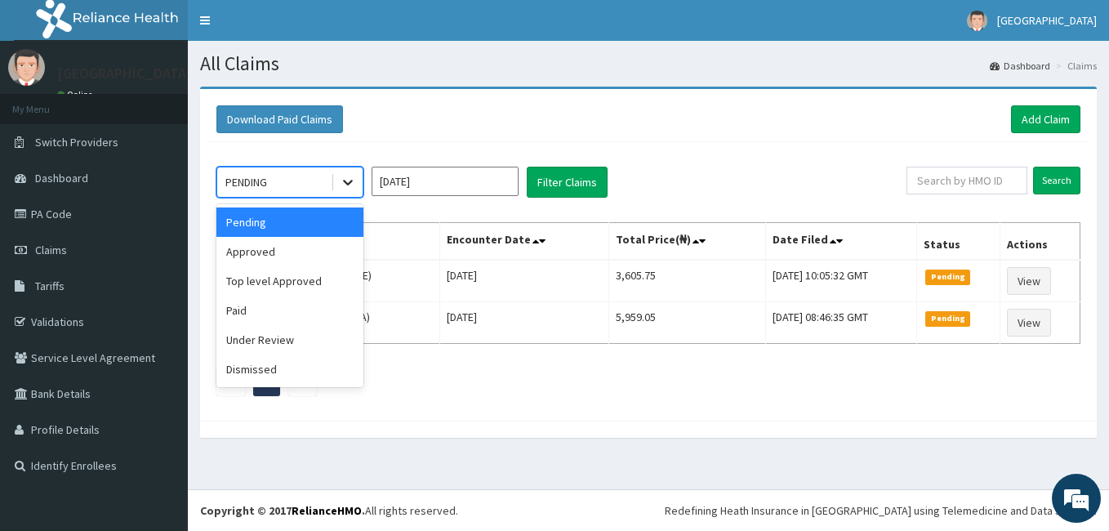
click at [344, 181] on div at bounding box center [347, 181] width 29 height 29
click at [314, 242] on div "Approved" at bounding box center [289, 251] width 147 height 29
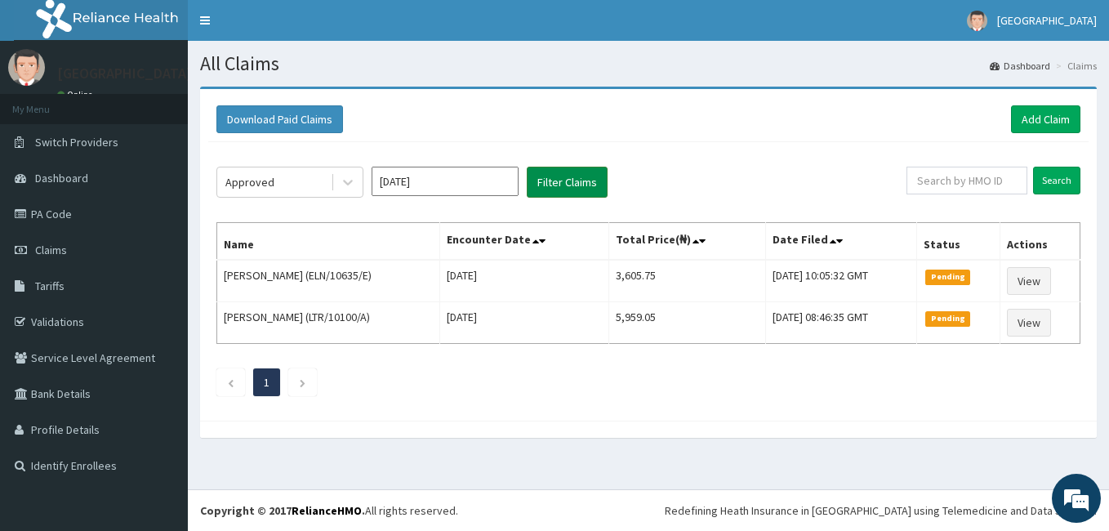
click at [562, 174] on button "Filter Claims" at bounding box center [567, 182] width 81 height 31
click at [563, 188] on button "Filter Claims" at bounding box center [567, 182] width 81 height 31
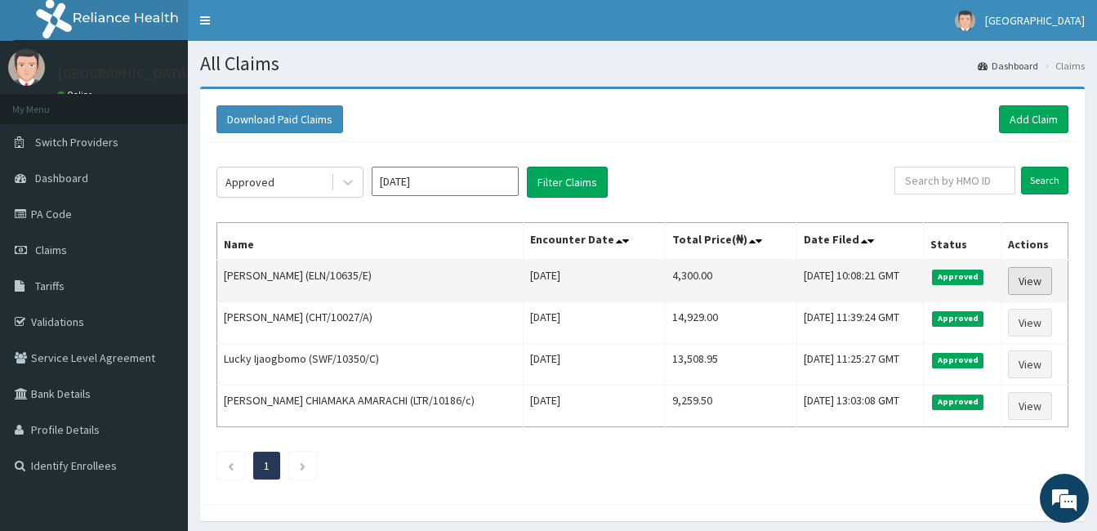
click at [1030, 285] on link "View" at bounding box center [1030, 281] width 44 height 28
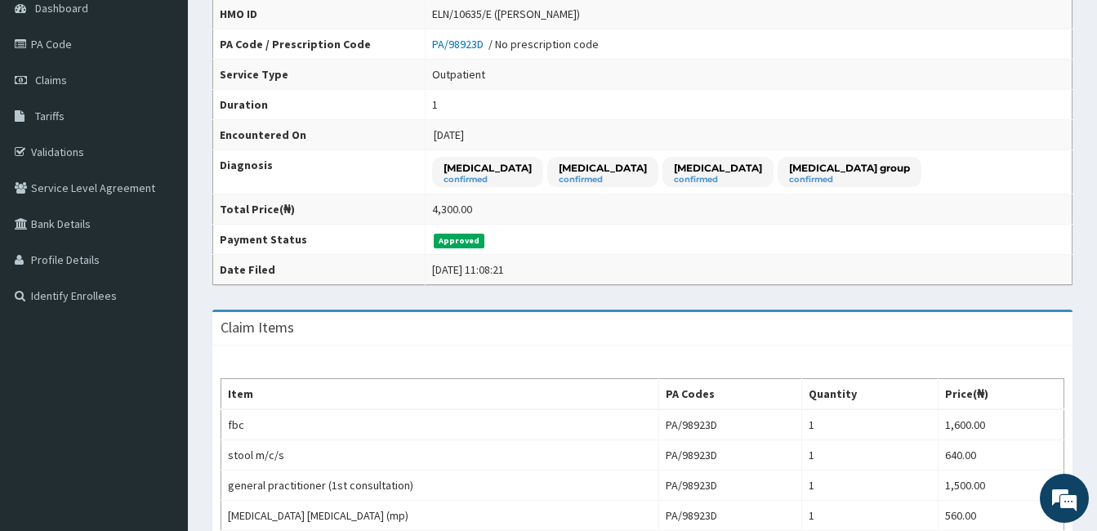
scroll to position [163, 0]
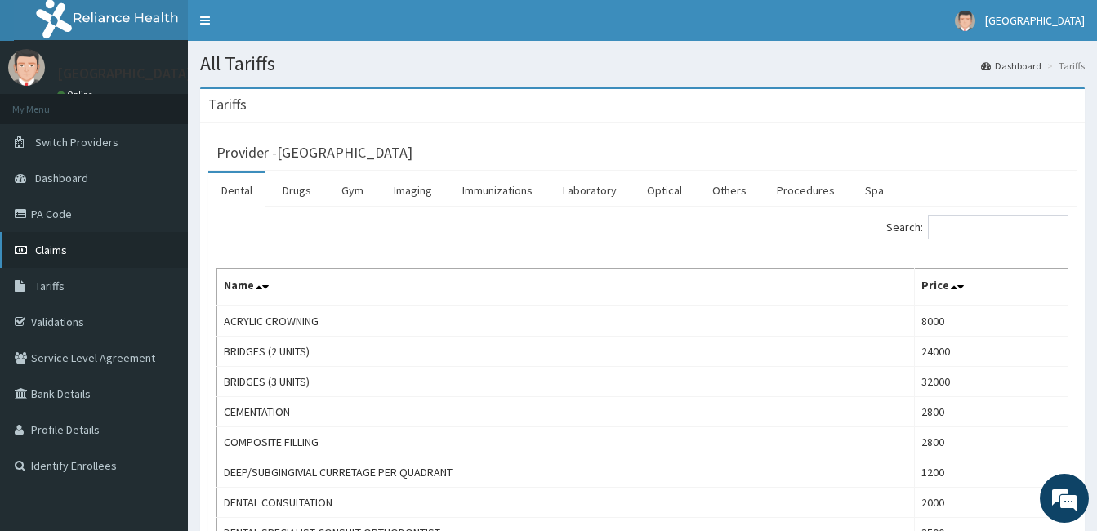
click at [94, 240] on link "Claims" at bounding box center [94, 250] width 188 height 36
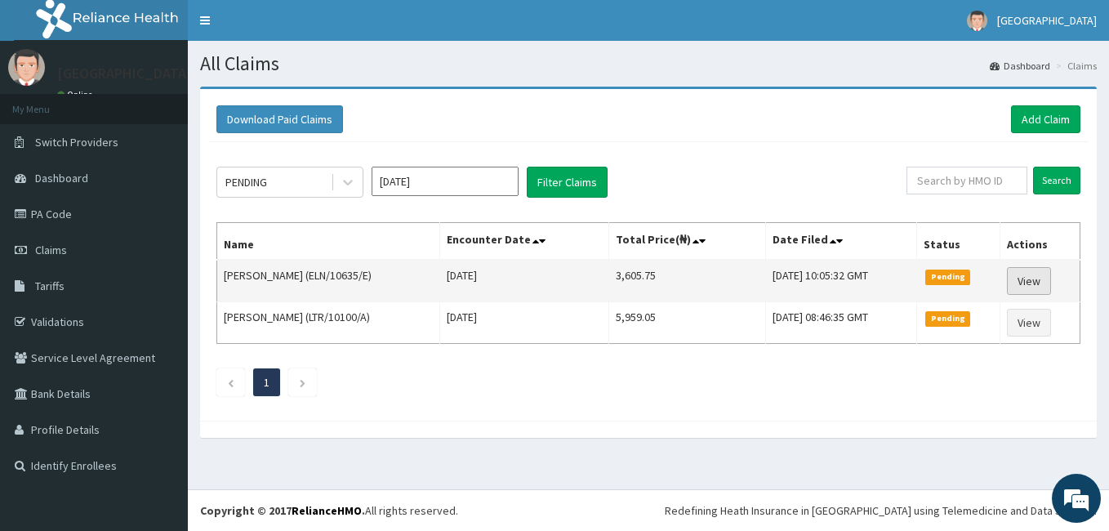
click at [1046, 285] on link "View" at bounding box center [1029, 281] width 44 height 28
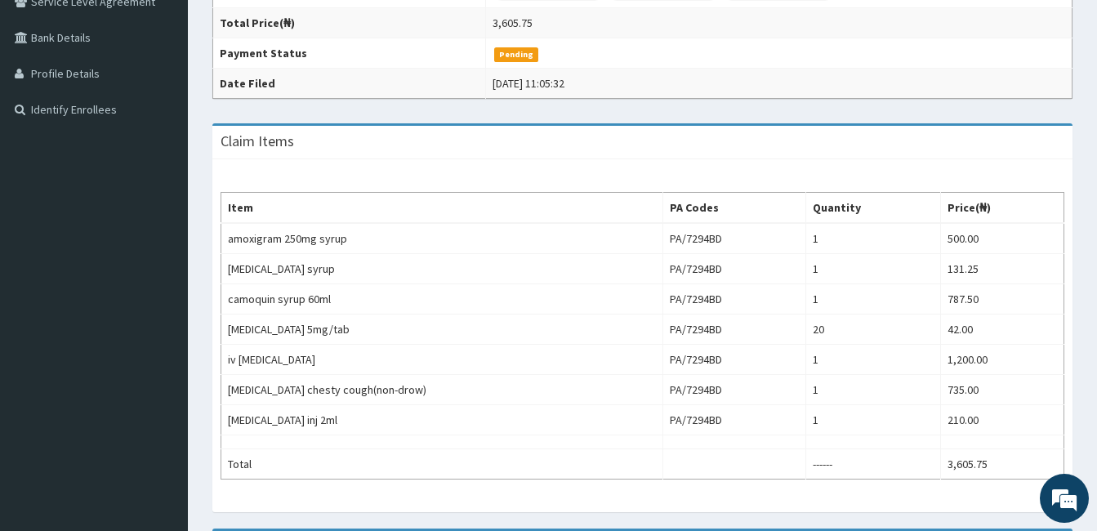
scroll to position [327, 0]
